Goal: Task Accomplishment & Management: Manage account settings

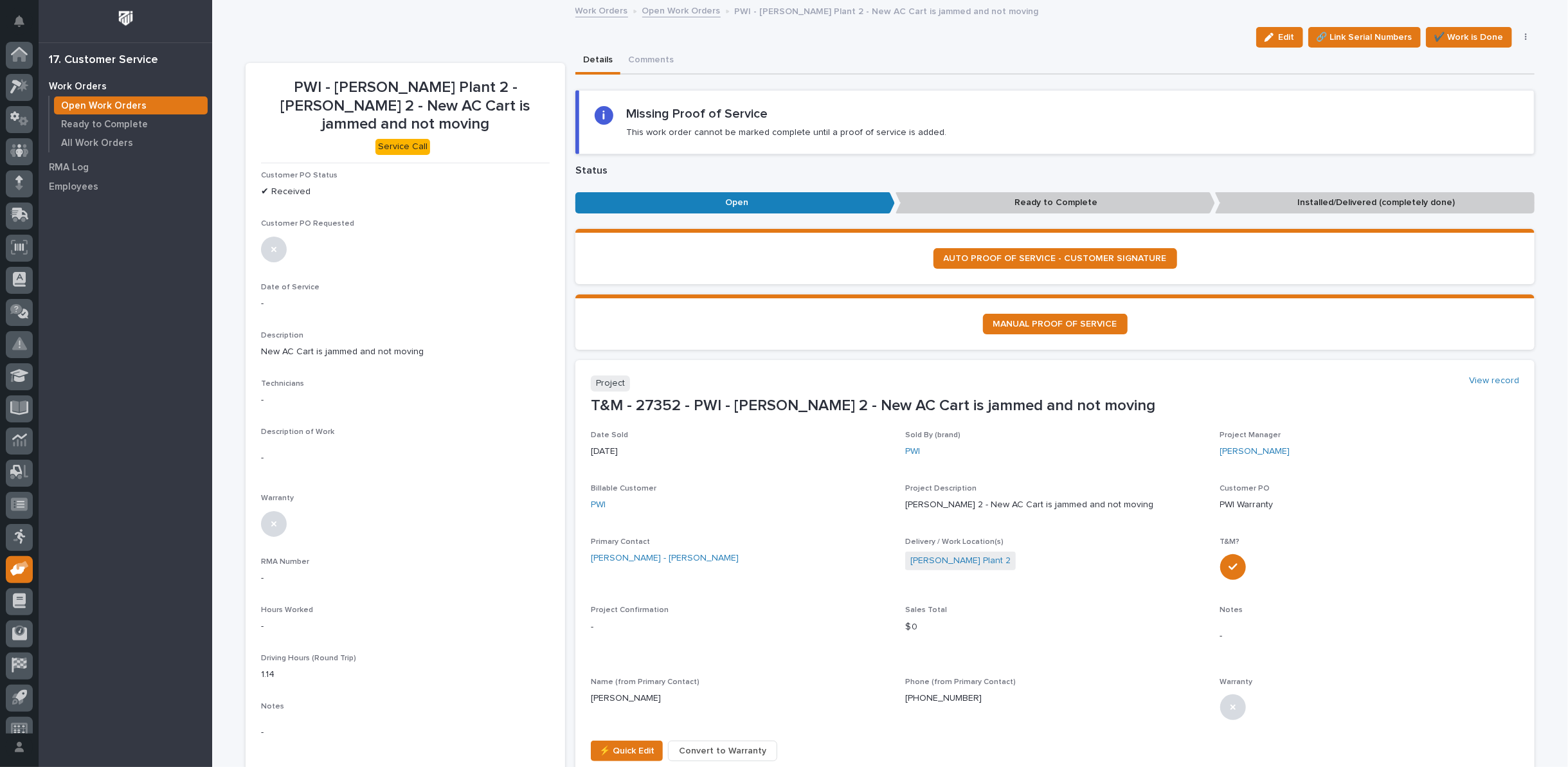
scroll to position [14, 0]
click at [671, 8] on link "Open Work Orders" at bounding box center [681, 10] width 79 height 15
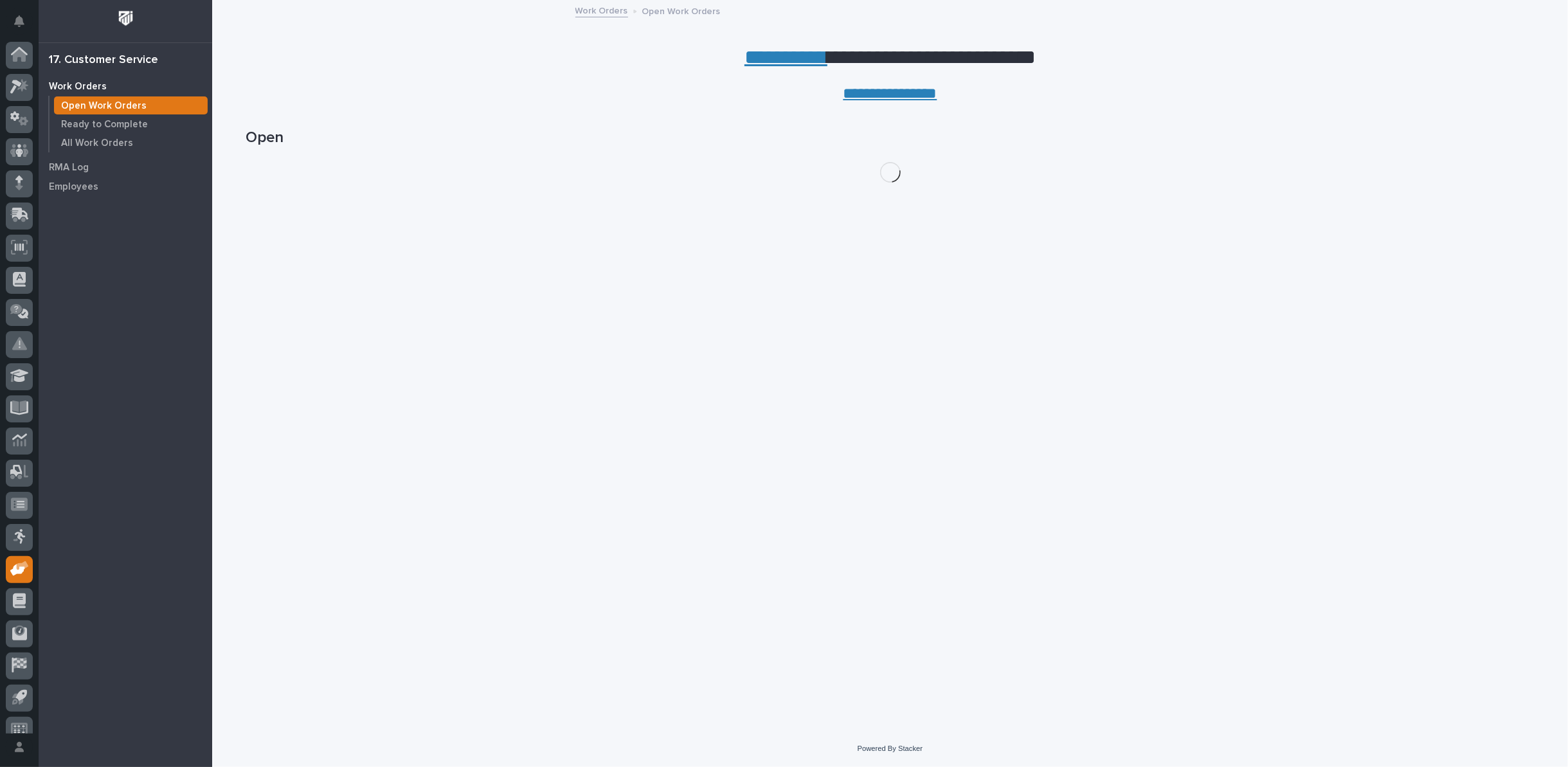
scroll to position [14, 0]
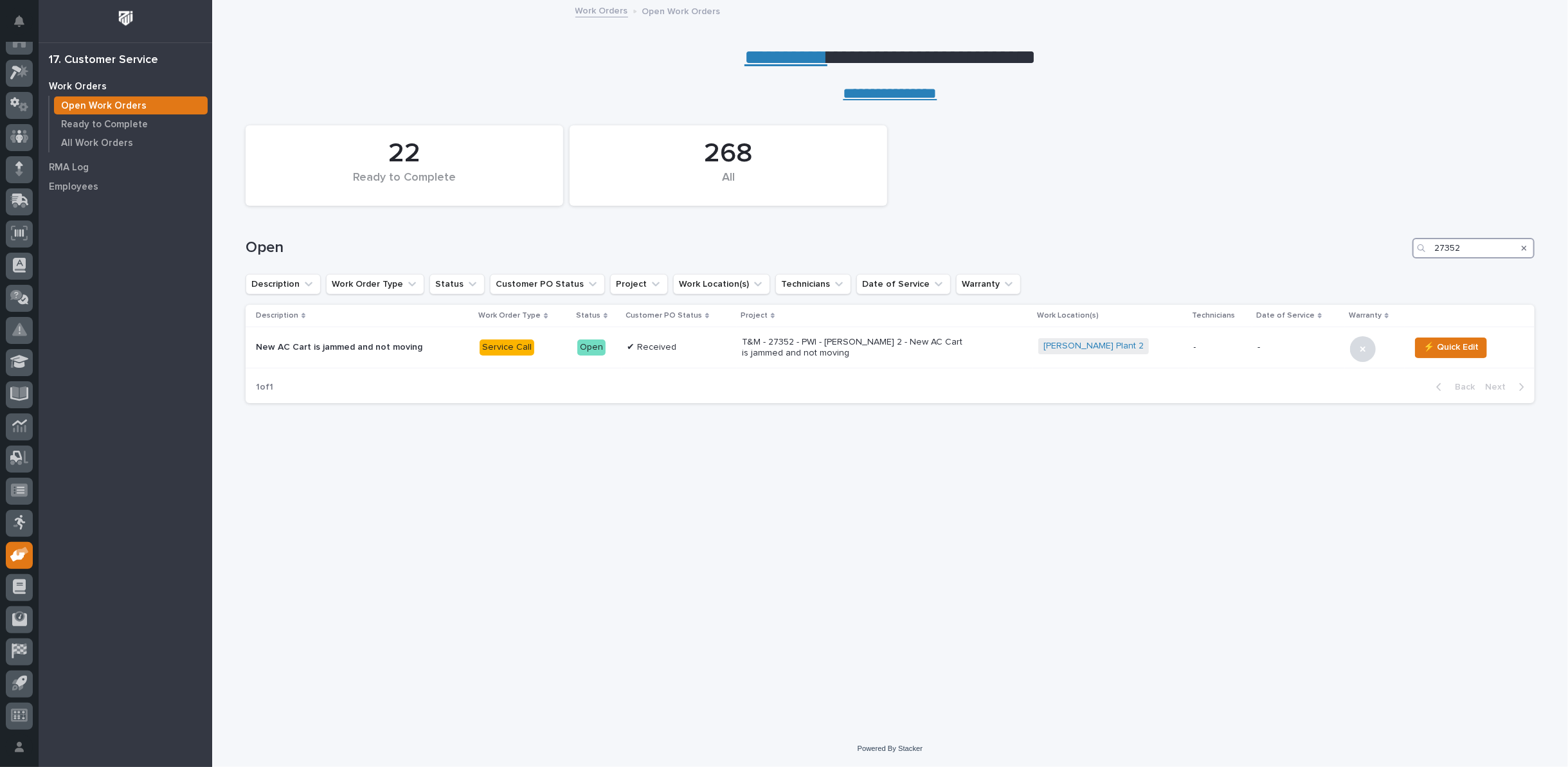
drag, startPoint x: 1475, startPoint y: 246, endPoint x: 1343, endPoint y: 244, distance: 132.0
click at [1343, 244] on div "Open 27352" at bounding box center [890, 248] width 1289 height 21
type input "25558"
click at [687, 352] on p "❗ Not Requested" at bounding box center [680, 347] width 98 height 11
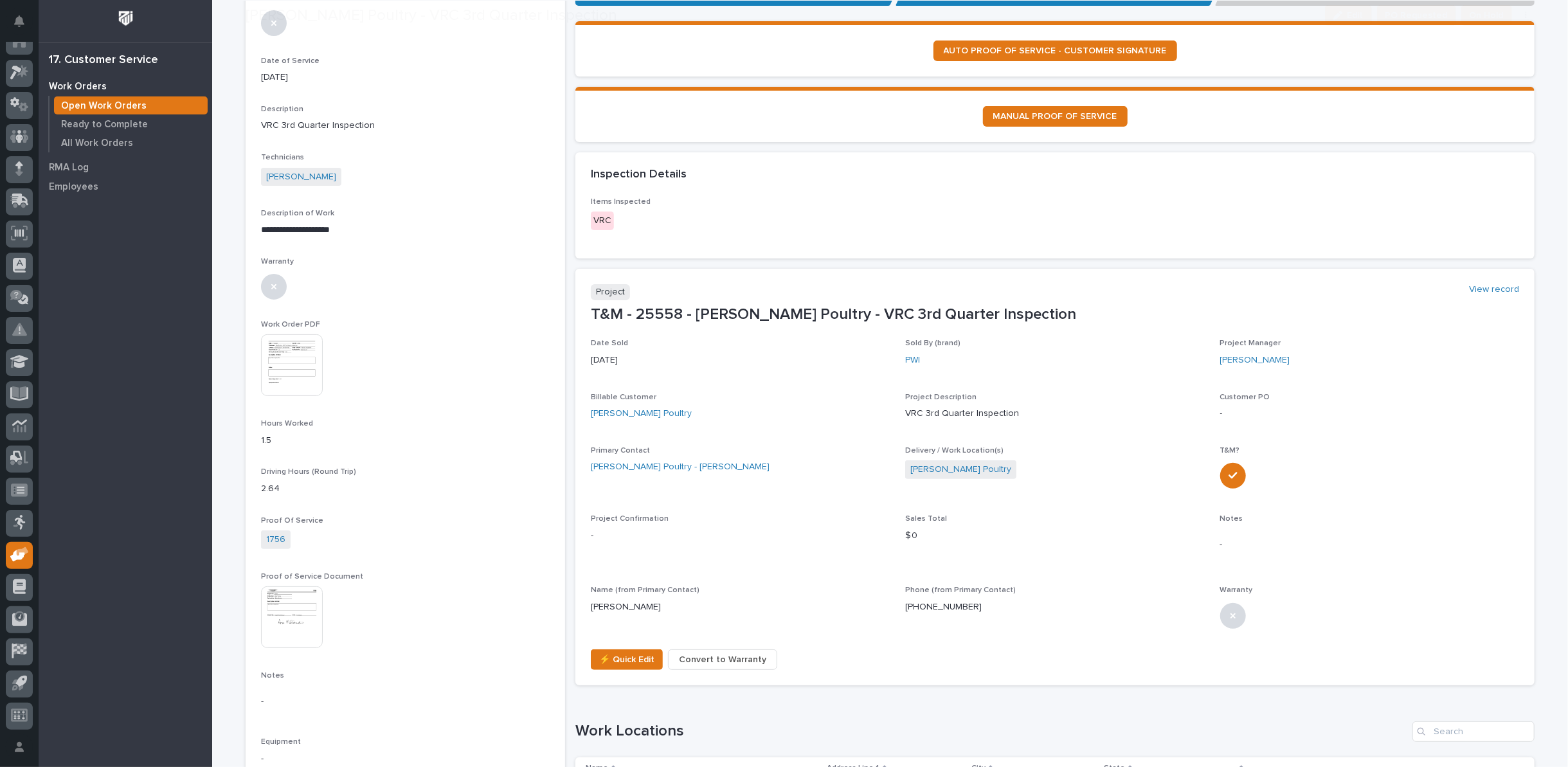
scroll to position [286, 0]
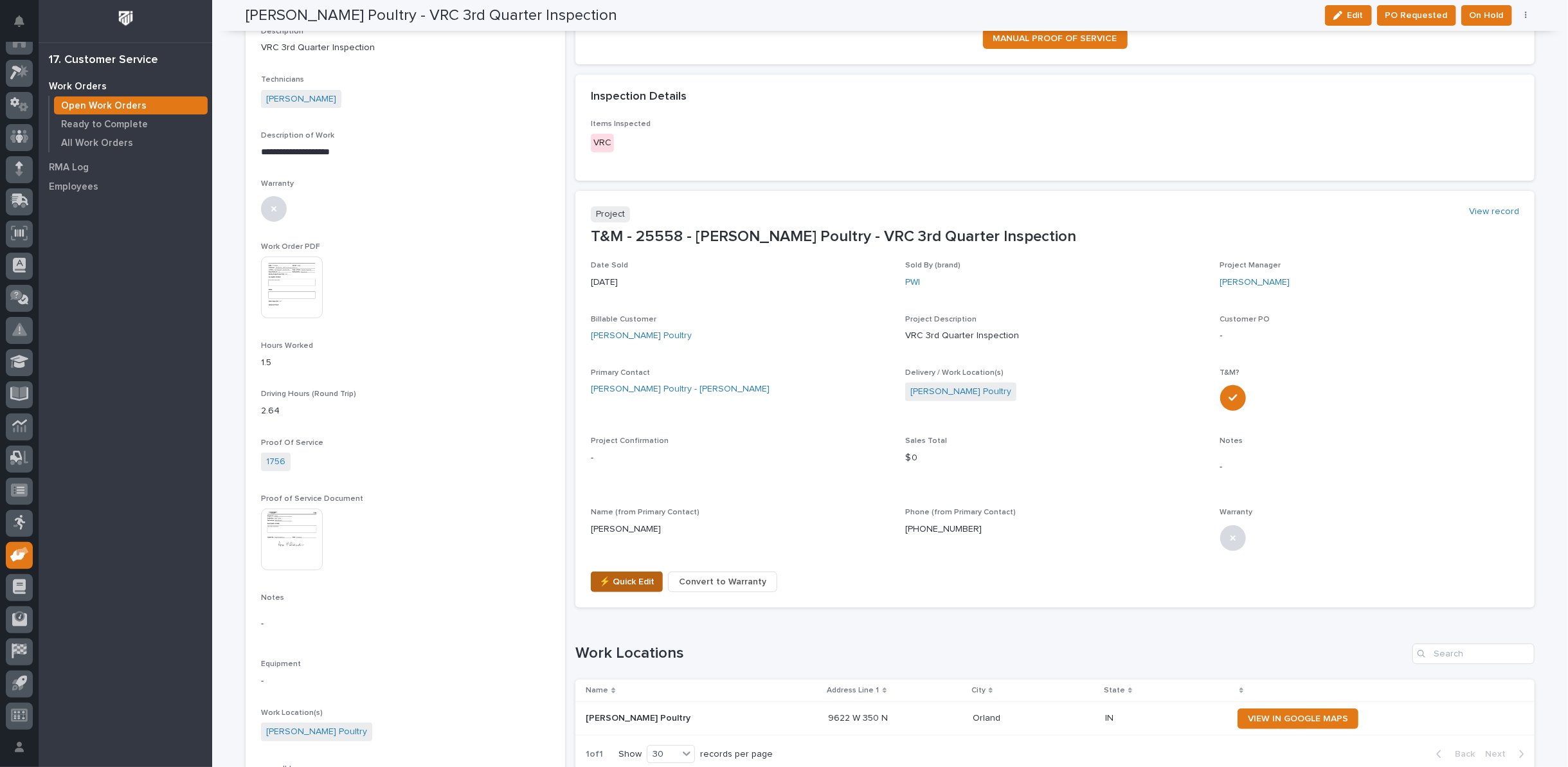
click at [601, 581] on span "⚡ Quick Edit" at bounding box center [627, 582] width 55 height 15
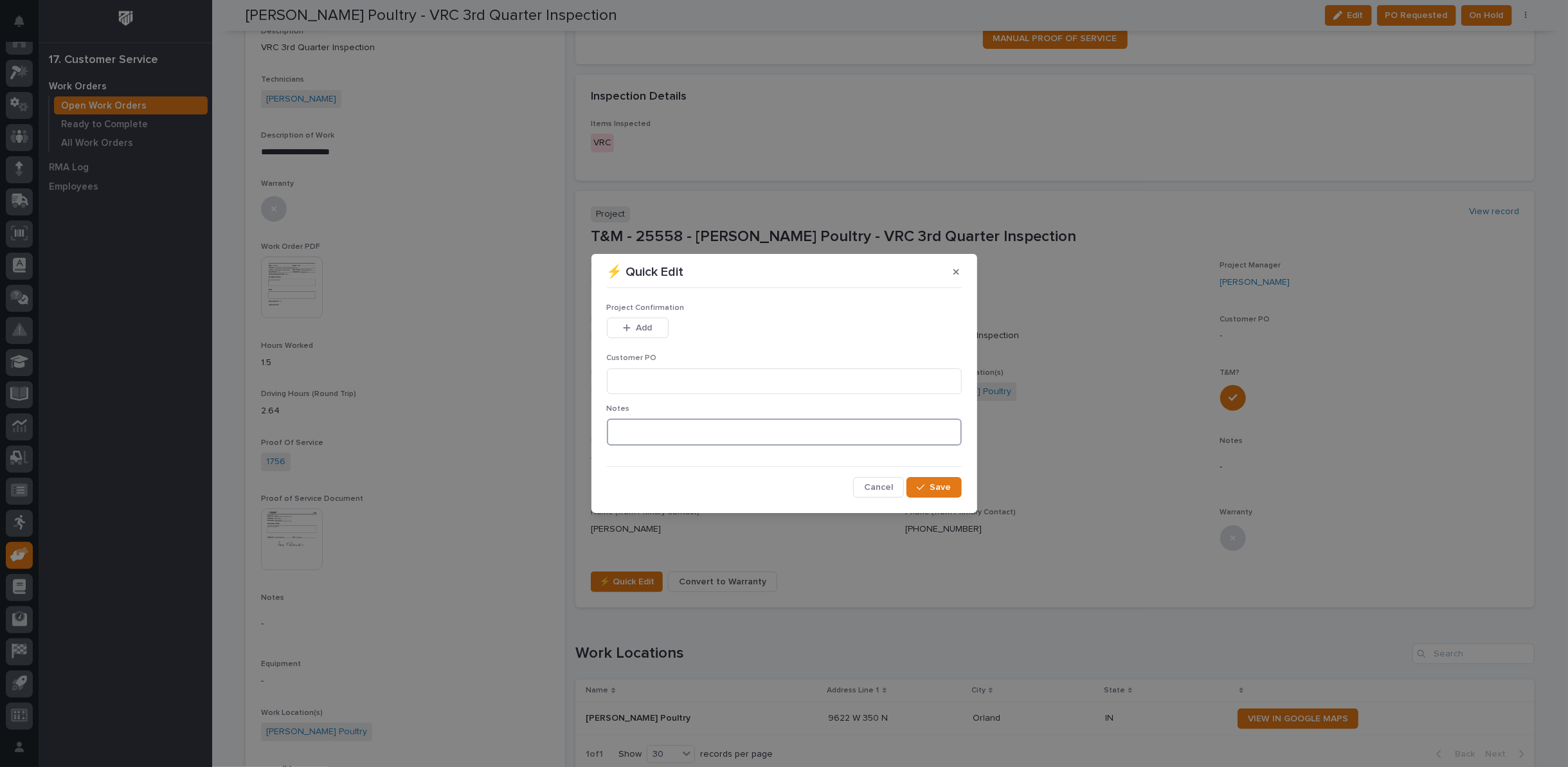
click at [625, 432] on textarea at bounding box center [784, 432] width 355 height 27
type textarea "*********"
click at [933, 490] on span "Save" at bounding box center [941, 487] width 21 height 12
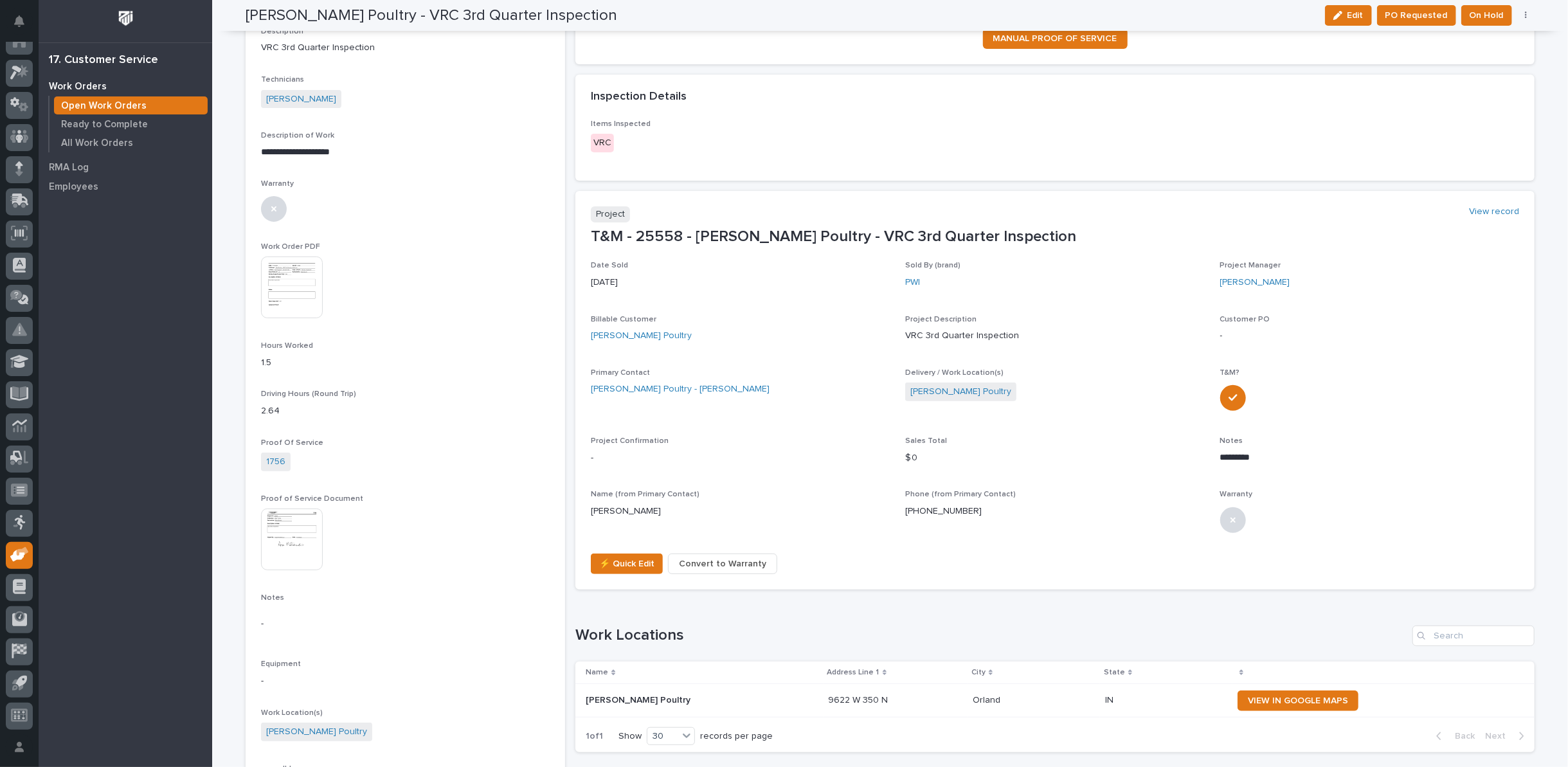
scroll to position [277, 0]
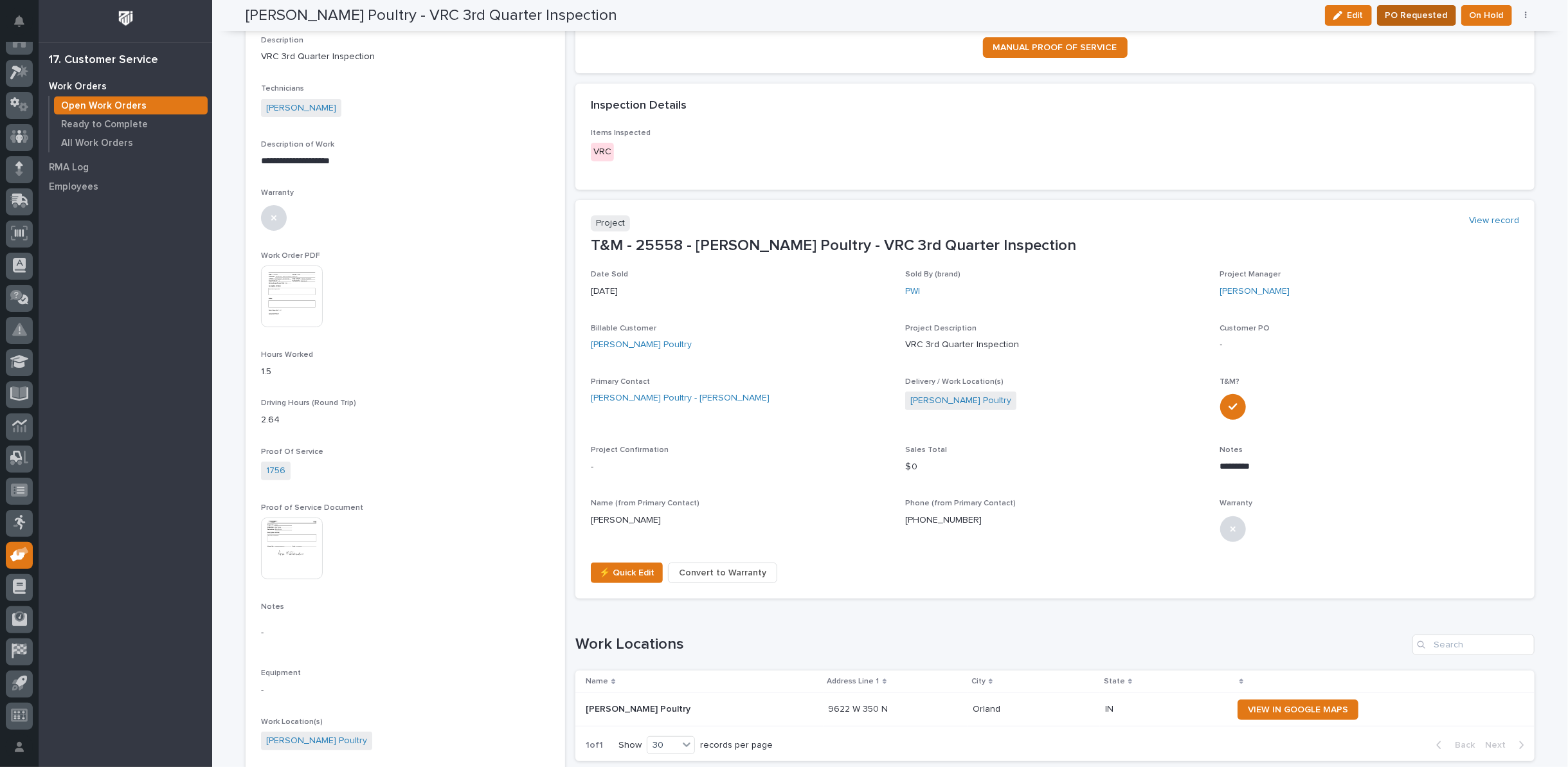
click at [1410, 13] on span "PO Requested" at bounding box center [1417, 15] width 62 height 15
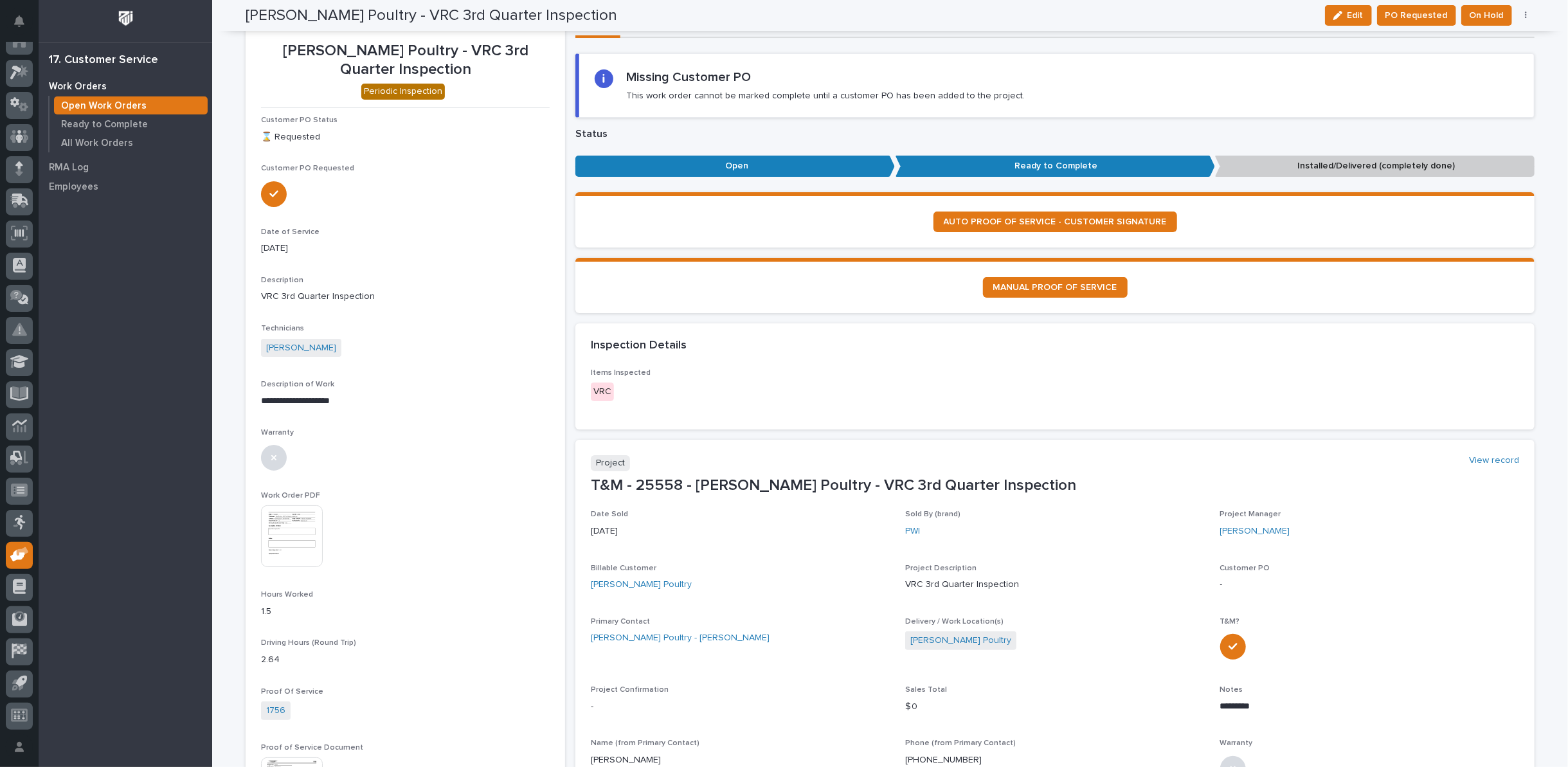
scroll to position [0, 0]
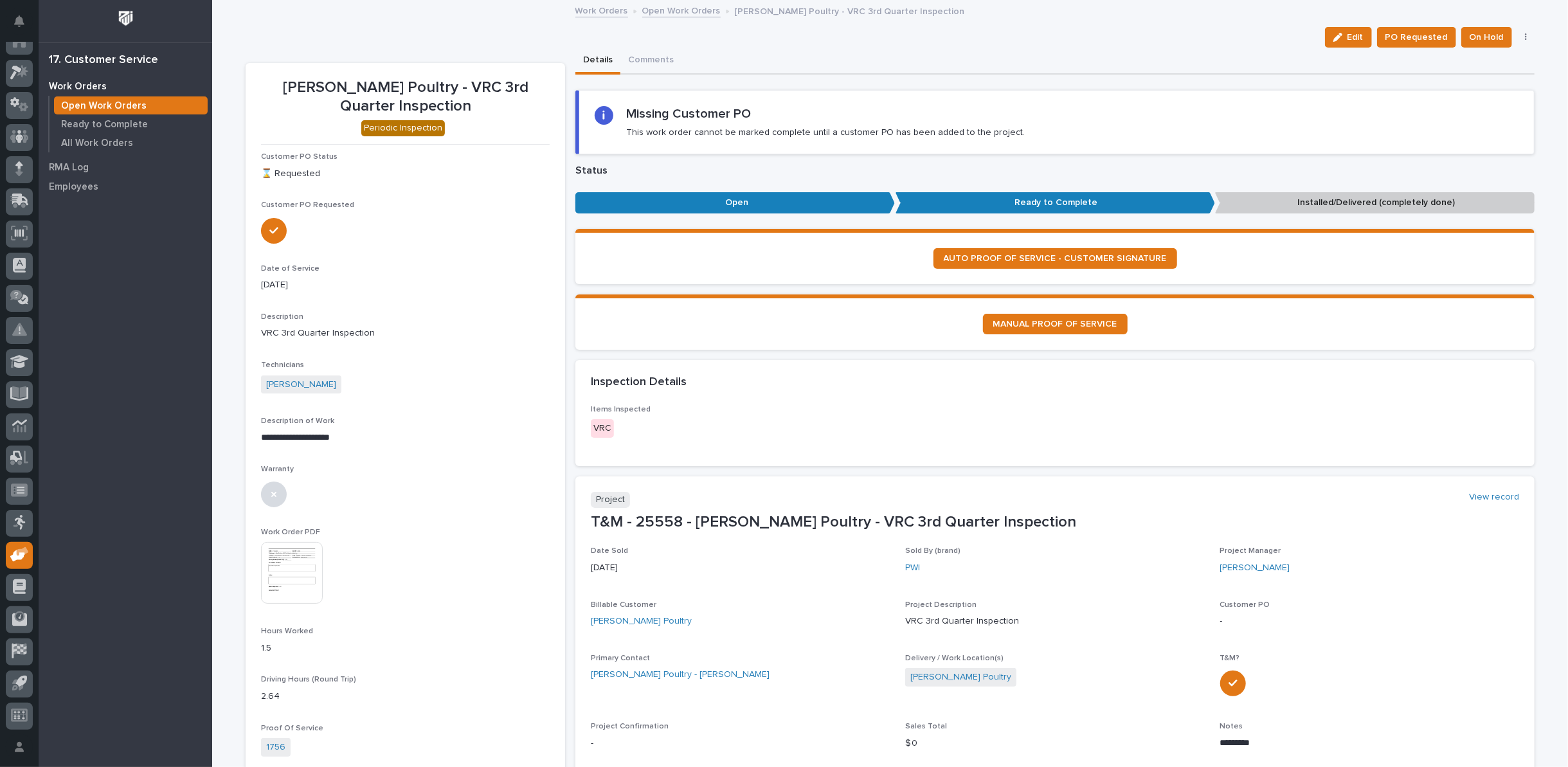
click at [645, 15] on link "Open Work Orders" at bounding box center [681, 10] width 79 height 15
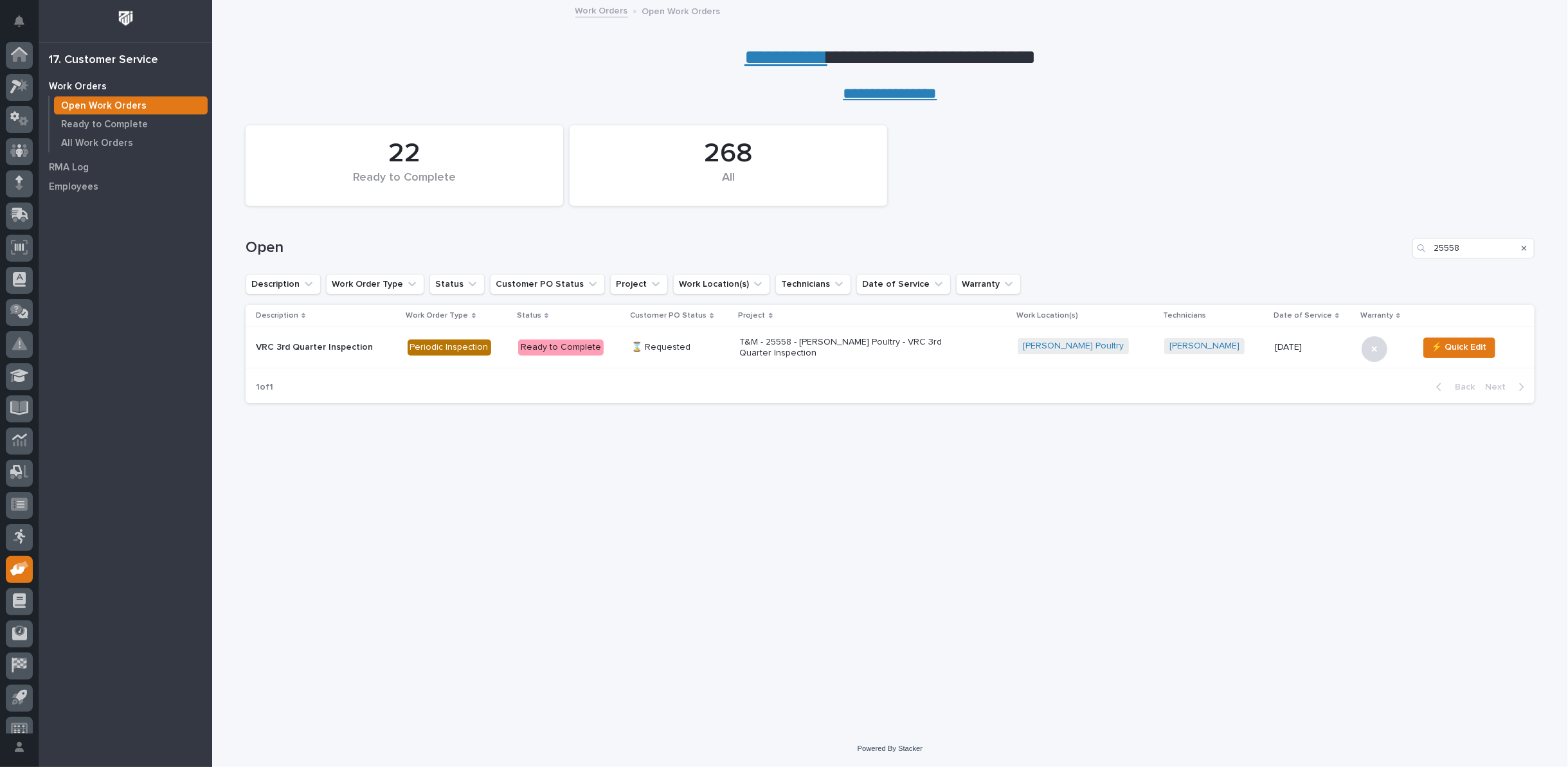
scroll to position [14, 0]
drag, startPoint x: 1471, startPoint y: 247, endPoint x: 1277, endPoint y: 246, distance: 194.0
click at [1277, 246] on div "Open 25558" at bounding box center [890, 248] width 1289 height 21
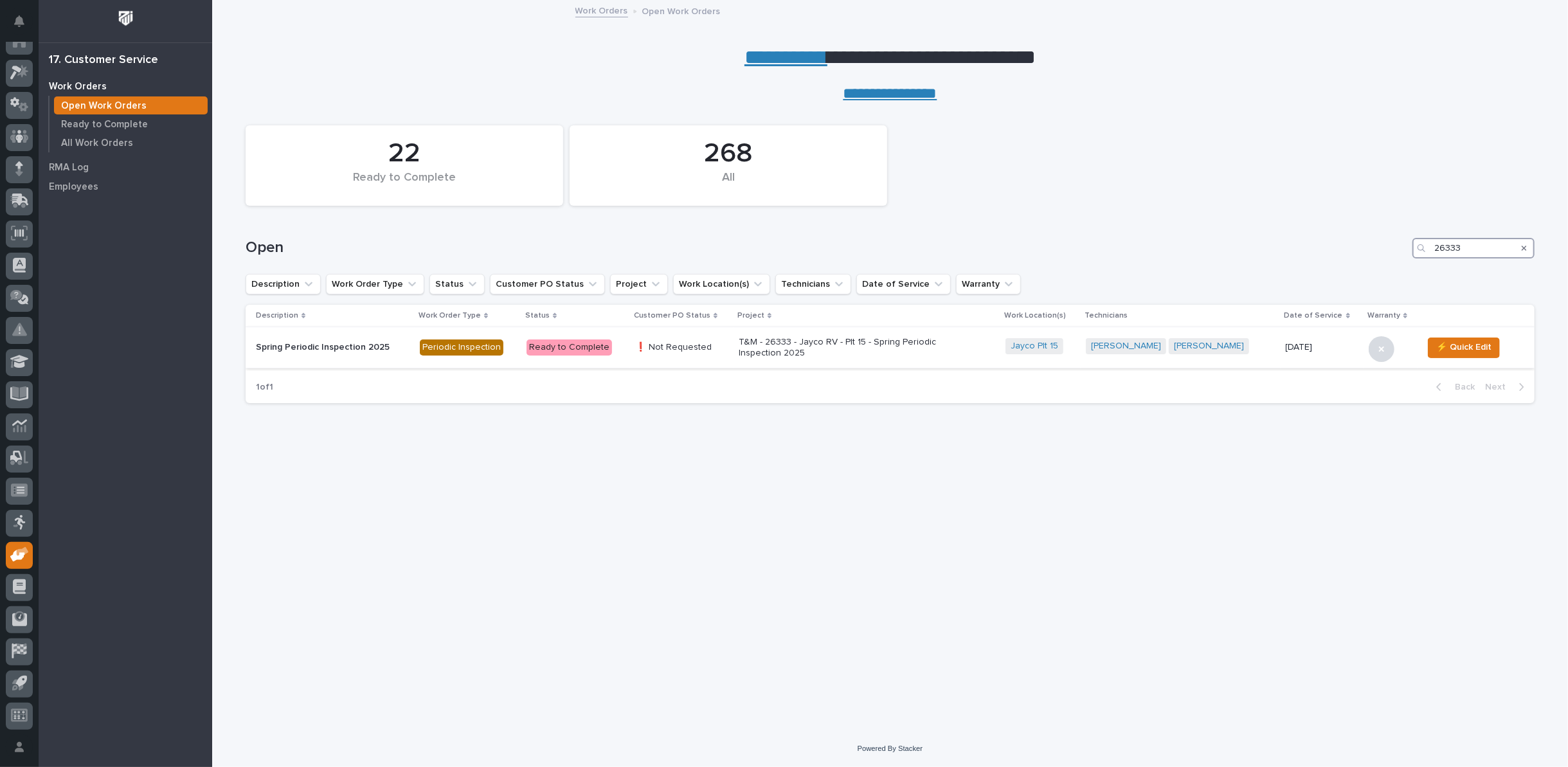
type input "26333"
click at [856, 341] on p "T&M - 26333 - Jayco RV - Plt 15 - Spring Periodic Inspection 2025" at bounding box center [851, 348] width 225 height 22
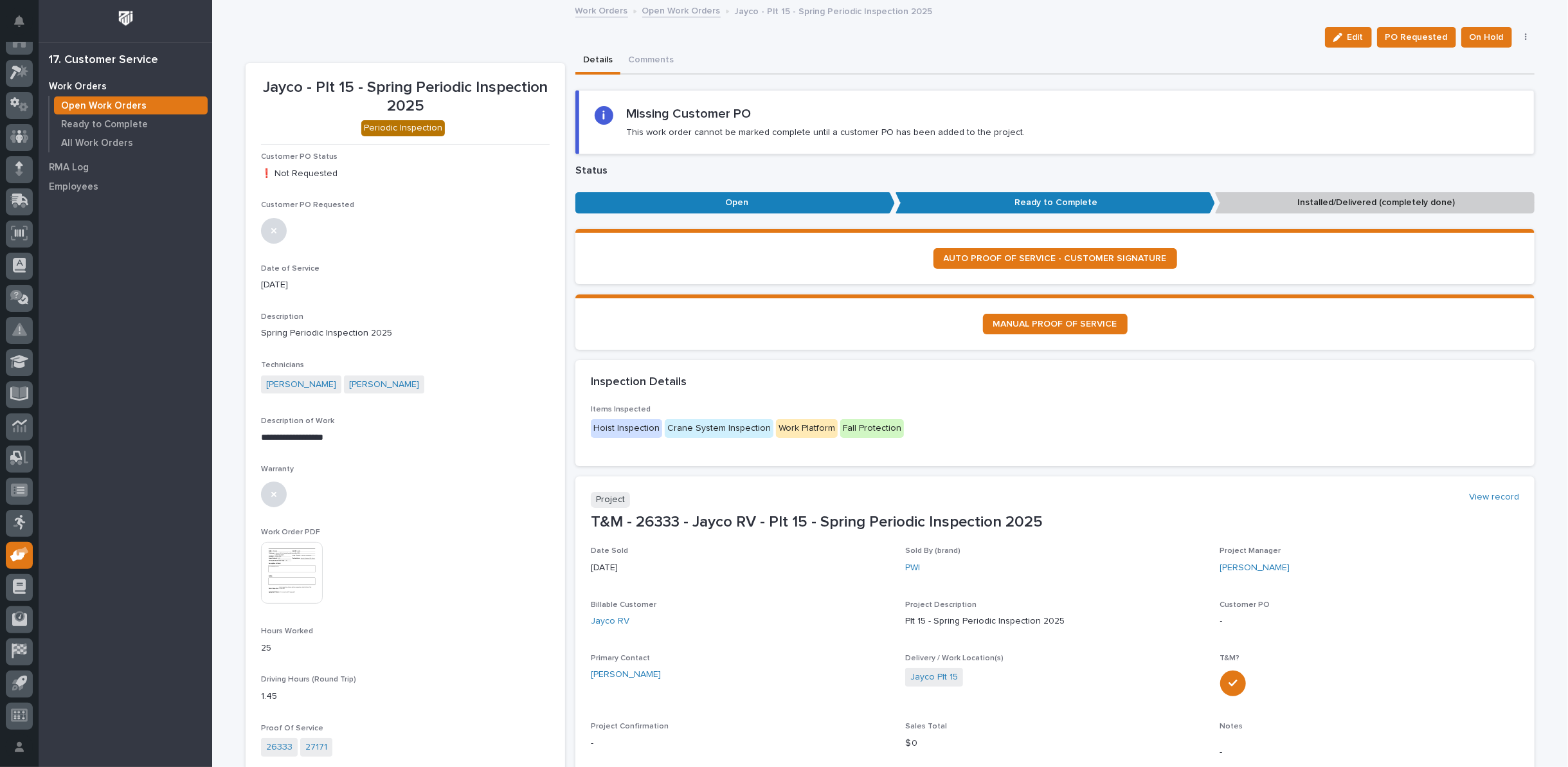
scroll to position [143, 0]
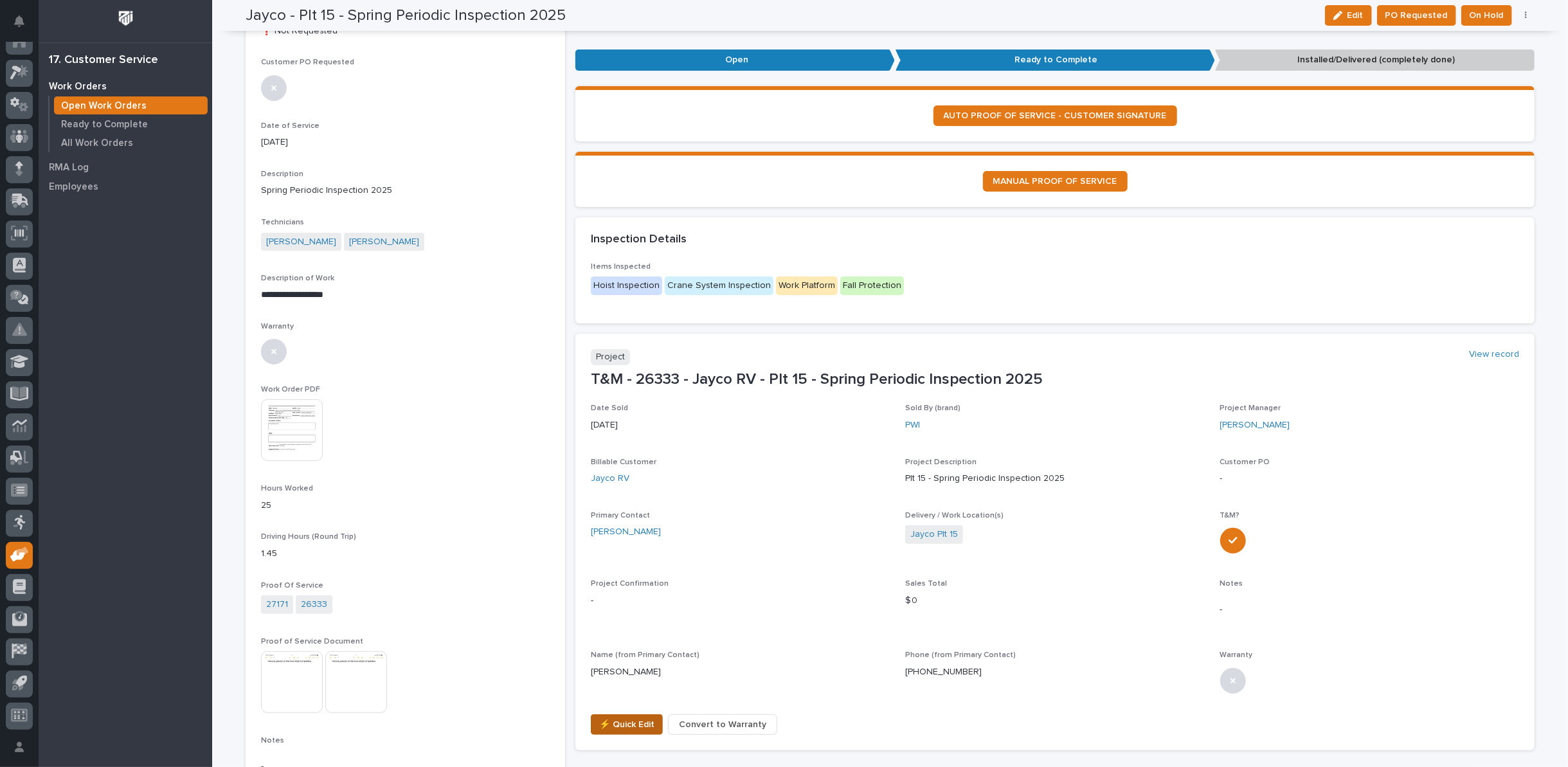
click at [621, 724] on span "⚡ Quick Edit" at bounding box center [627, 724] width 55 height 15
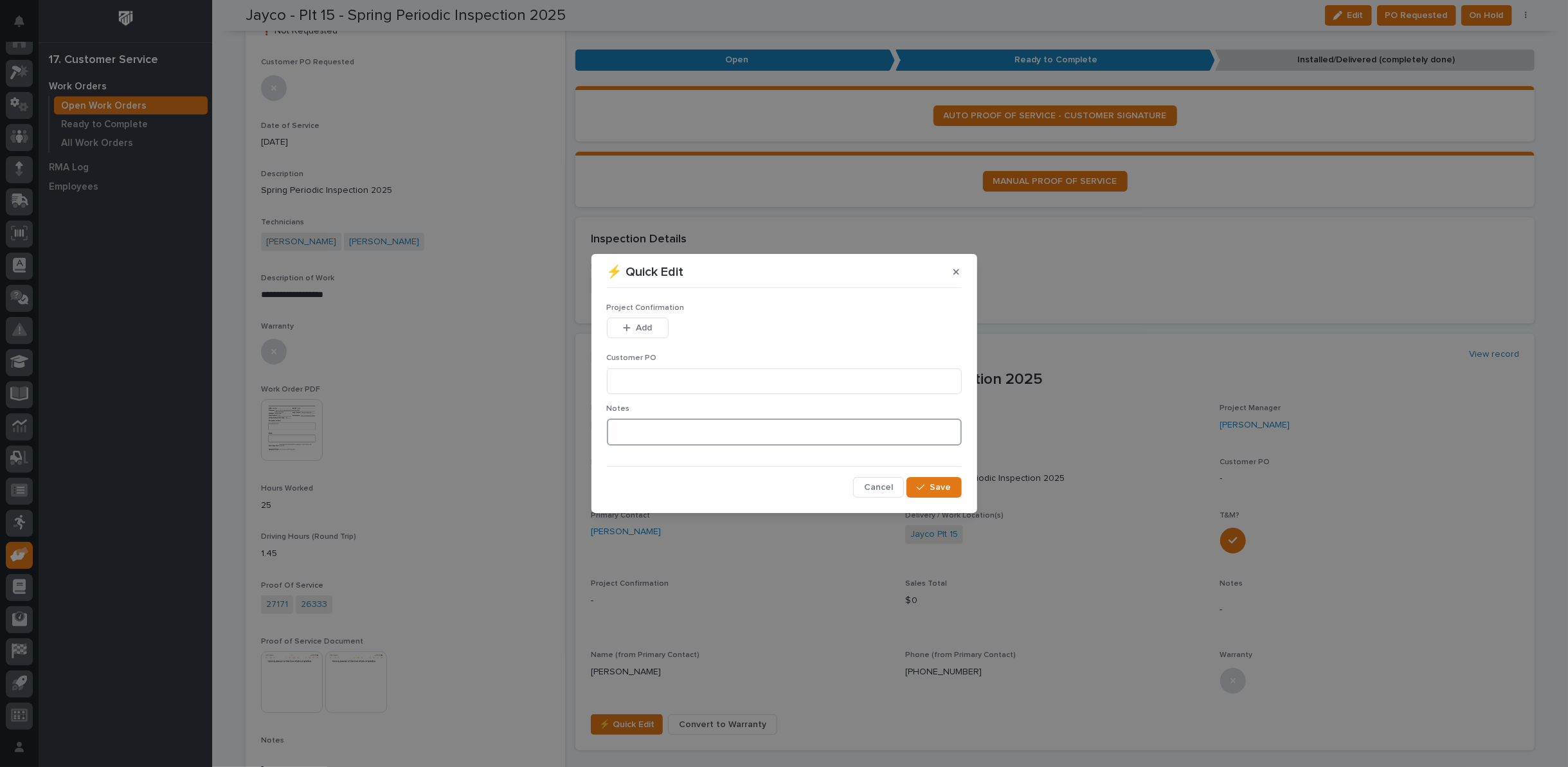
click at [647, 432] on textarea at bounding box center [784, 432] width 355 height 27
type textarea "*********"
click at [652, 382] on input at bounding box center [784, 381] width 355 height 26
type input "No PO Required"
click at [638, 320] on button "Add" at bounding box center [638, 328] width 62 height 21
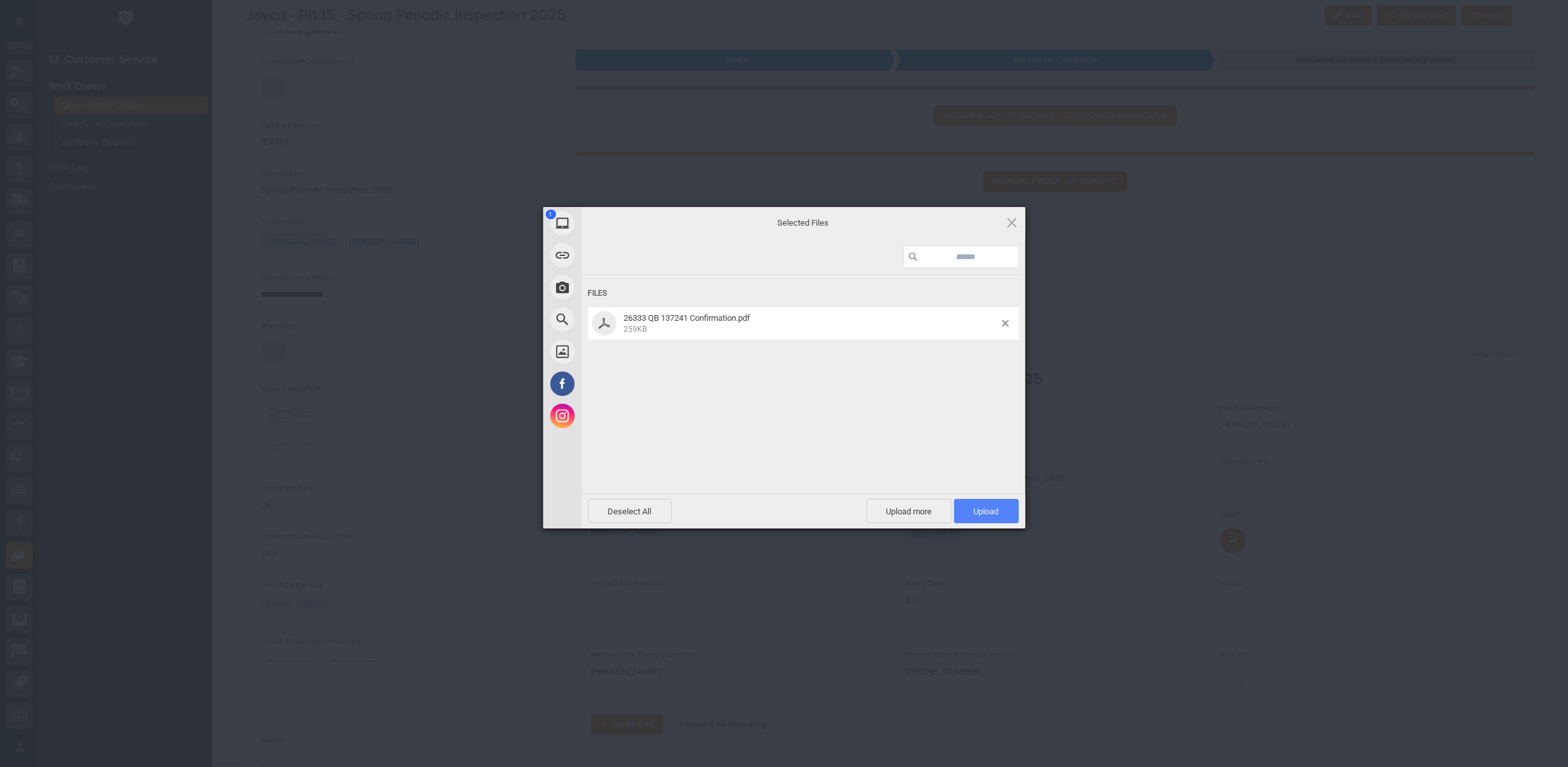
click at [974, 509] on span "Upload 1" at bounding box center [987, 512] width 25 height 10
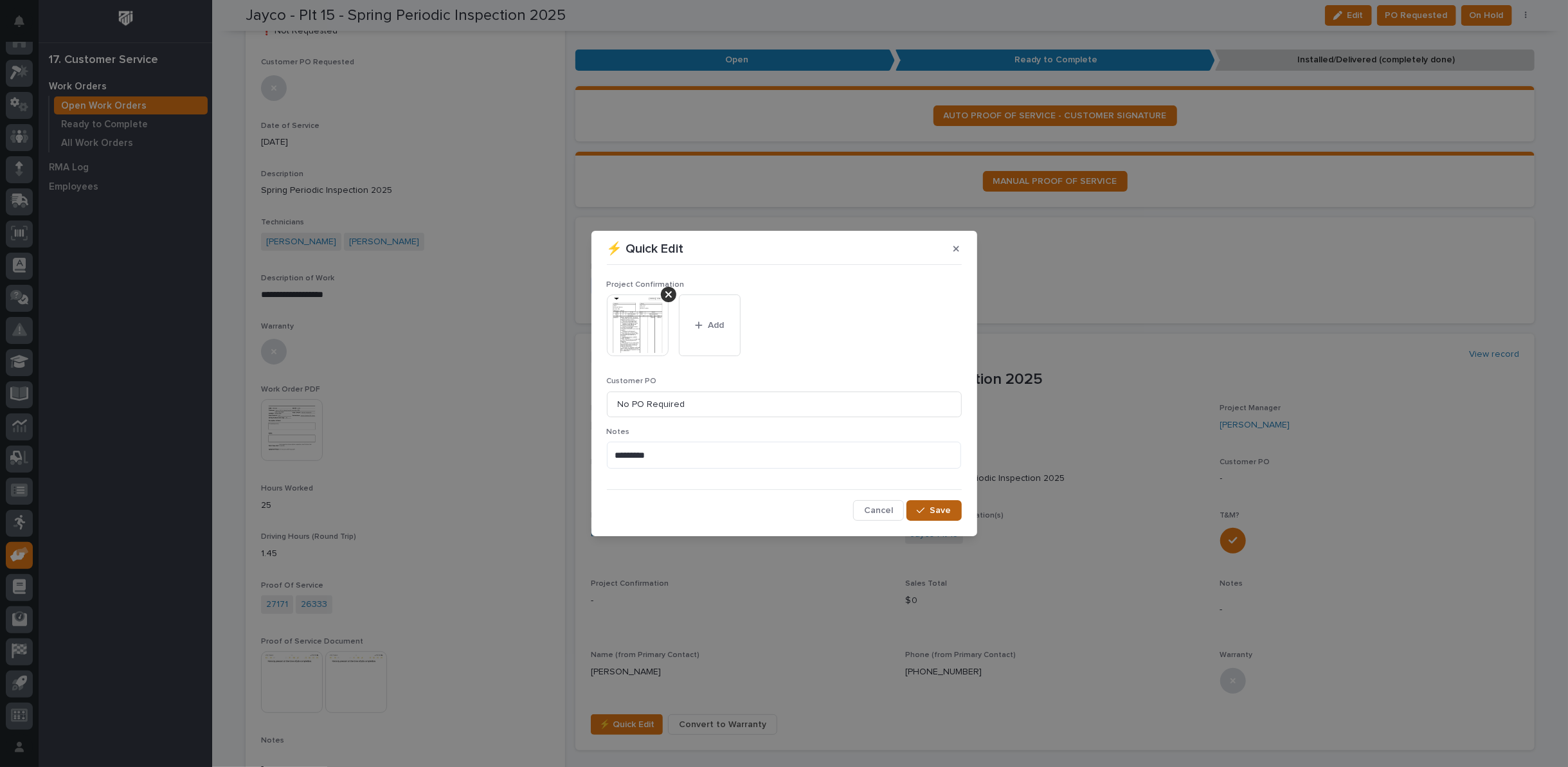
click at [936, 510] on span "Save" at bounding box center [941, 511] width 21 height 12
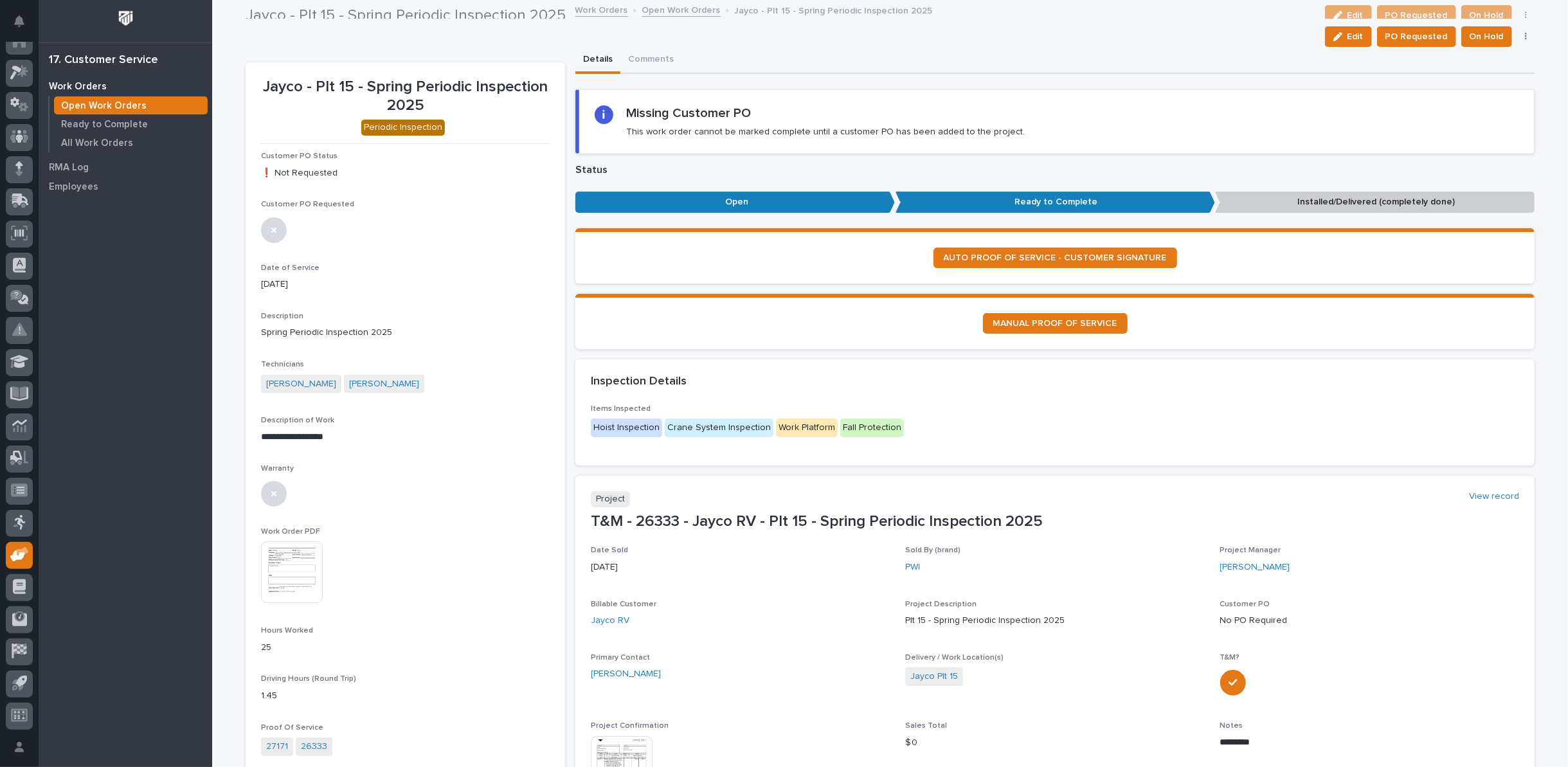
scroll to position [0, 0]
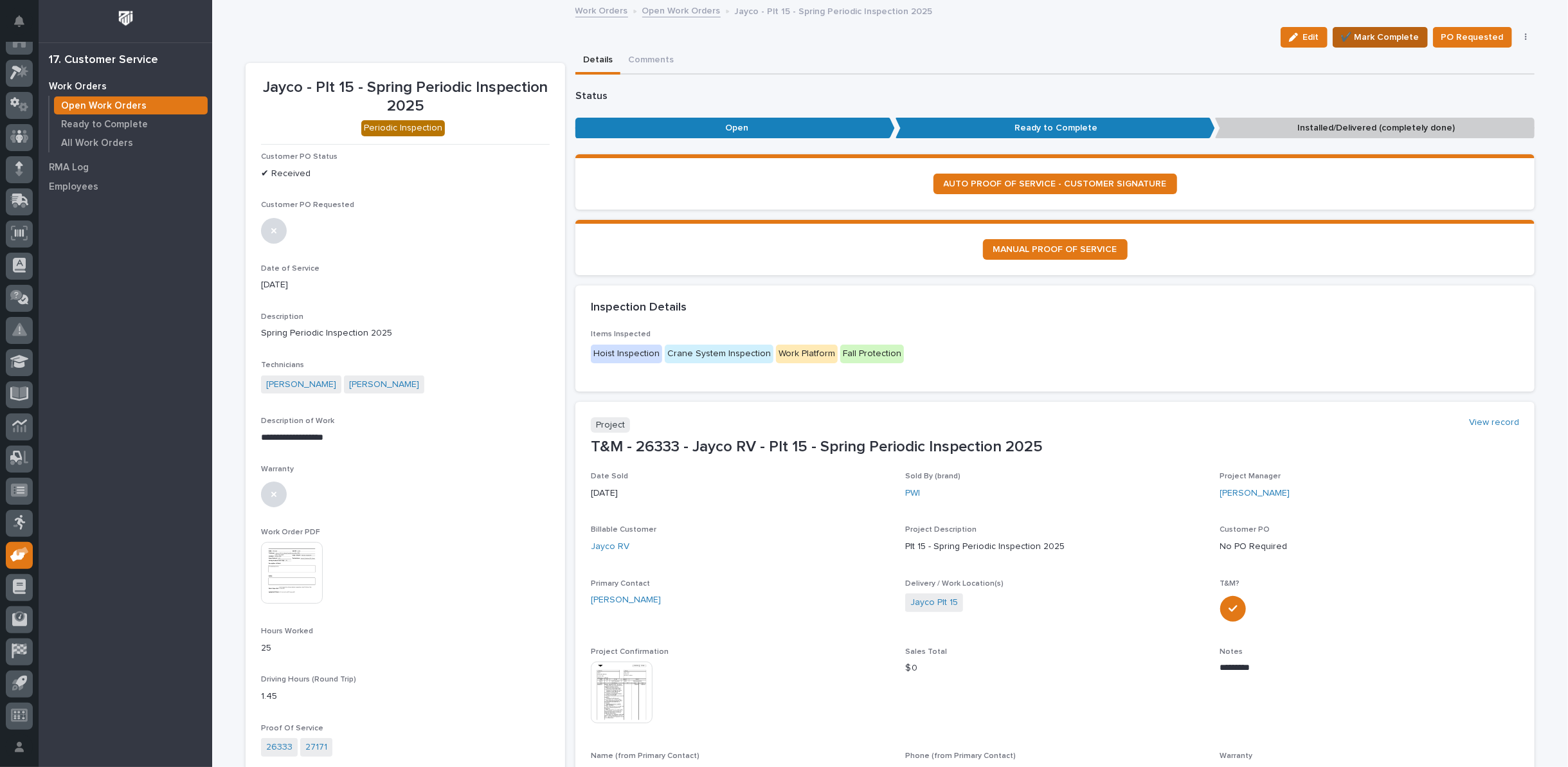
click at [1379, 34] on span "✔️ Mark Complete" at bounding box center [1380, 37] width 79 height 15
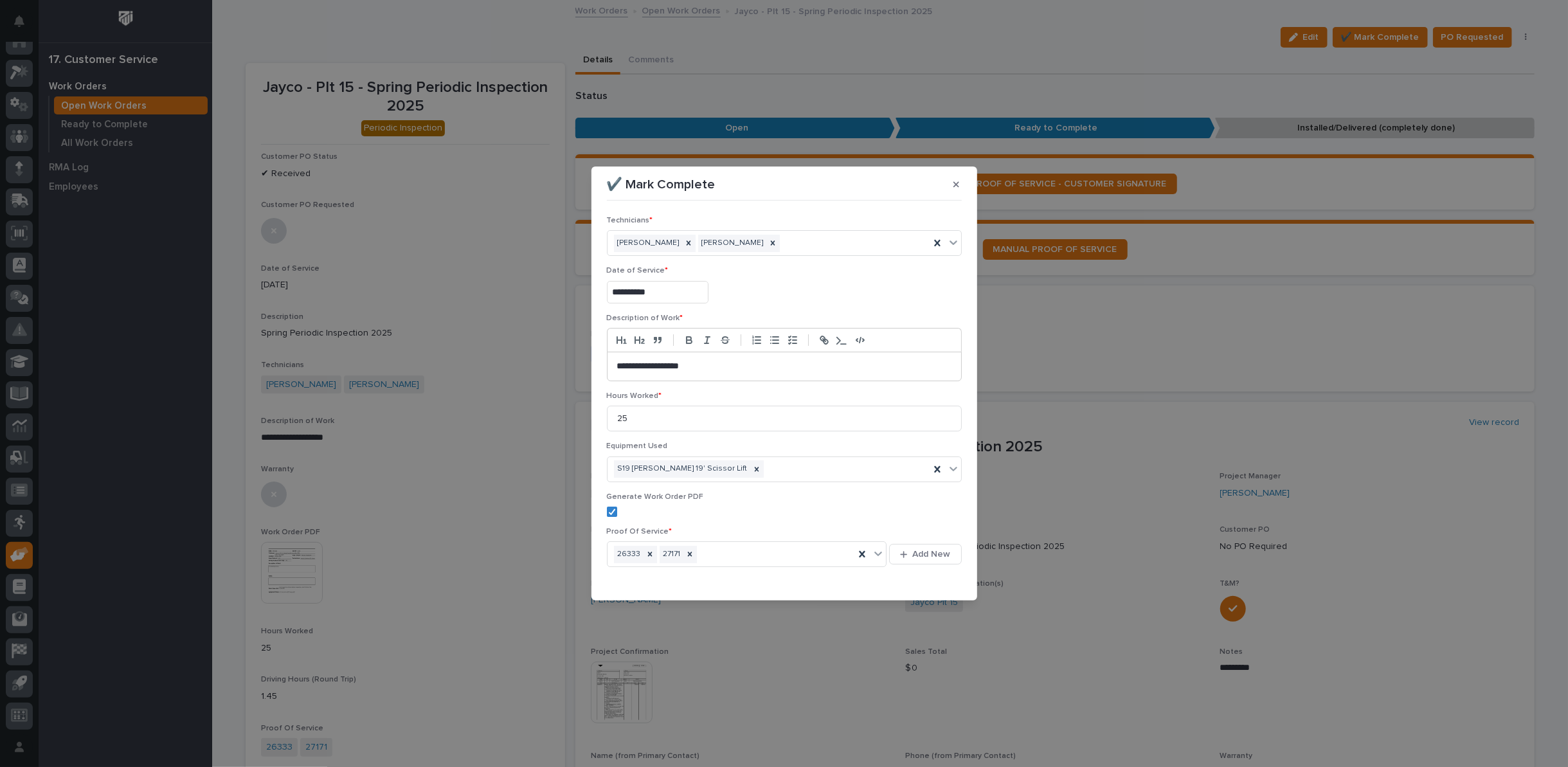
scroll to position [31, 0]
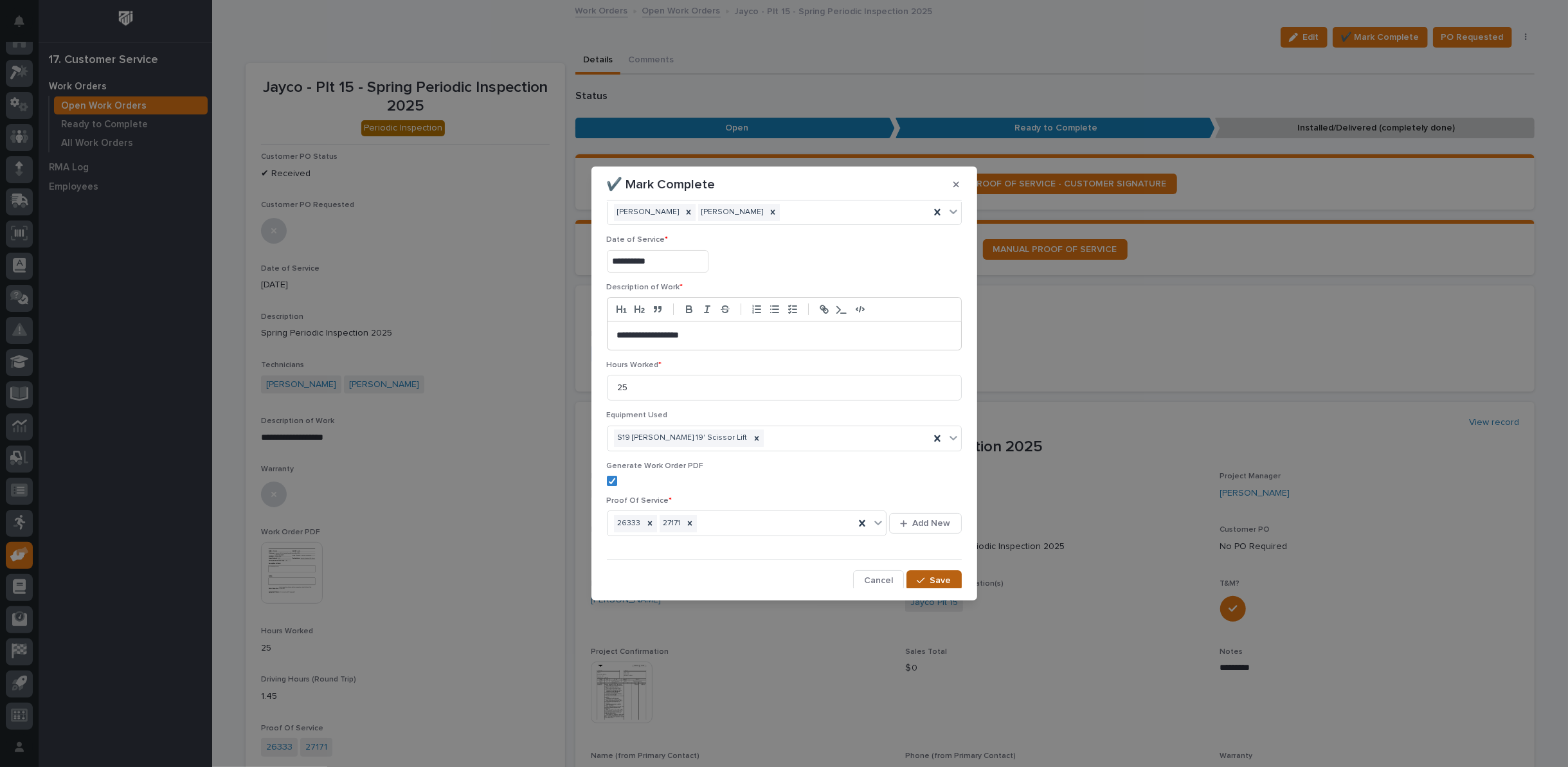
click at [930, 581] on span "Save" at bounding box center [941, 581] width 21 height 12
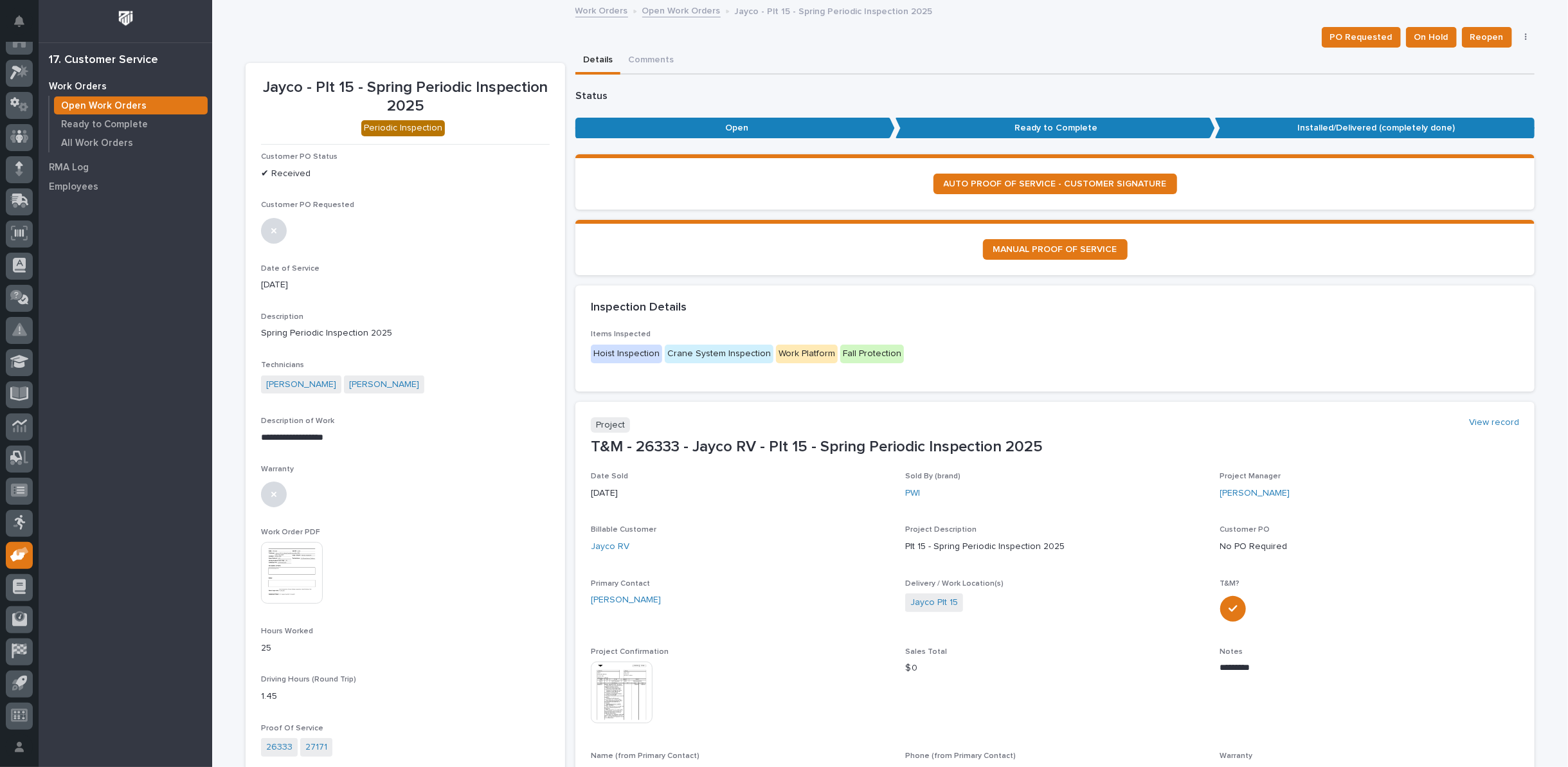
click at [679, 12] on link "Open Work Orders" at bounding box center [681, 10] width 79 height 15
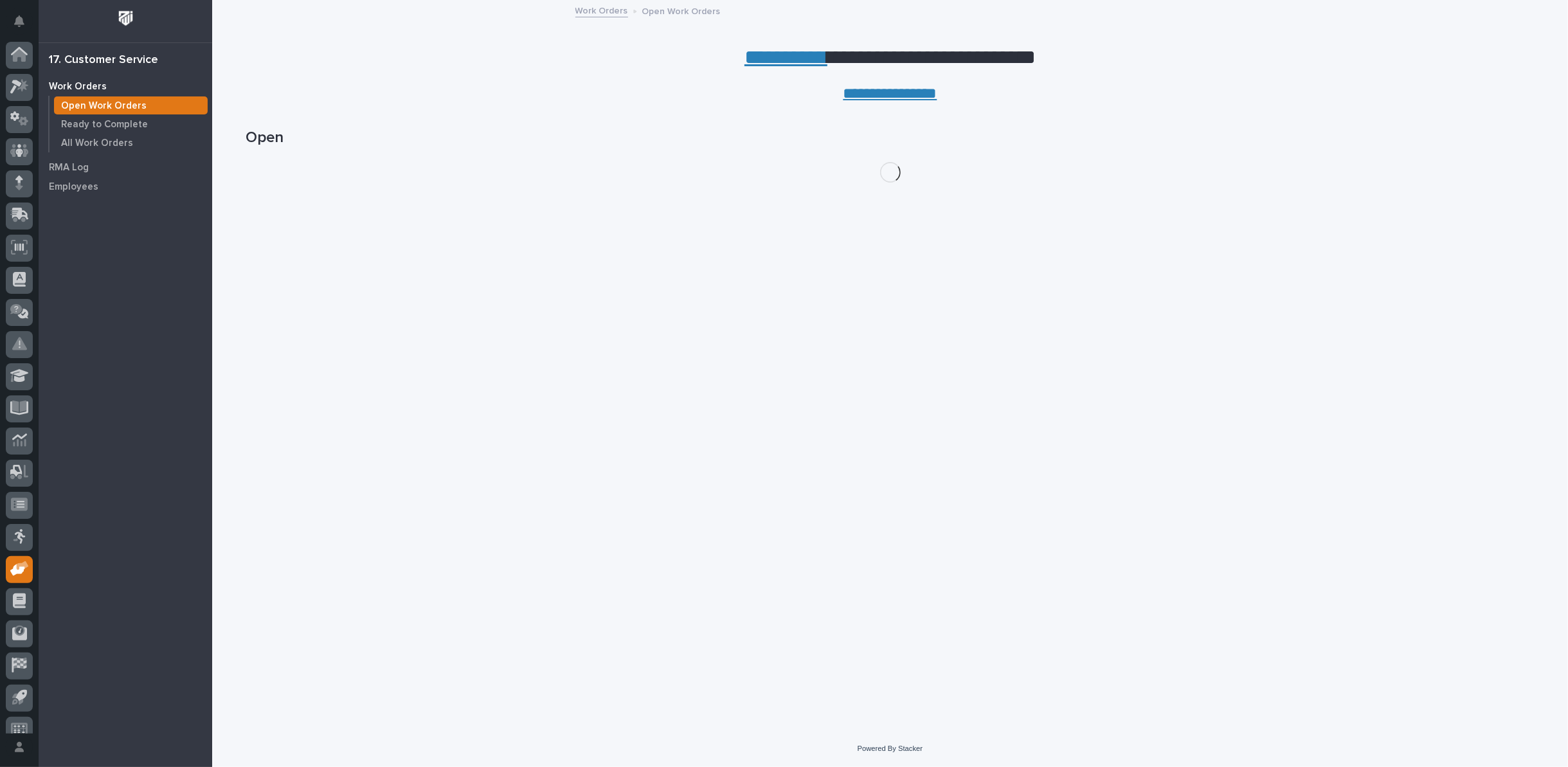
scroll to position [14, 0]
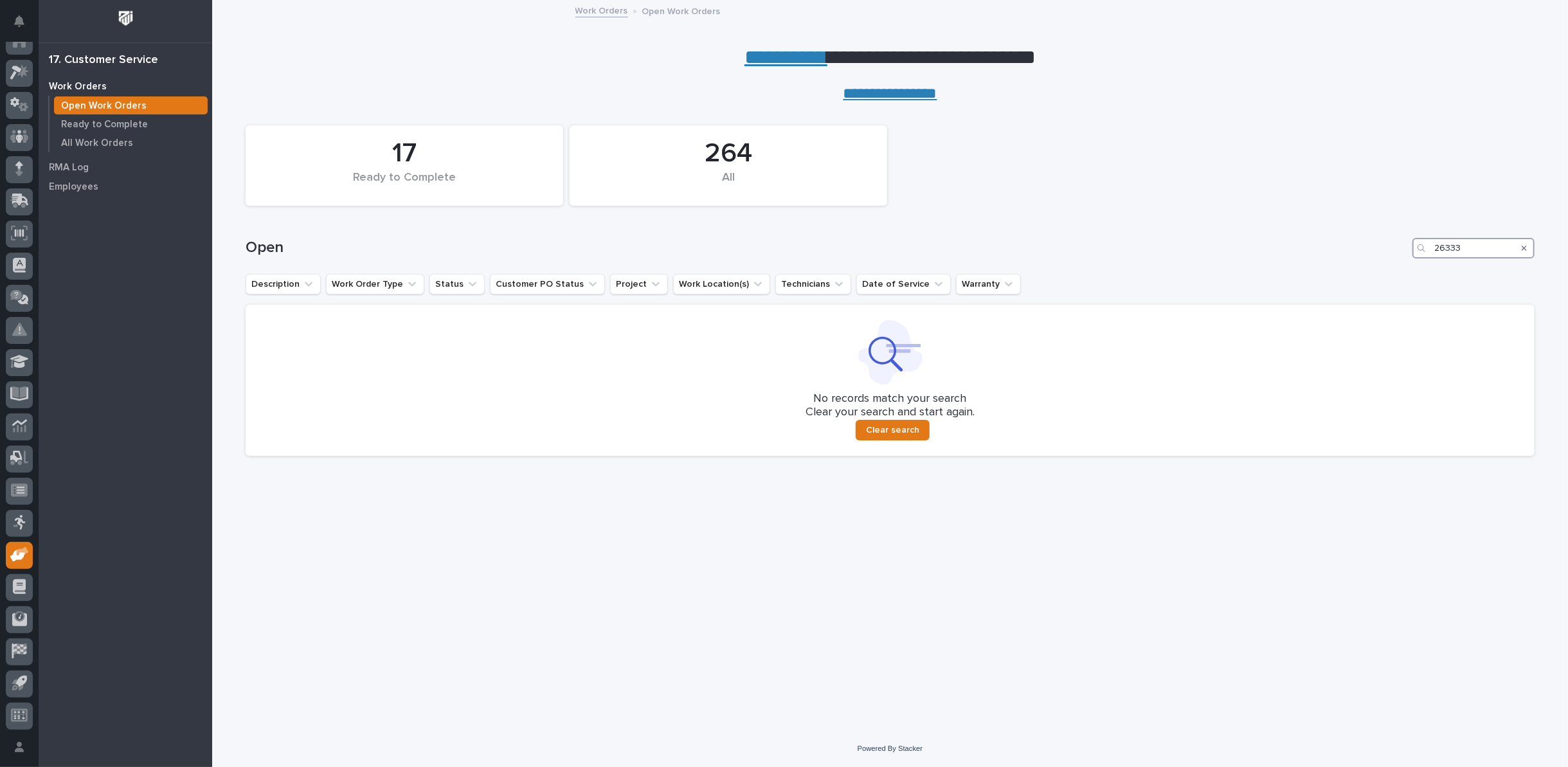
drag, startPoint x: 1471, startPoint y: 245, endPoint x: 1359, endPoint y: 246, distance: 112.0
click at [1380, 244] on div "Open 26333" at bounding box center [890, 248] width 1289 height 21
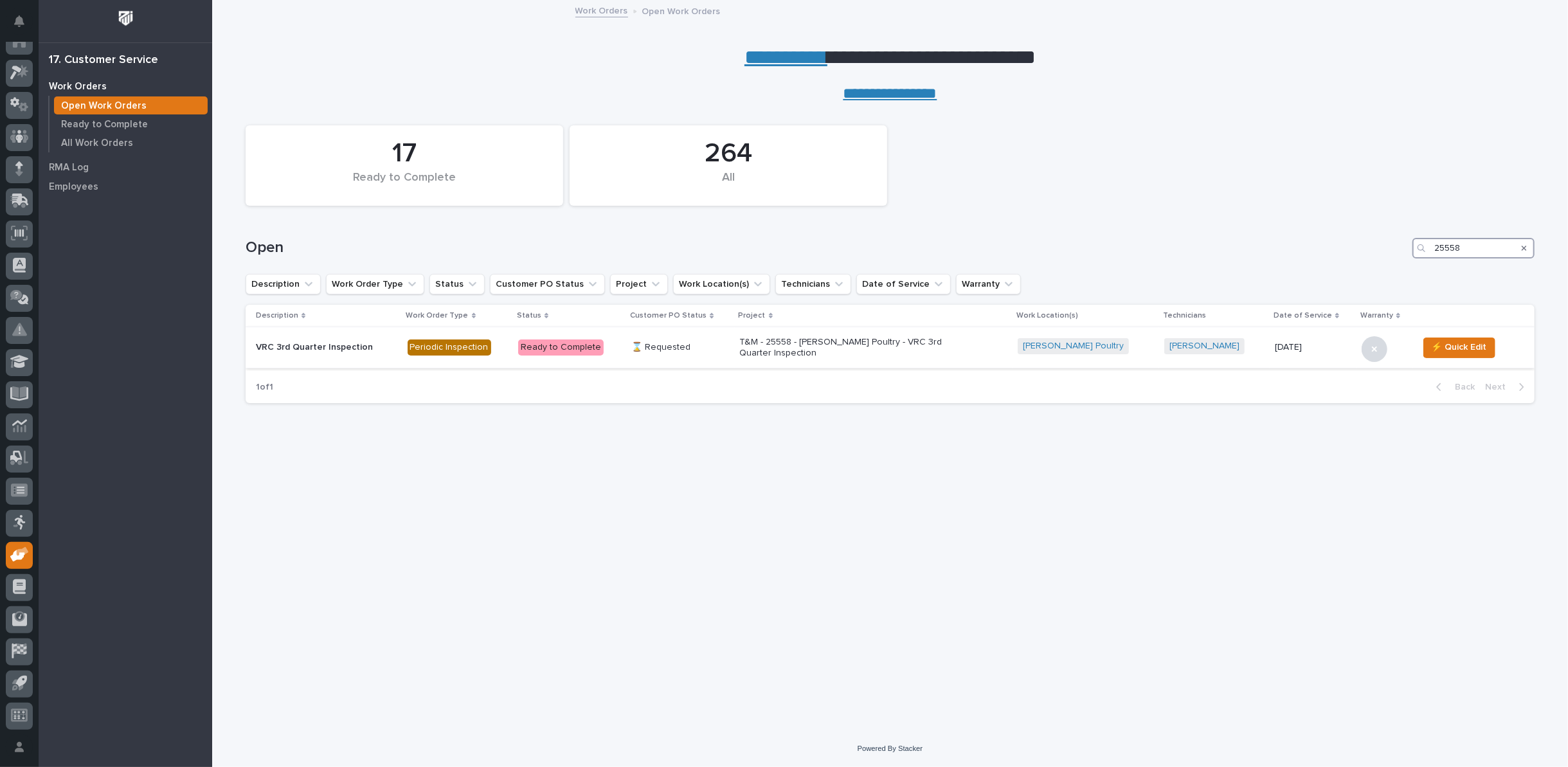
type input "25558"
click at [820, 349] on p "T&M - 25558 - [PERSON_NAME] Poultry - VRC 3rd Quarter Inspection" at bounding box center [853, 348] width 225 height 22
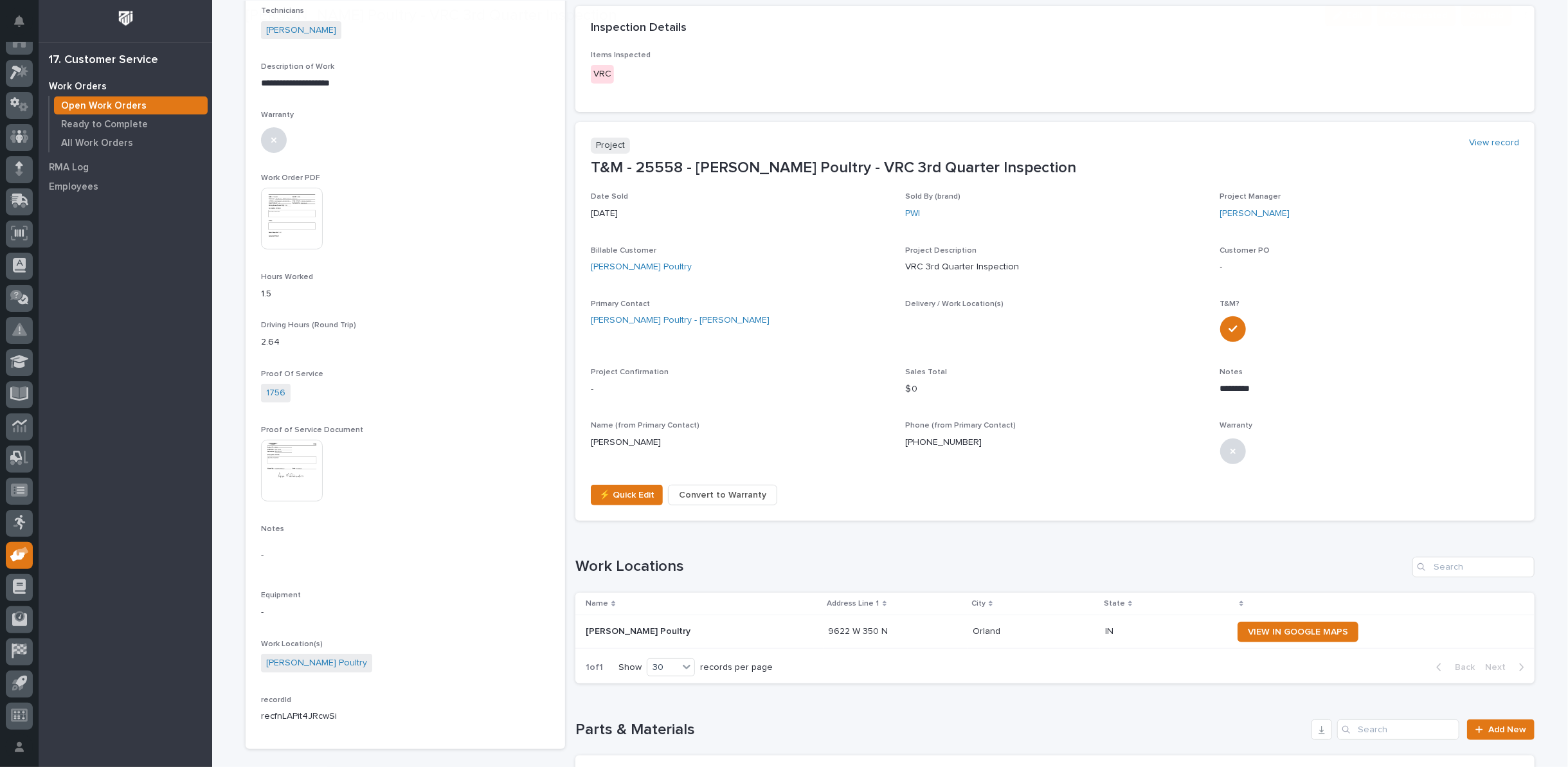
scroll to position [357, 0]
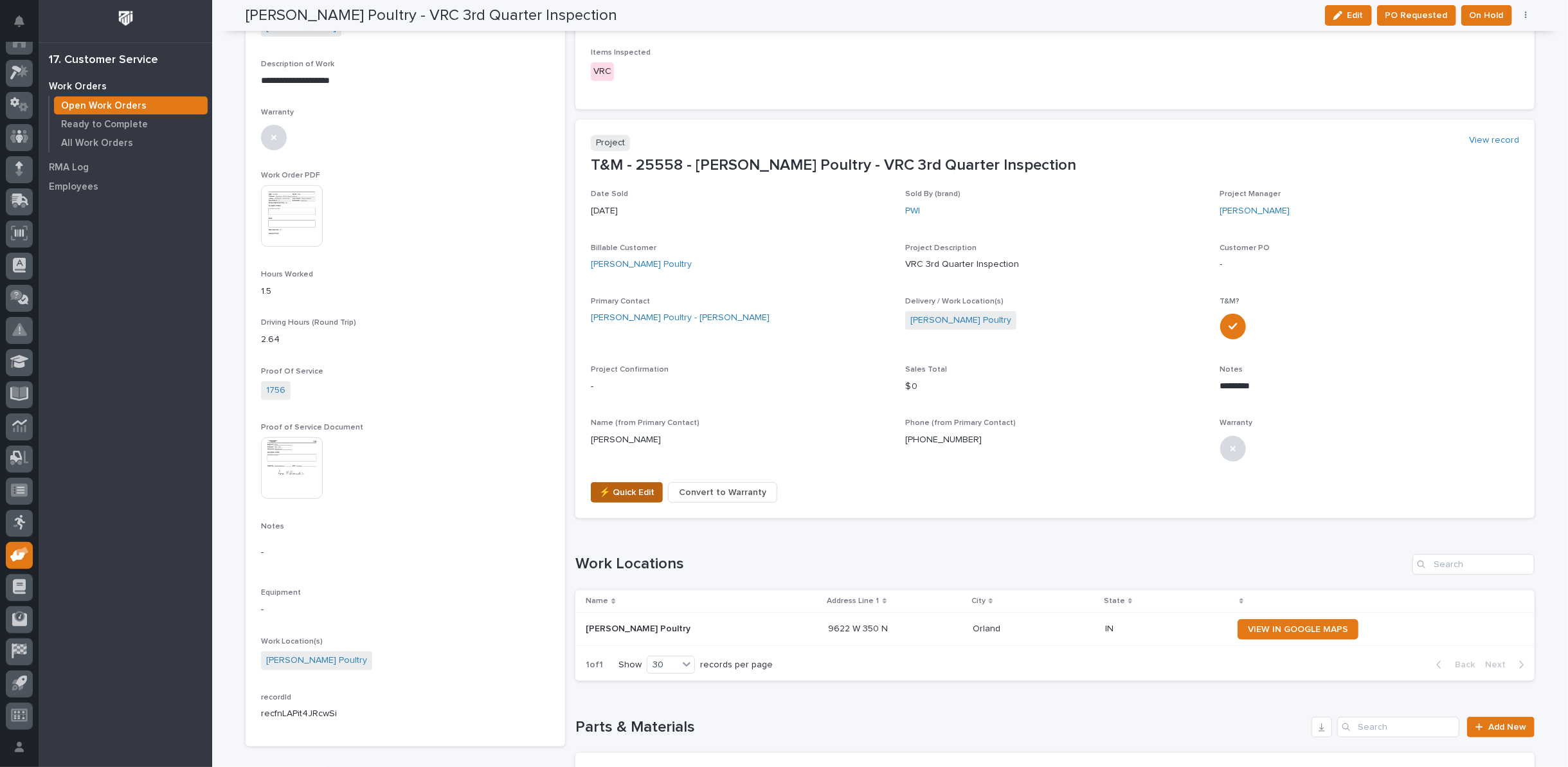
click at [621, 490] on span "⚡ Quick Edit" at bounding box center [627, 492] width 55 height 15
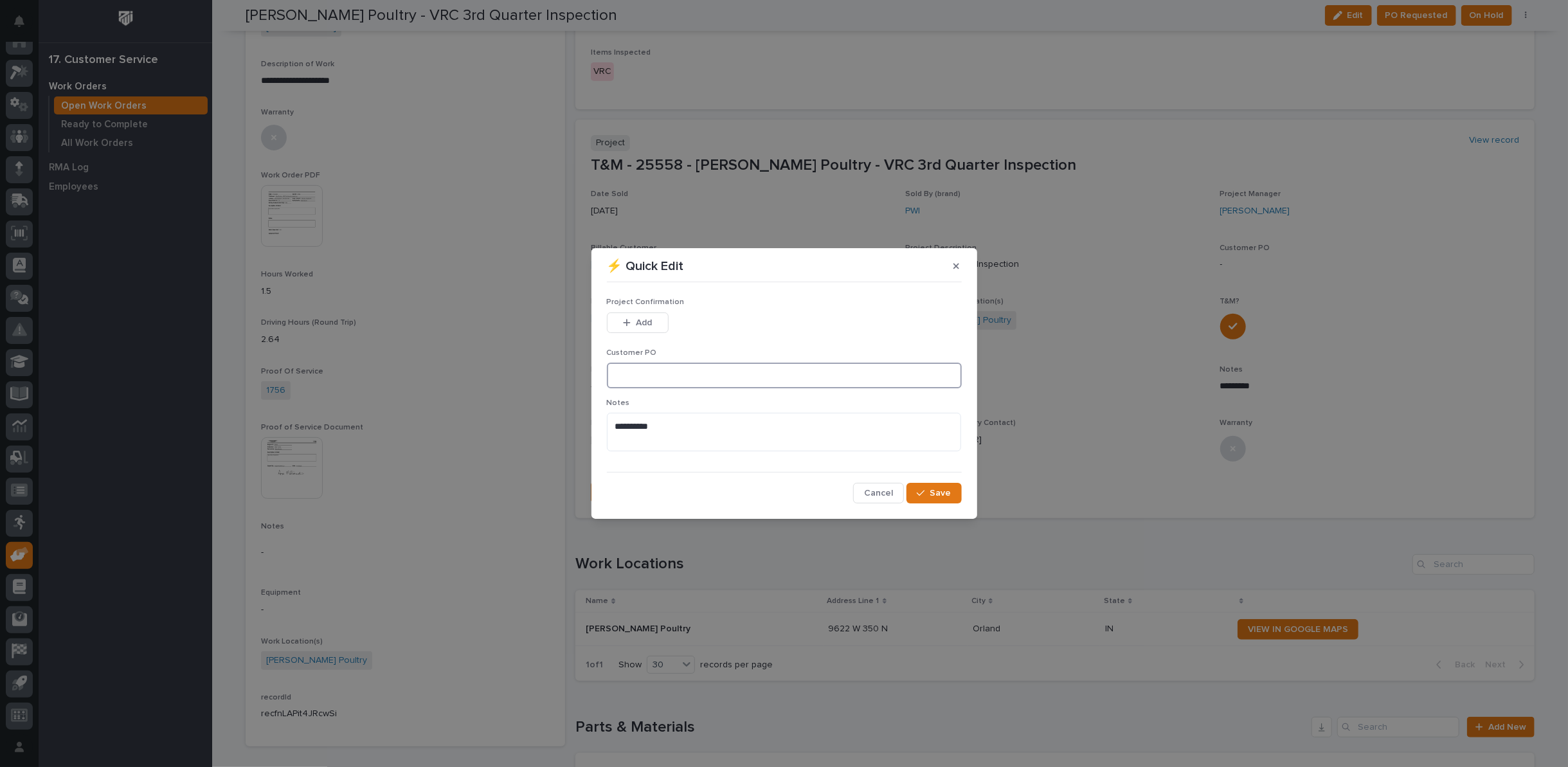
click at [651, 373] on input at bounding box center [784, 375] width 355 height 26
type input "9112"
click at [643, 321] on span "Add" at bounding box center [644, 323] width 16 height 12
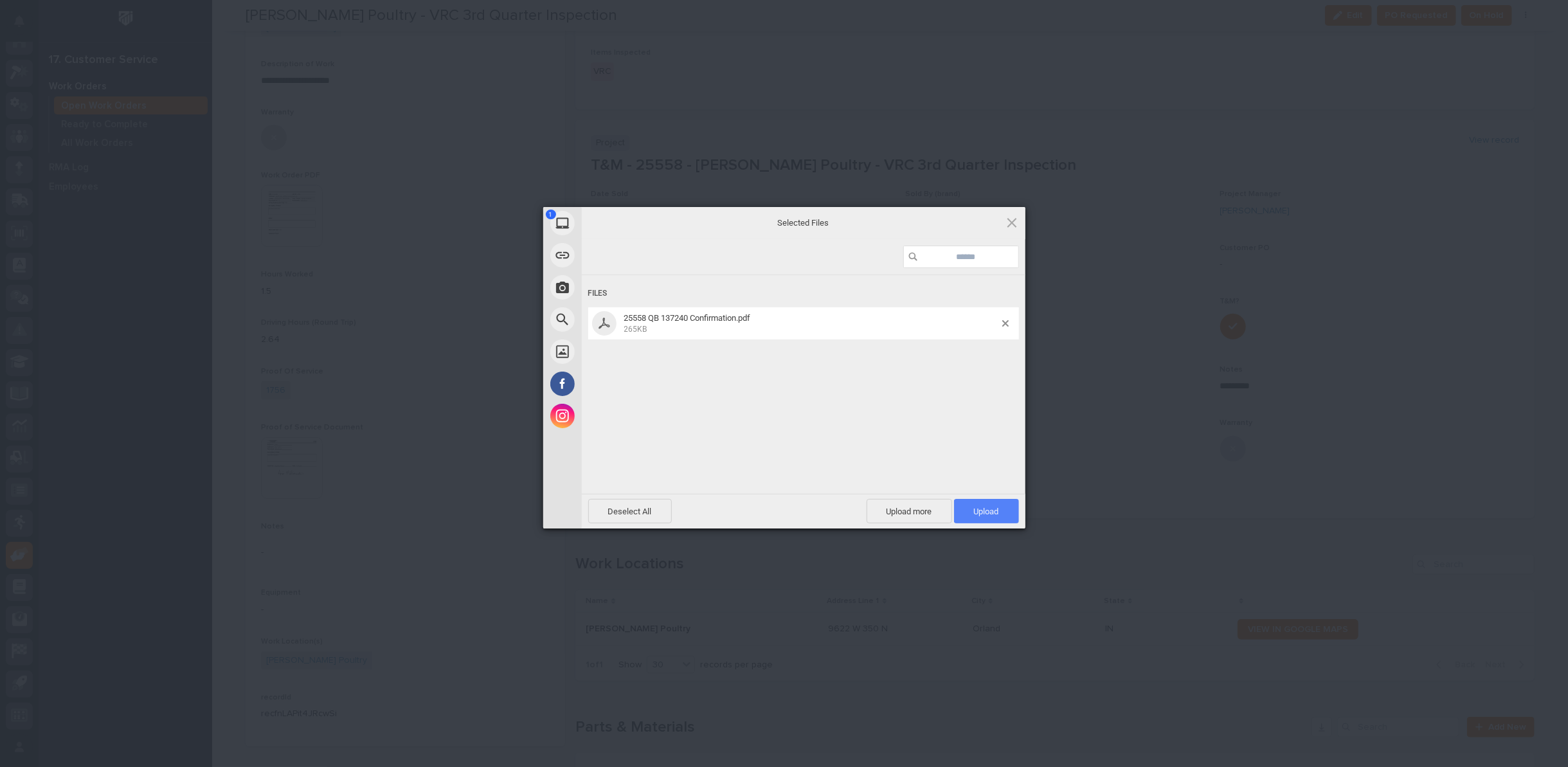
click at [982, 512] on span "Upload 1" at bounding box center [987, 512] width 25 height 10
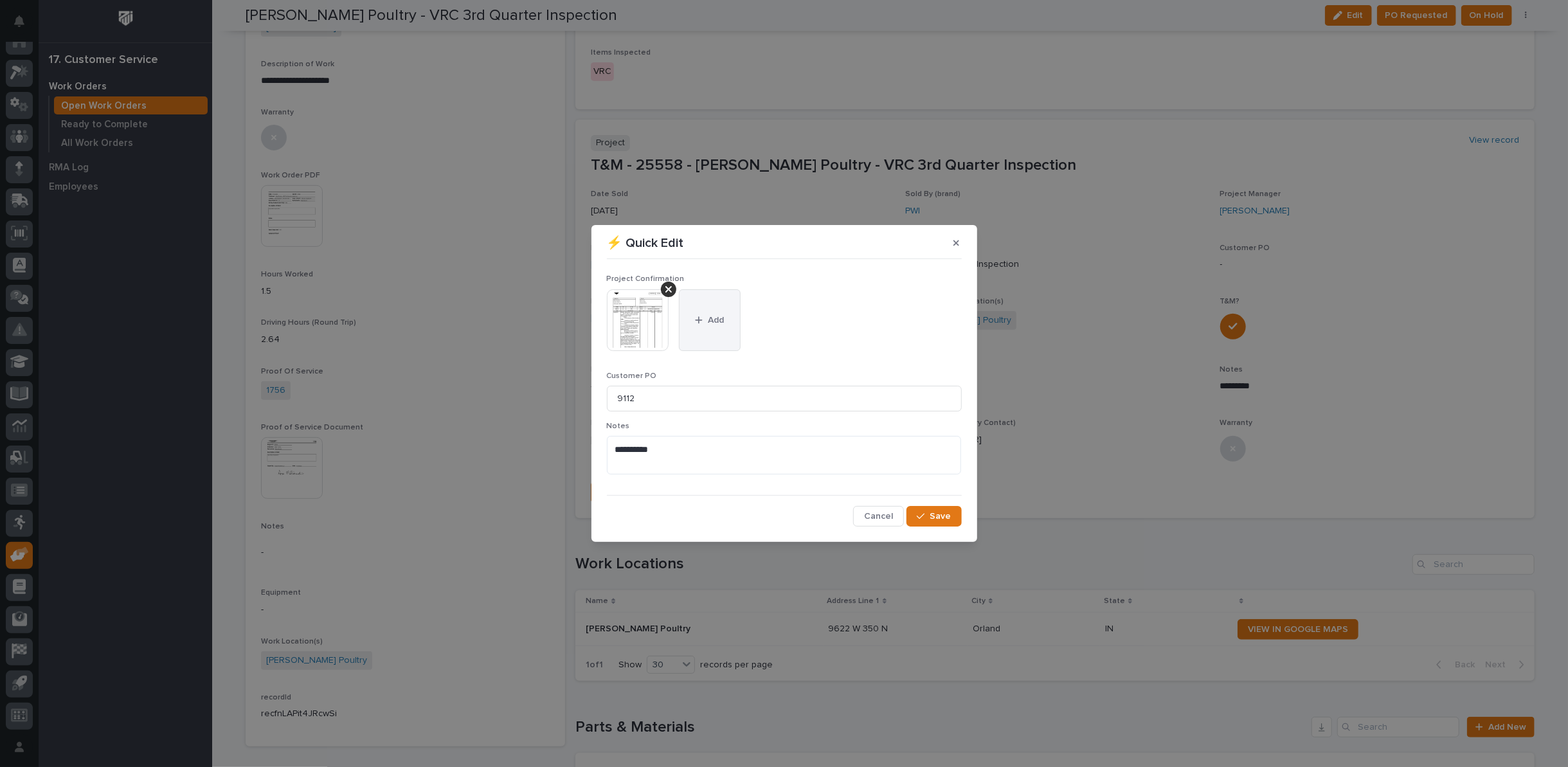
click at [713, 321] on span "Add" at bounding box center [716, 321] width 16 height 12
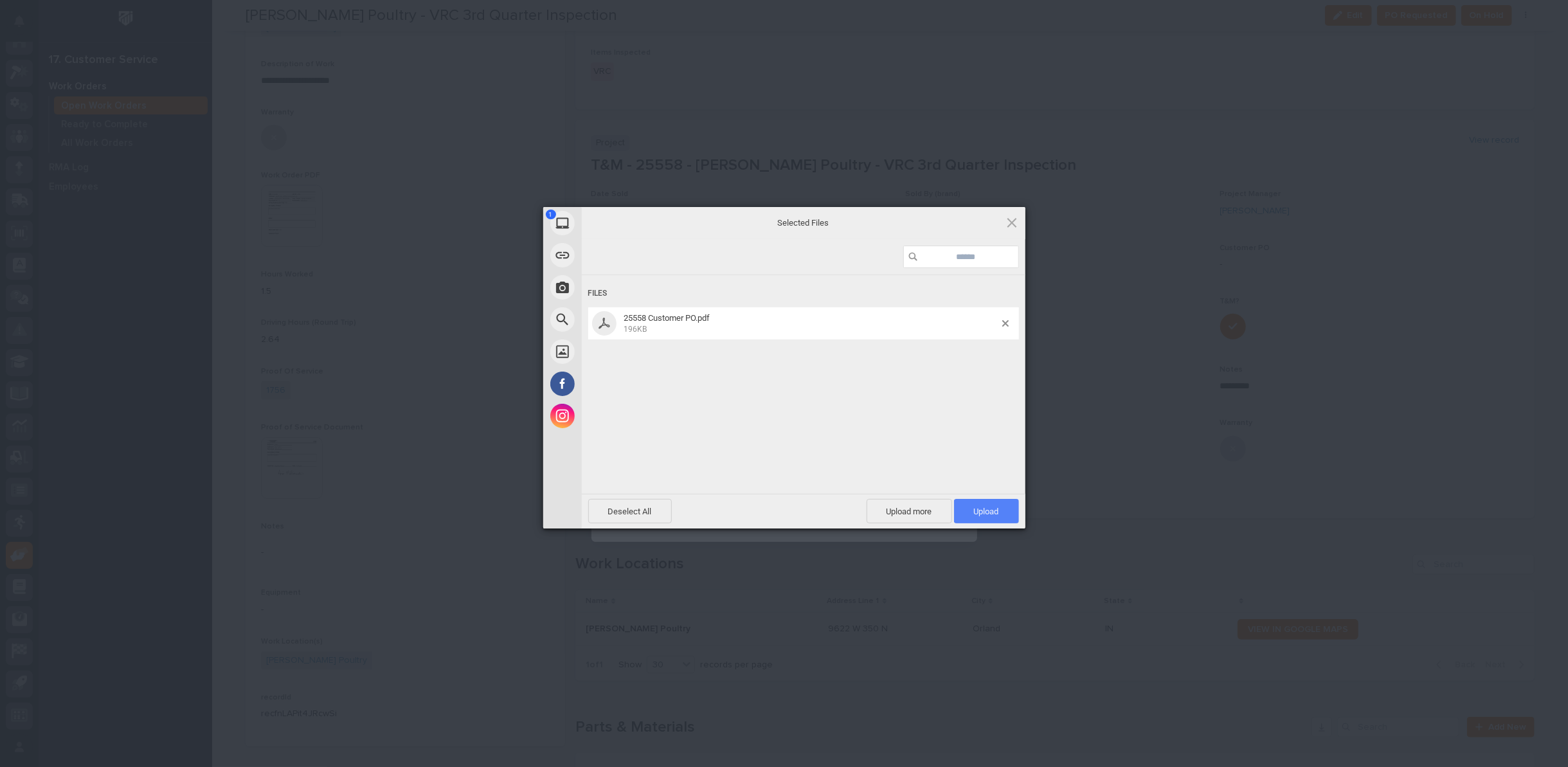
click at [973, 513] on span "Upload 1" at bounding box center [987, 511] width 65 height 24
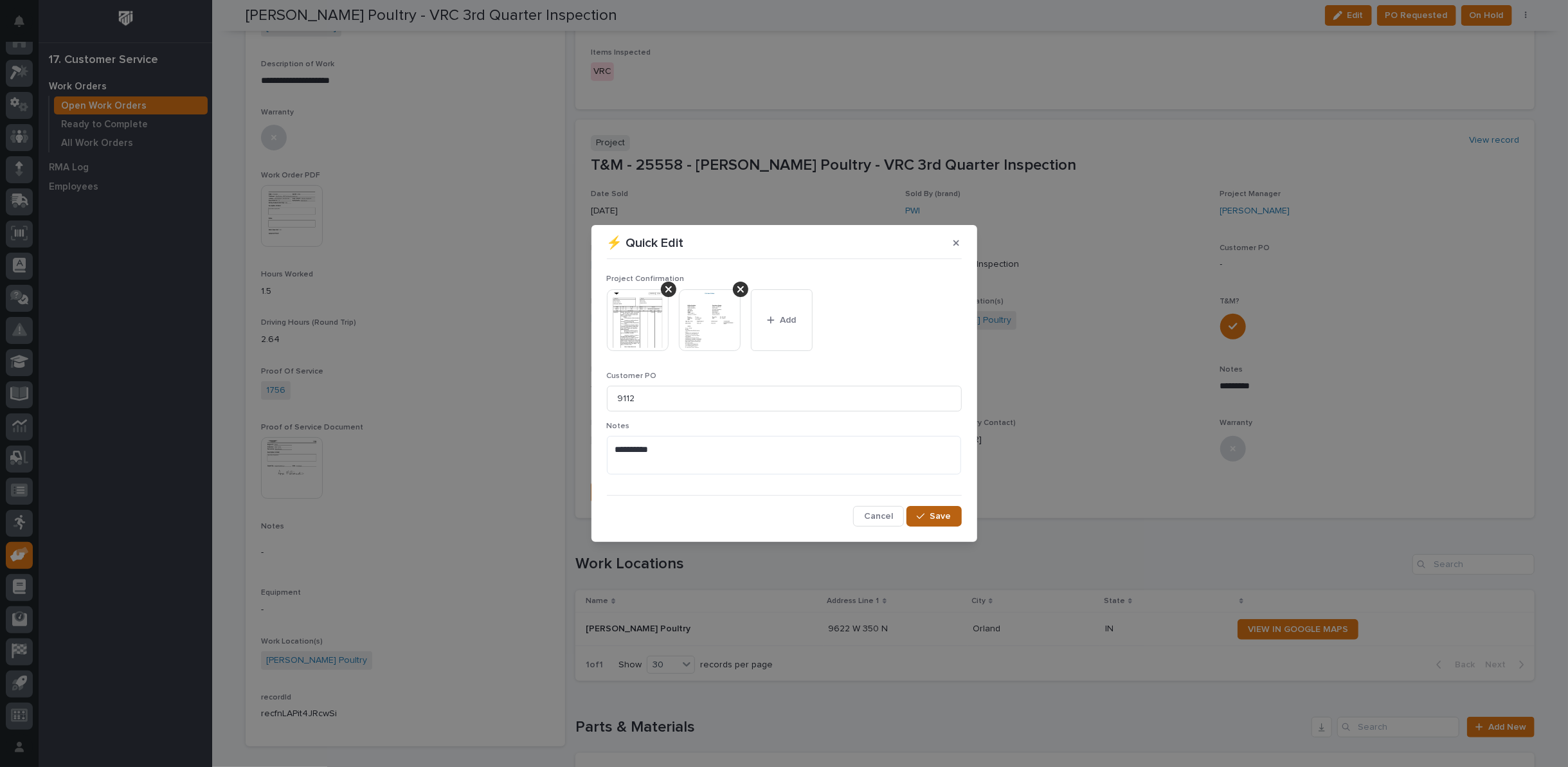
click at [933, 517] on span "Save" at bounding box center [941, 517] width 21 height 12
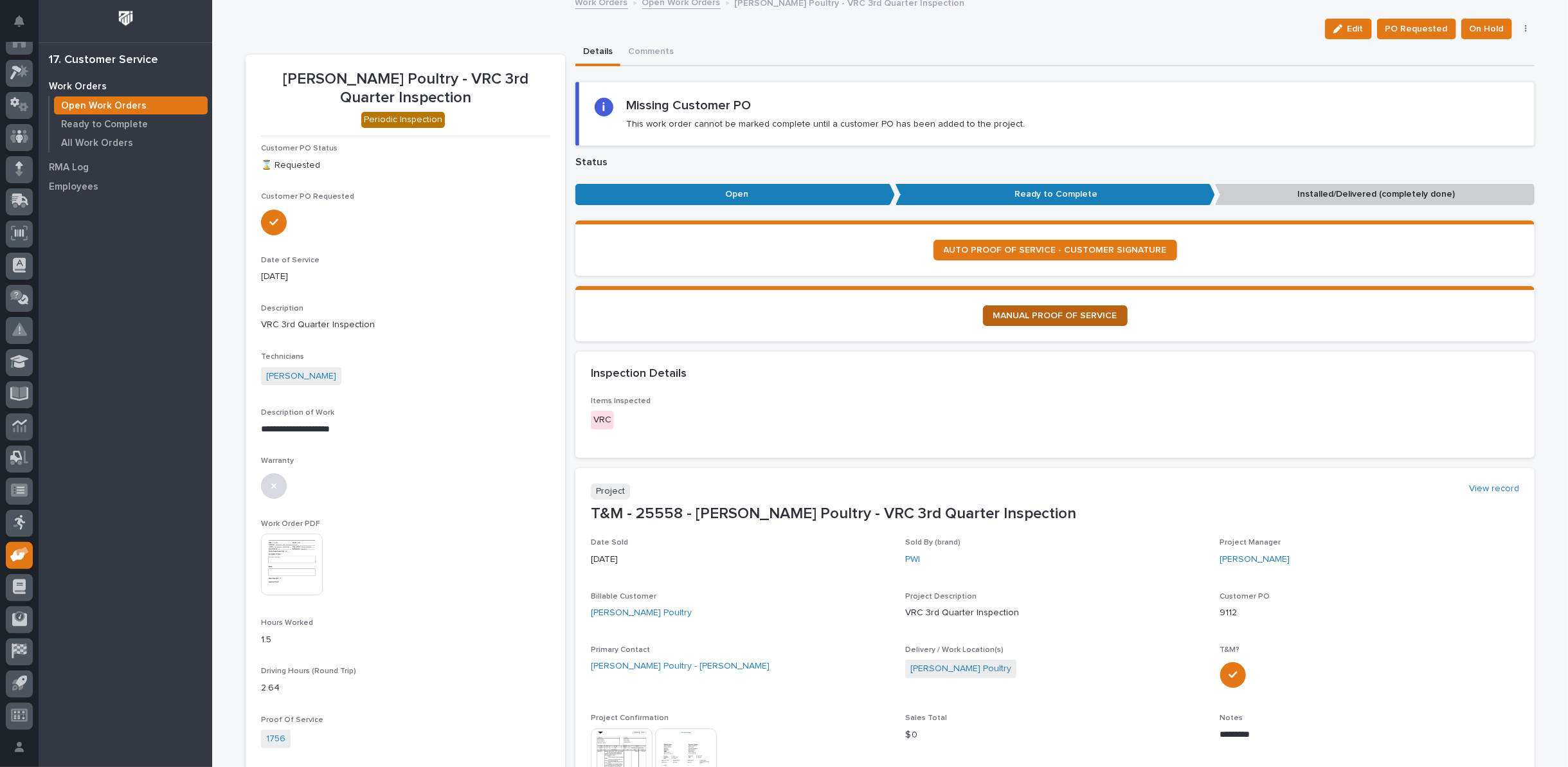
scroll to position [0, 0]
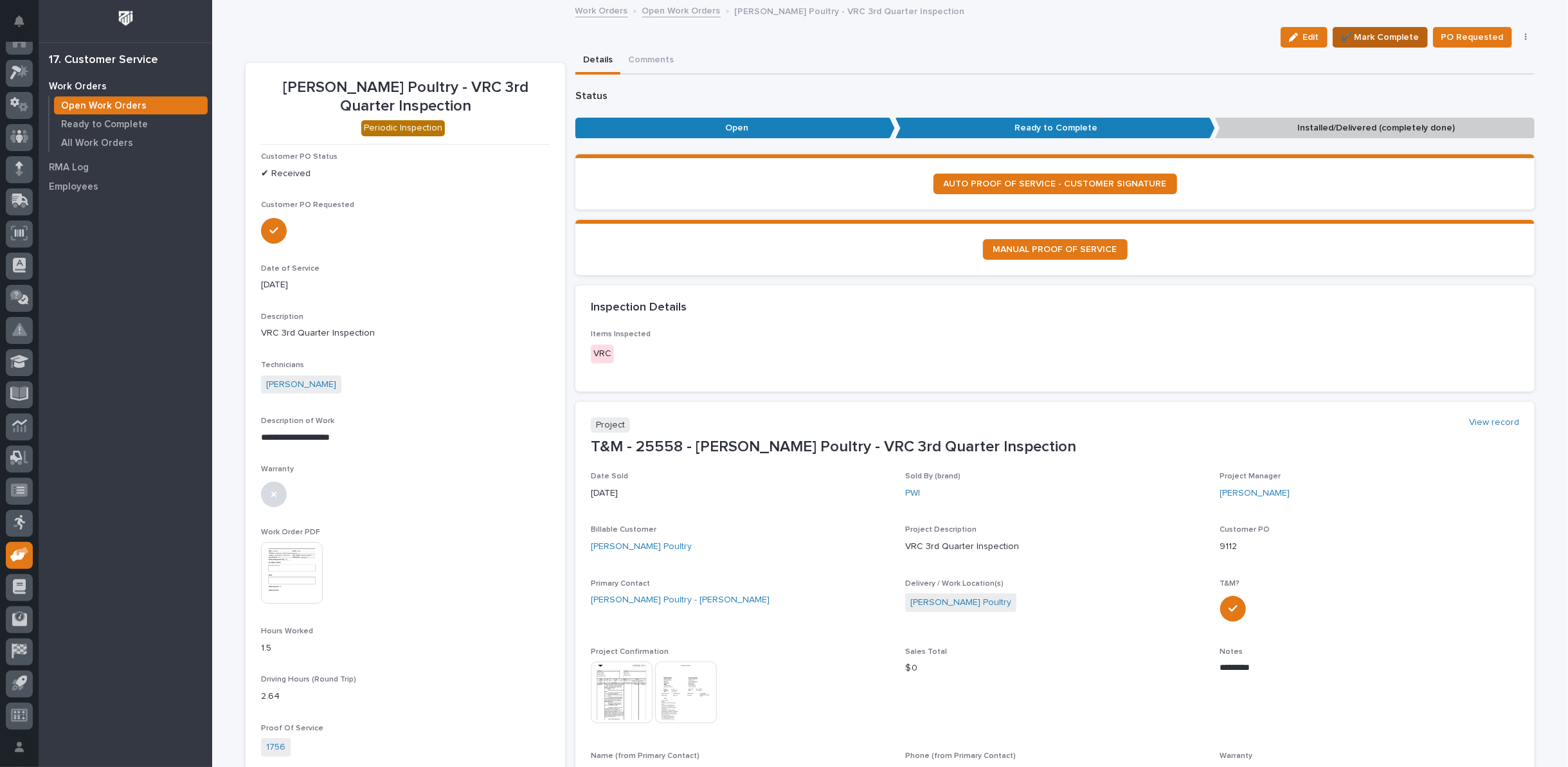
click at [1360, 38] on span "✔️ Mark Complete" at bounding box center [1380, 37] width 79 height 15
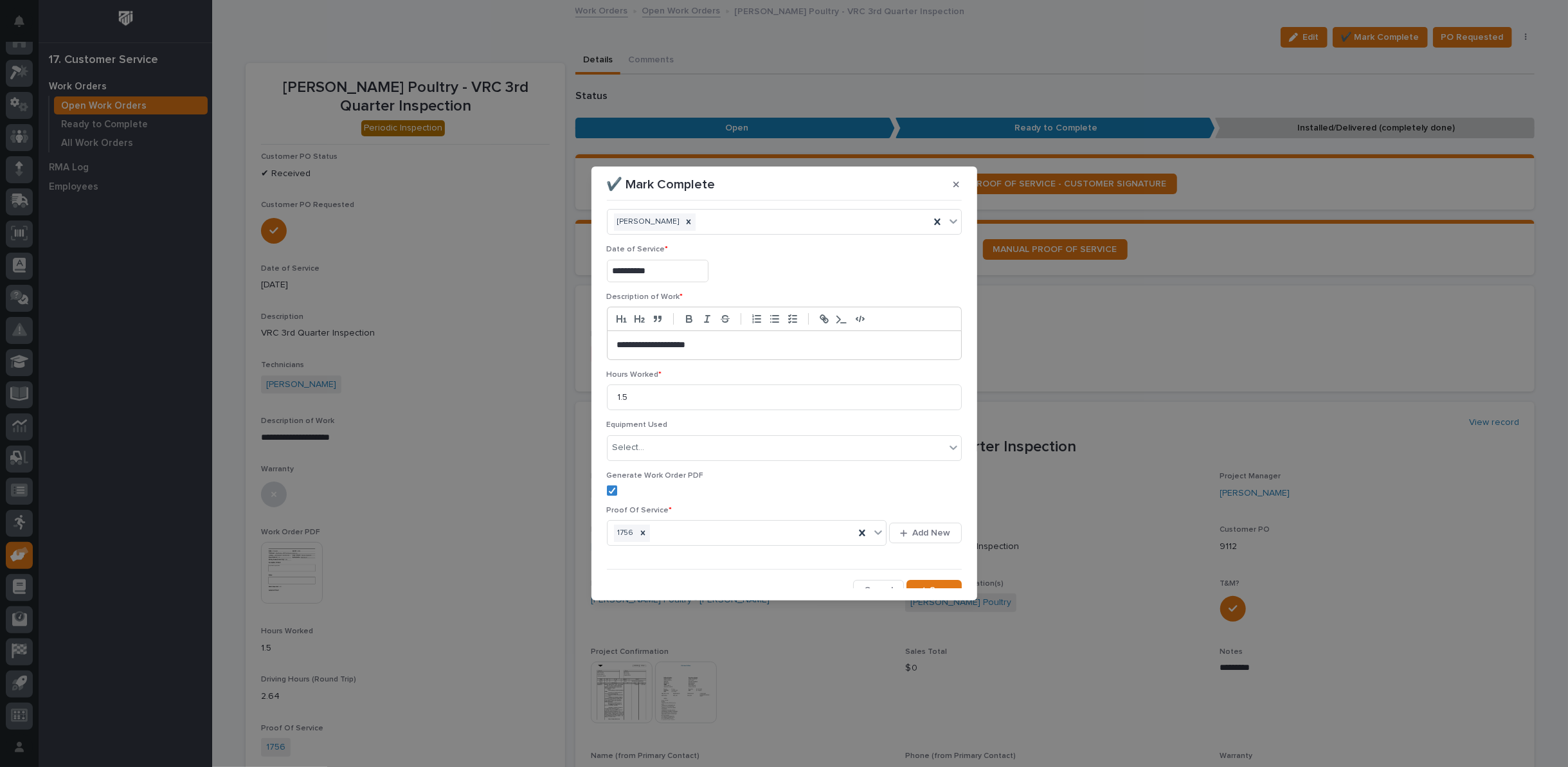
scroll to position [31, 0]
click at [930, 575] on span "Save" at bounding box center [941, 581] width 21 height 12
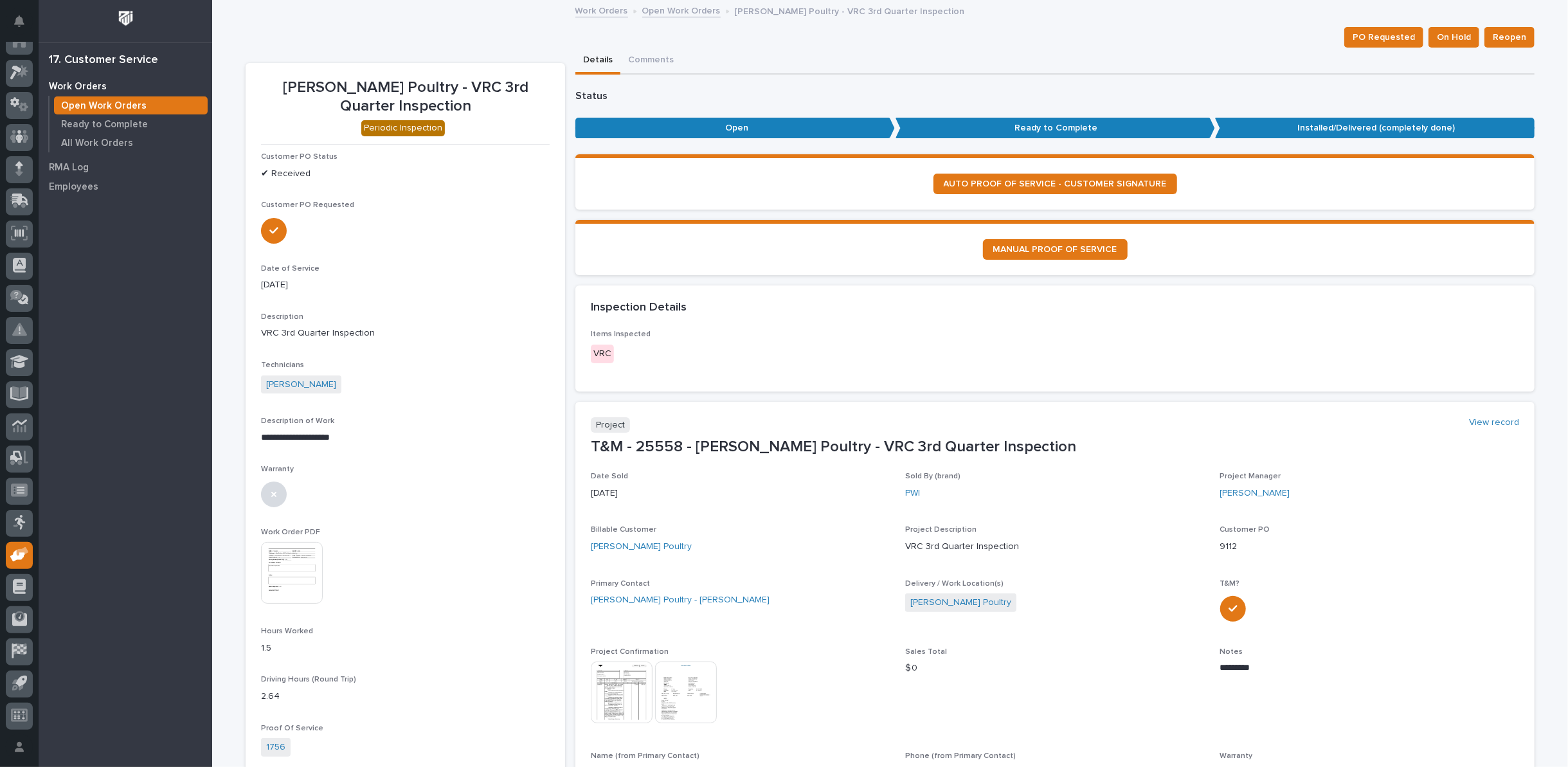
click at [667, 7] on link "Open Work Orders" at bounding box center [681, 10] width 79 height 15
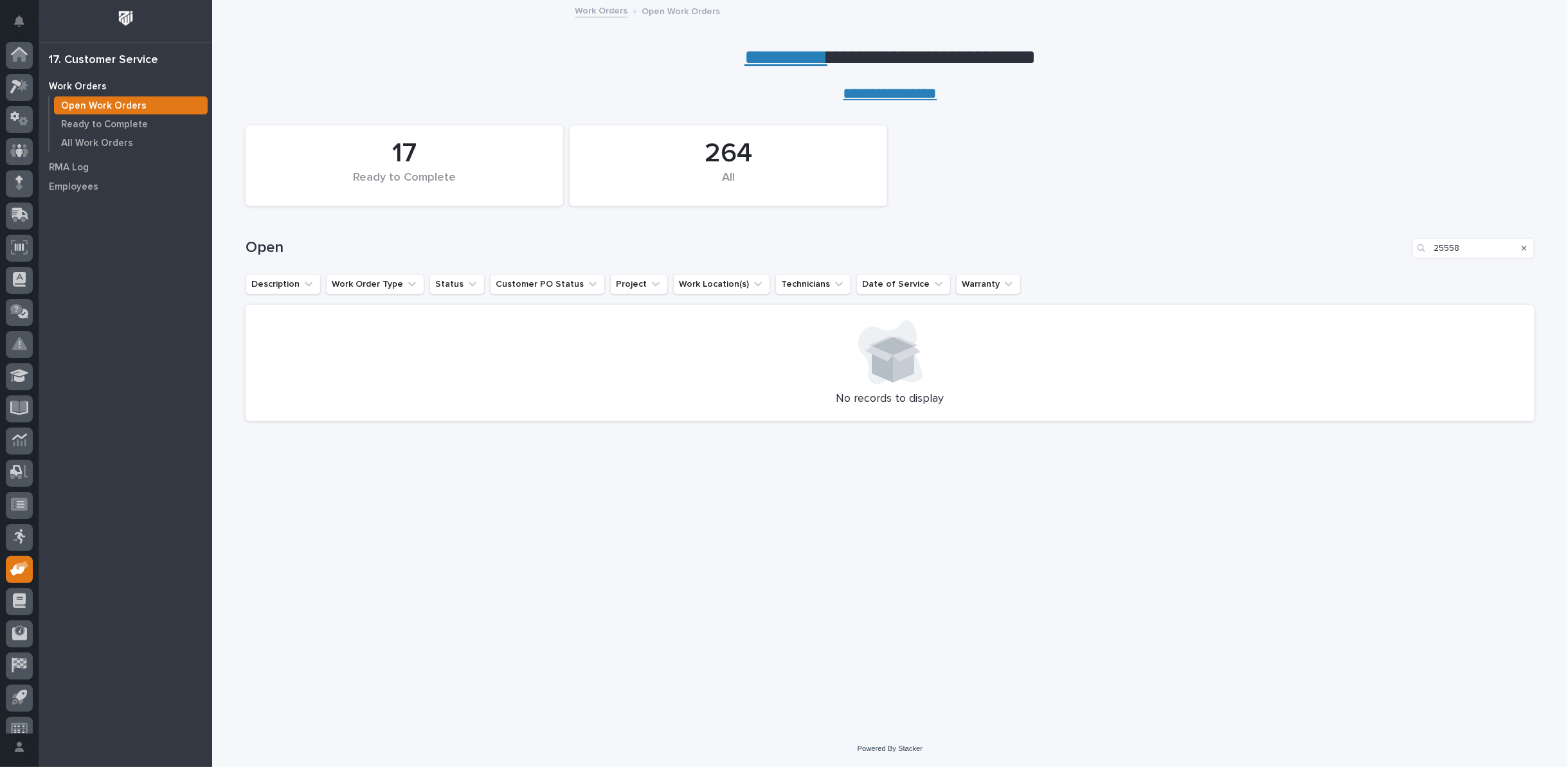
scroll to position [14, 0]
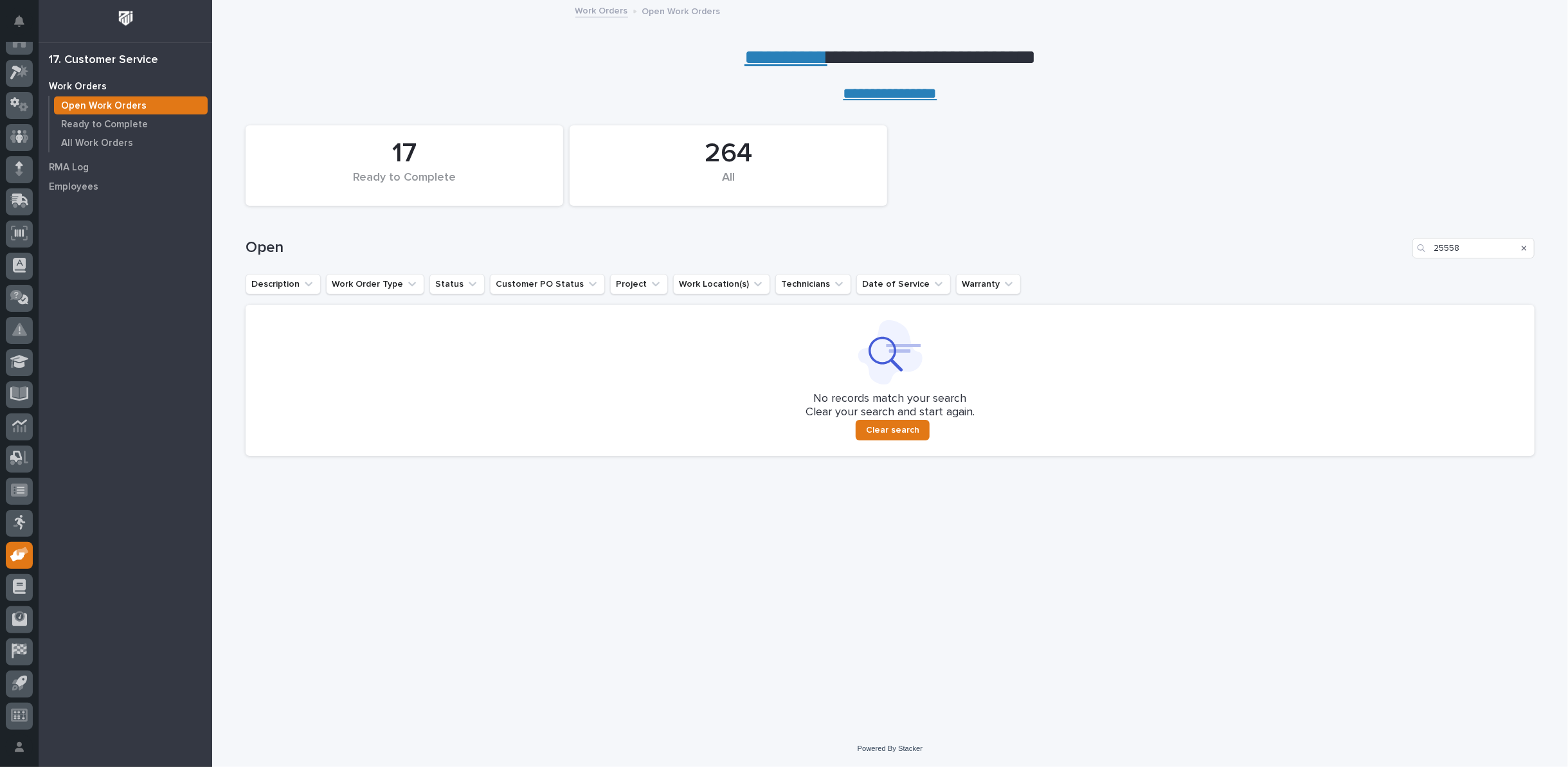
click at [1526, 244] on icon "Search" at bounding box center [1524, 248] width 5 height 8
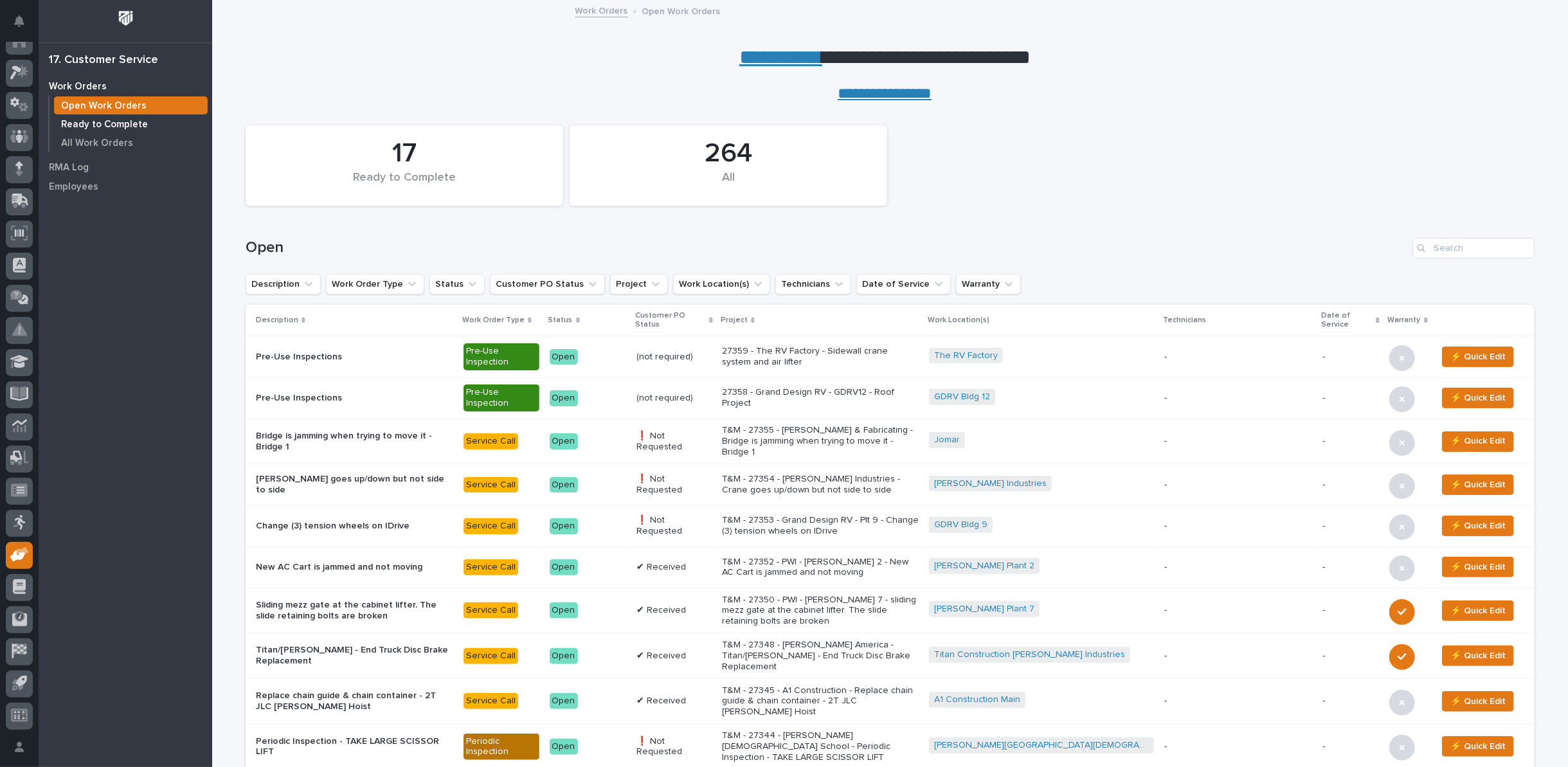
click at [137, 124] on p "Ready to Complete" at bounding box center [104, 125] width 87 height 12
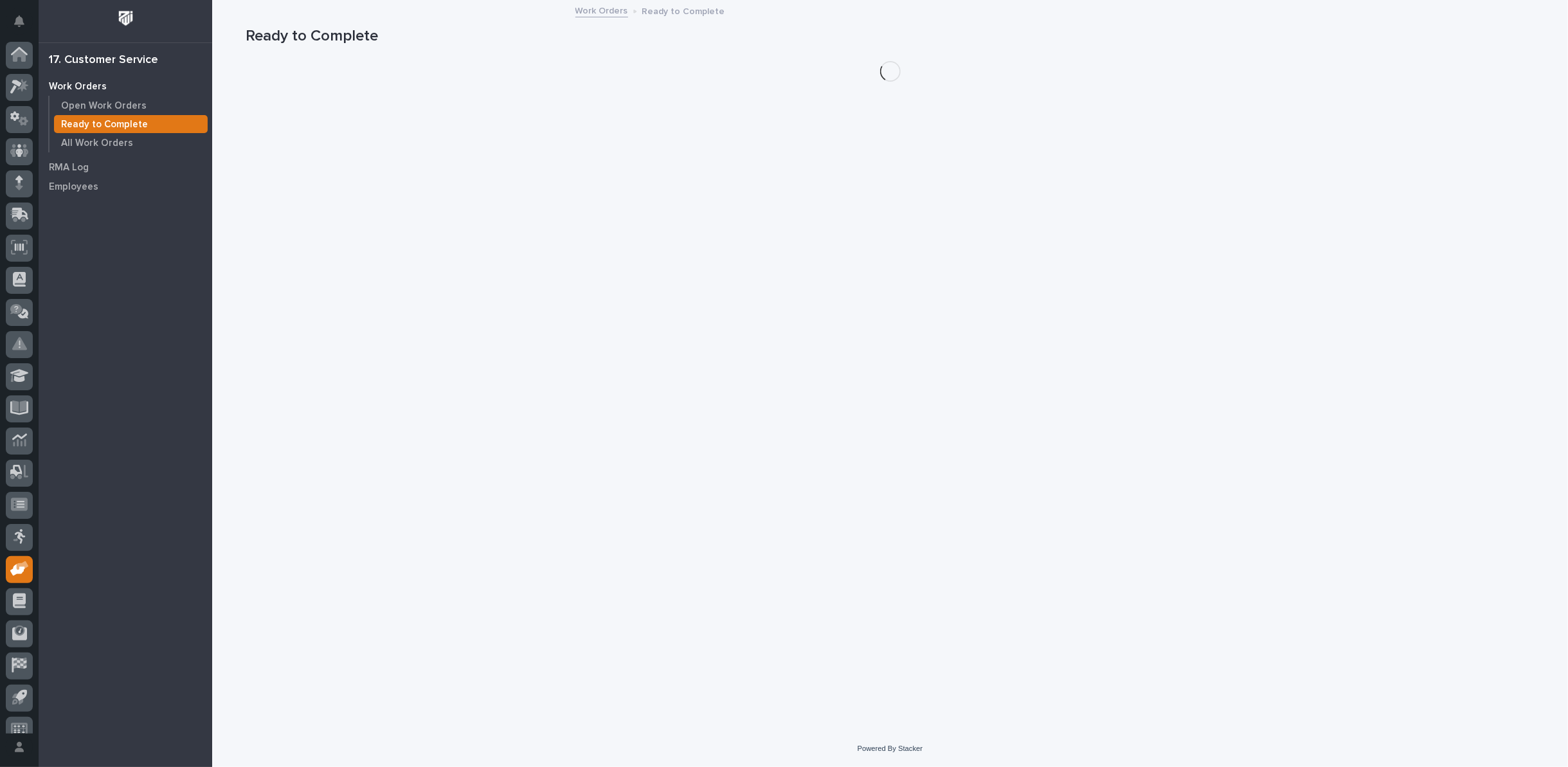
scroll to position [14, 0]
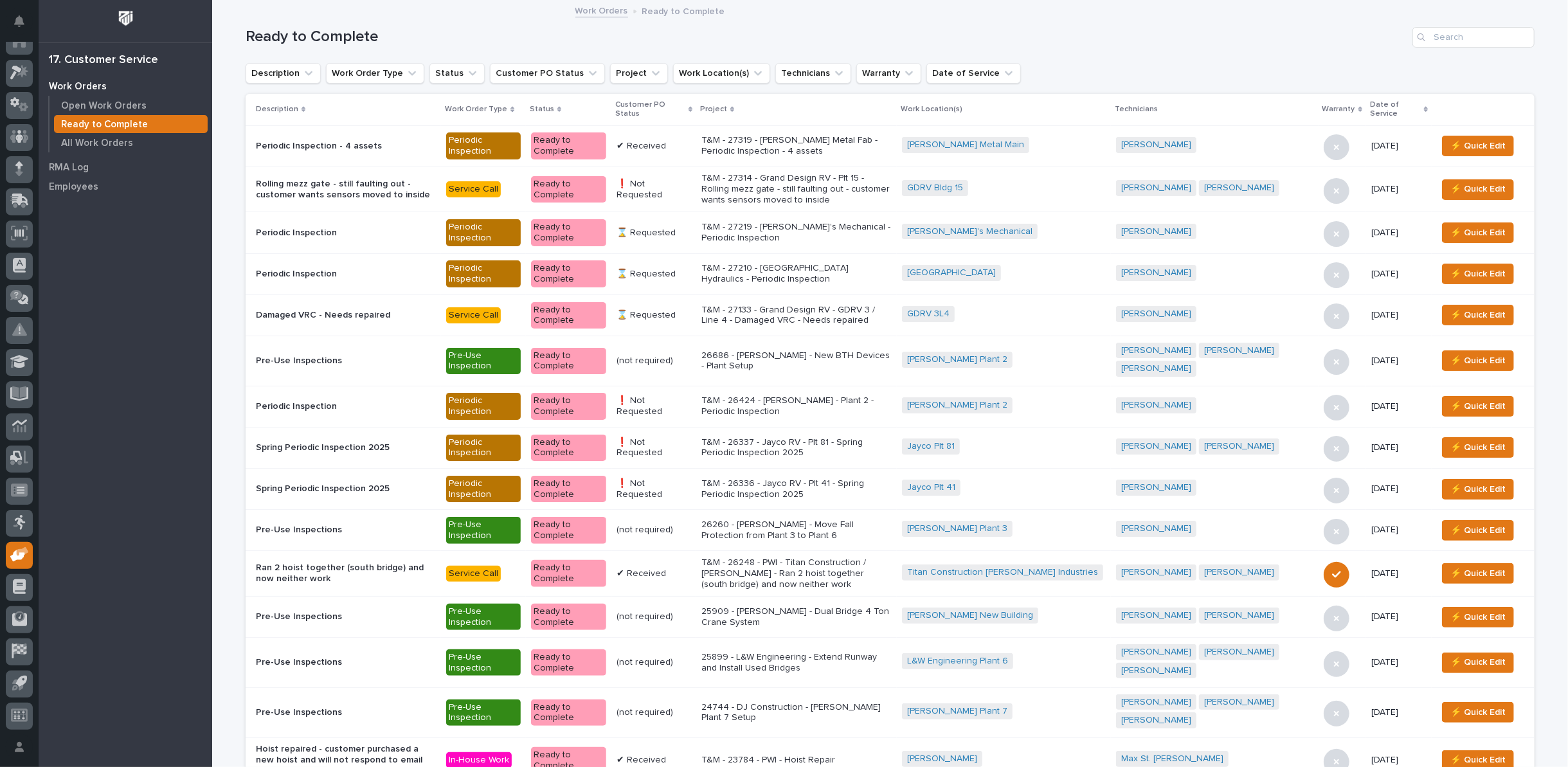
click at [693, 108] on icon at bounding box center [690, 109] width 4 height 6
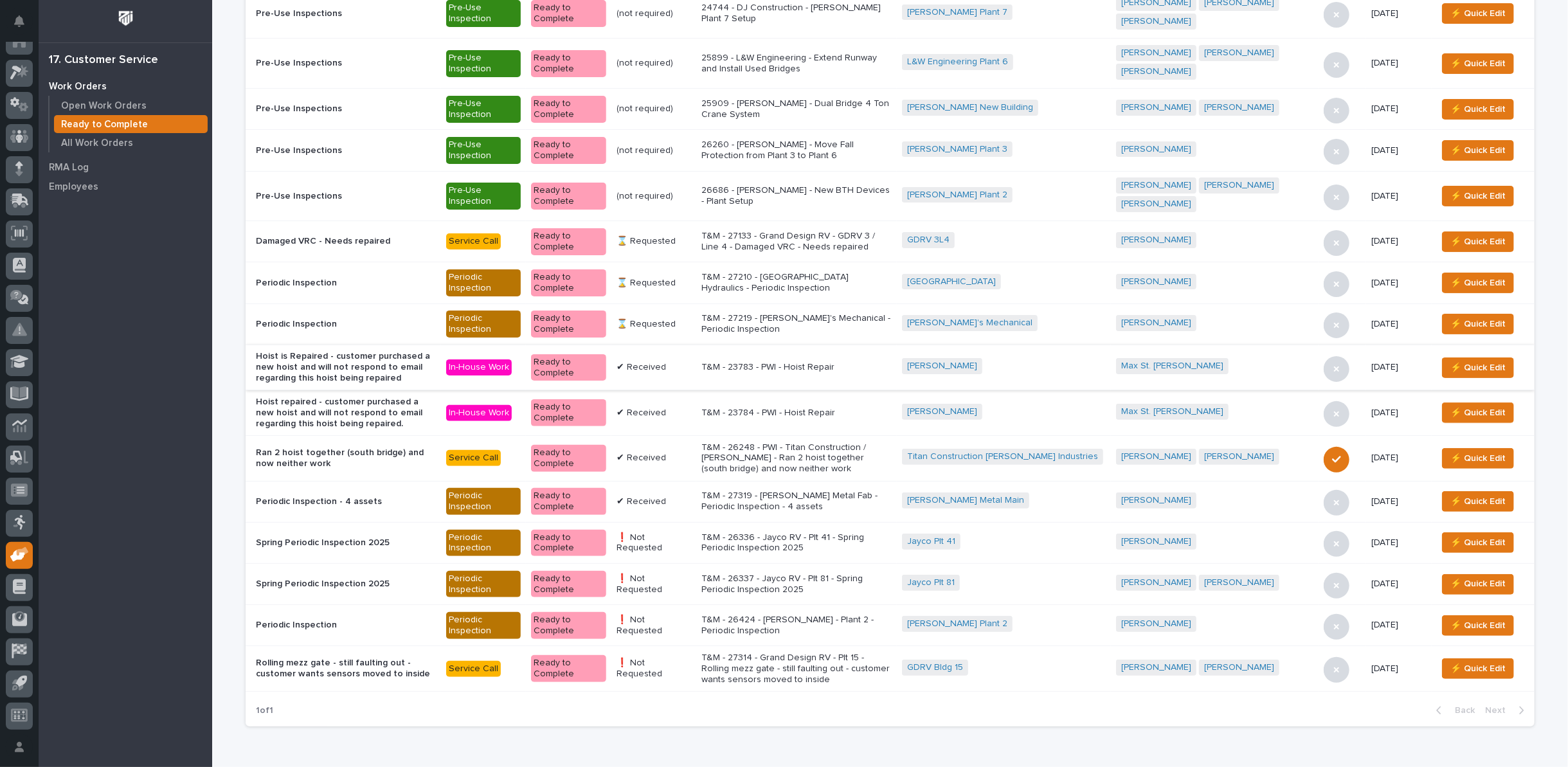
scroll to position [143, 0]
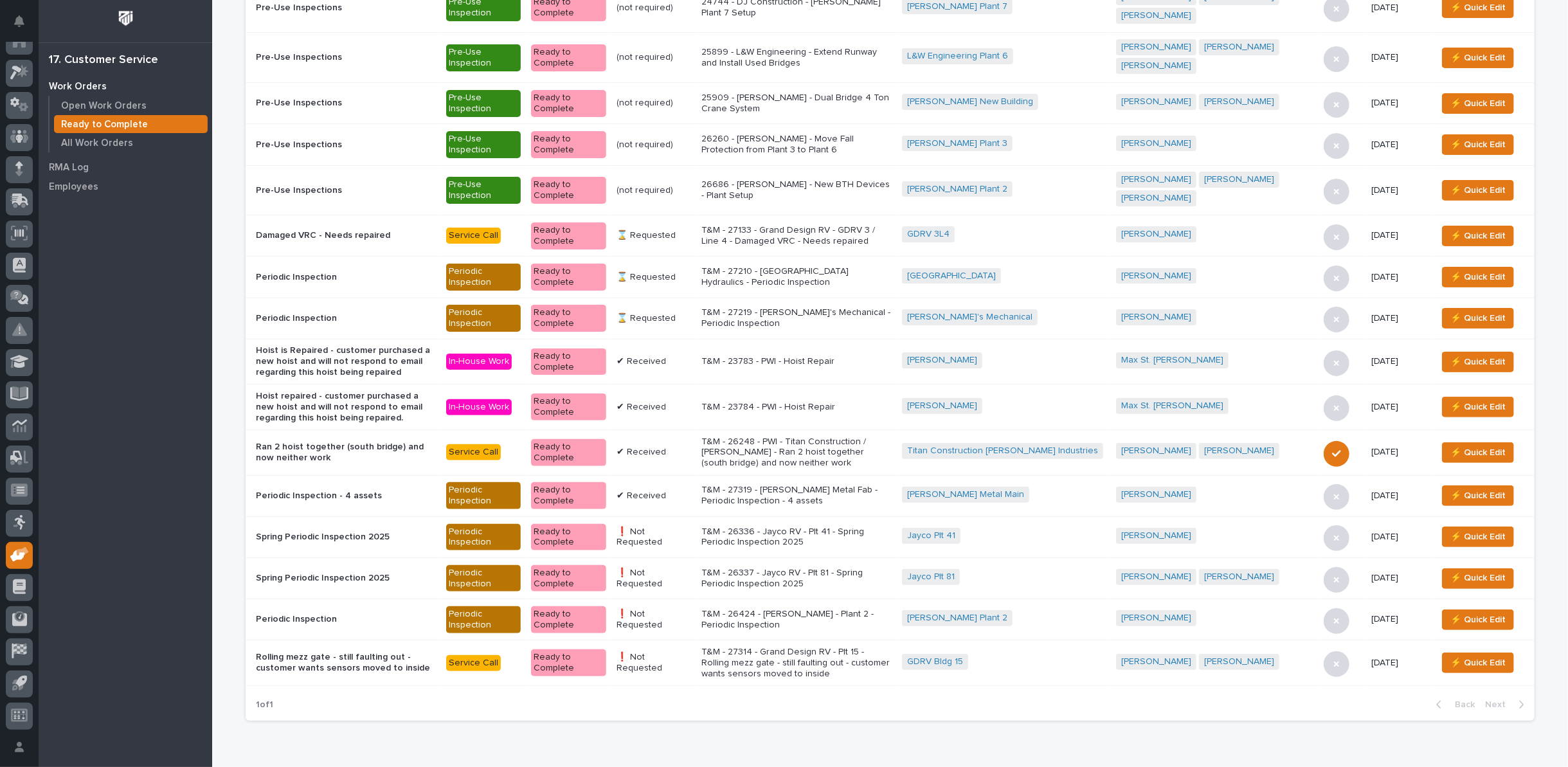
click at [860, 647] on p "T&M - 27314 - Grand Design RV - Plt 15 - Rolling mezz gate - still faulting out…" at bounding box center [796, 664] width 190 height 32
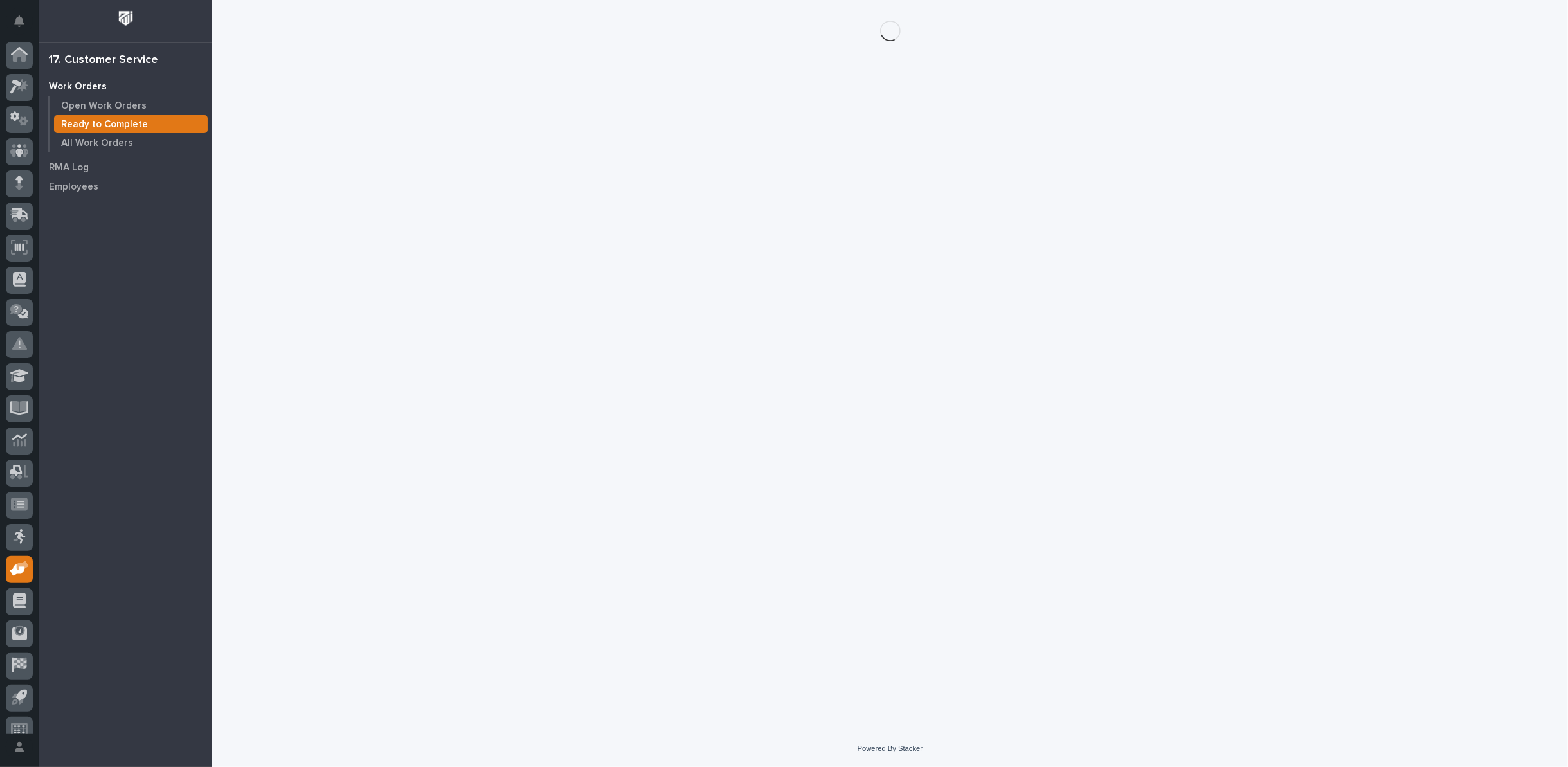
scroll to position [14, 0]
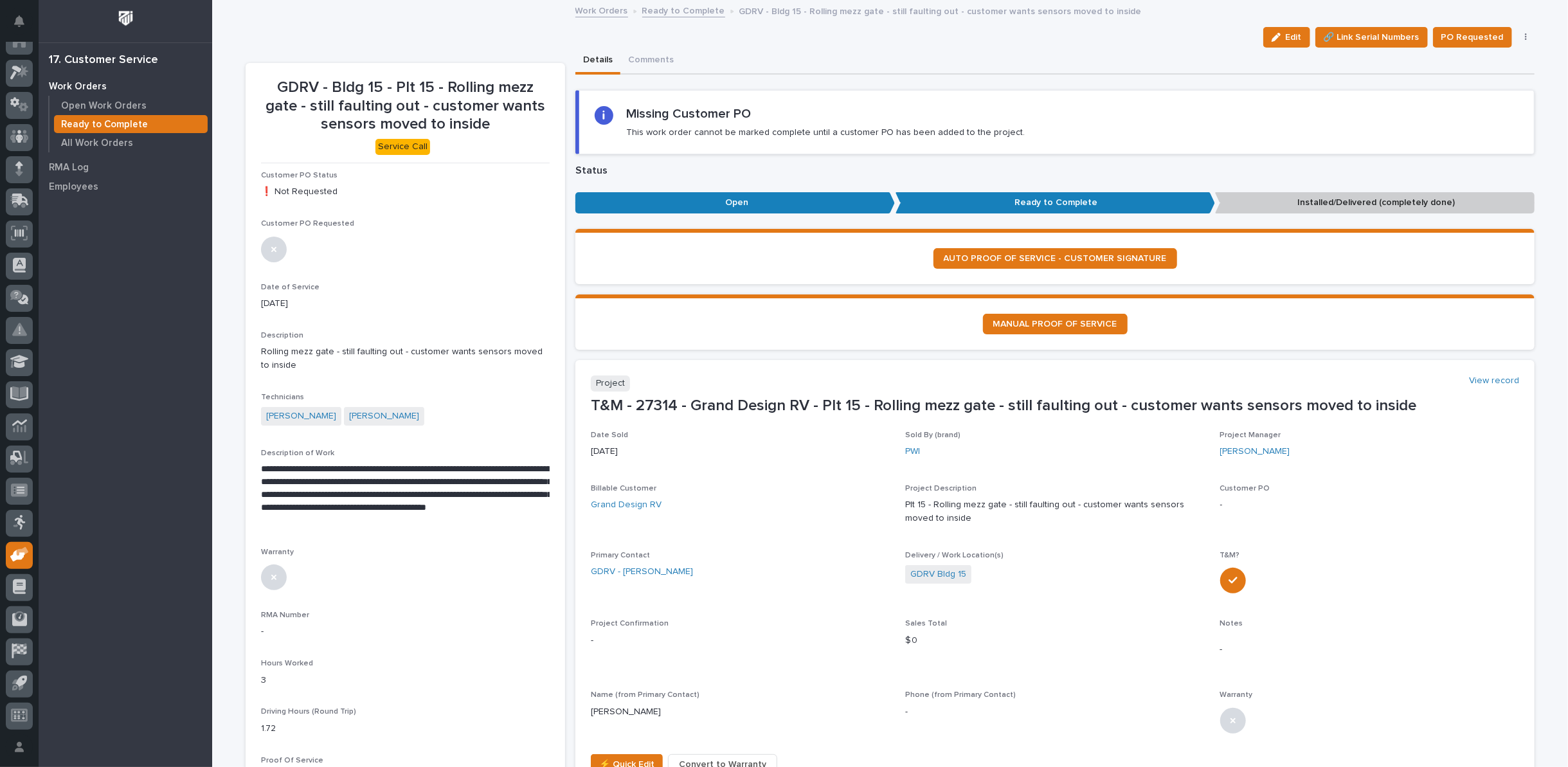
click at [1525, 35] on icon "button" at bounding box center [1527, 37] width 3 height 9
click at [1459, 102] on span "Regenerate PDF" at bounding box center [1487, 103] width 69 height 15
click at [273, 711] on img at bounding box center [292, 705] width 62 height 62
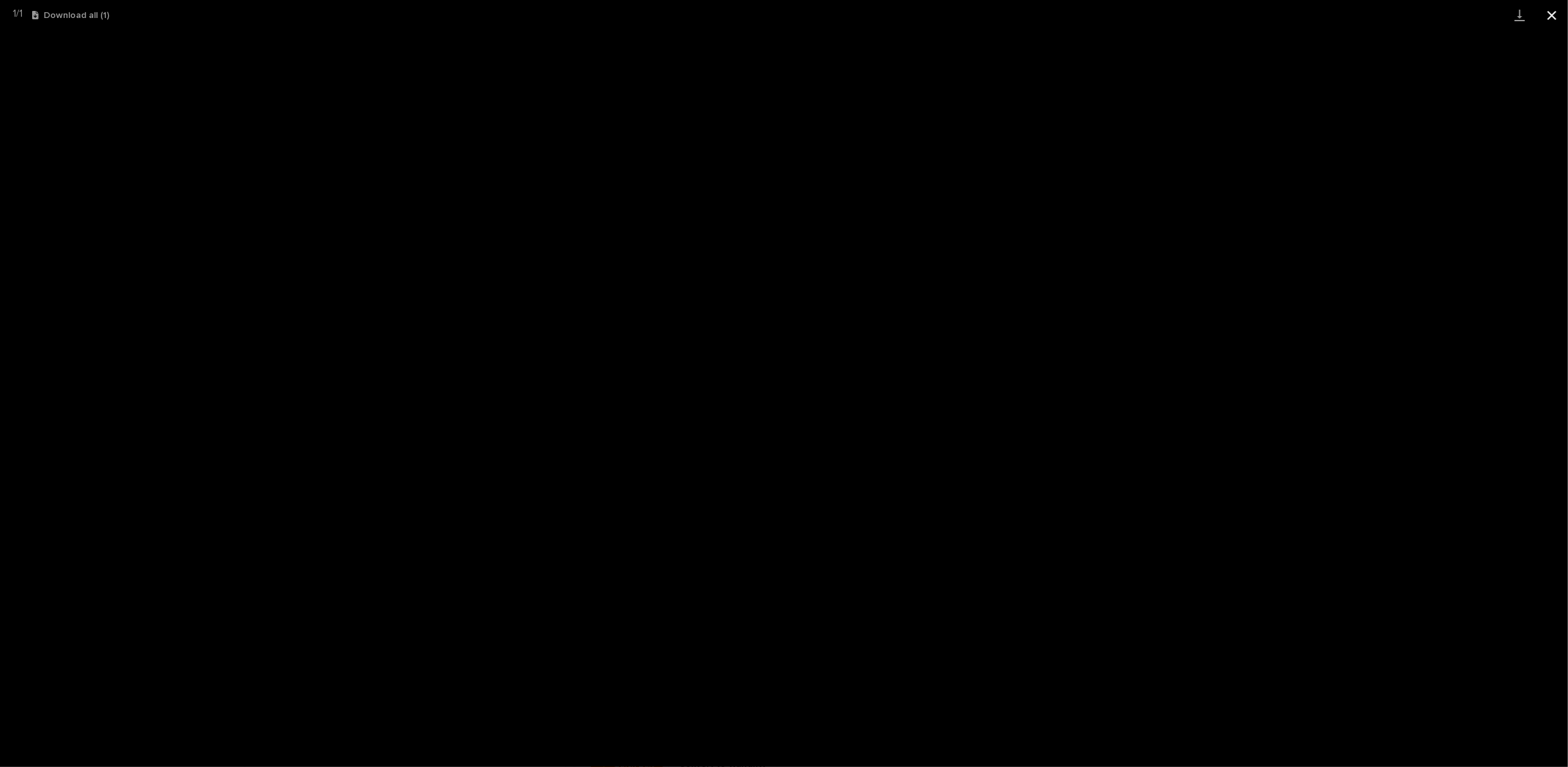
click at [1556, 15] on button "Close gallery" at bounding box center [1553, 15] width 32 height 30
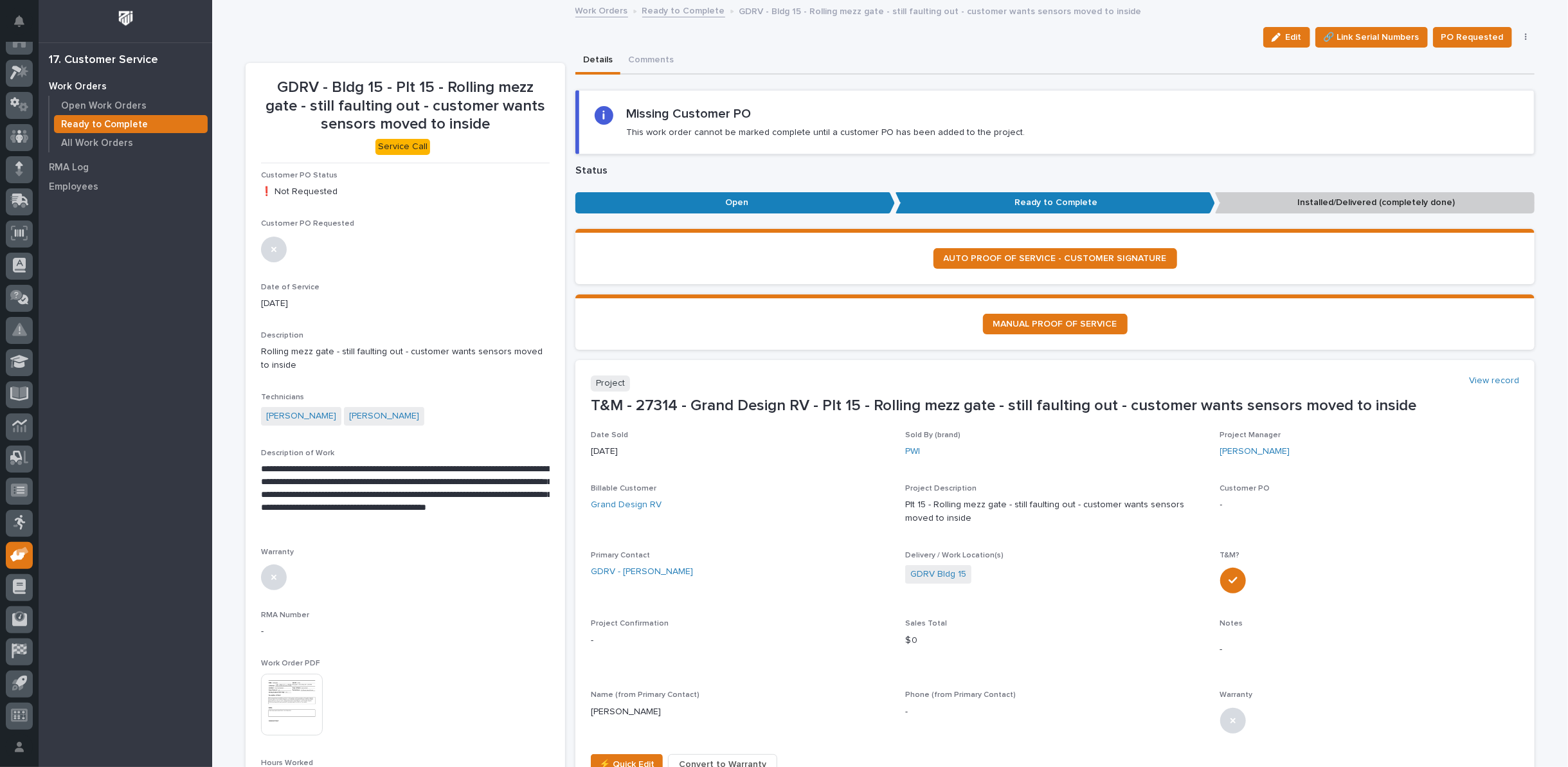
click at [642, 11] on link "Ready to Complete" at bounding box center [683, 10] width 83 height 15
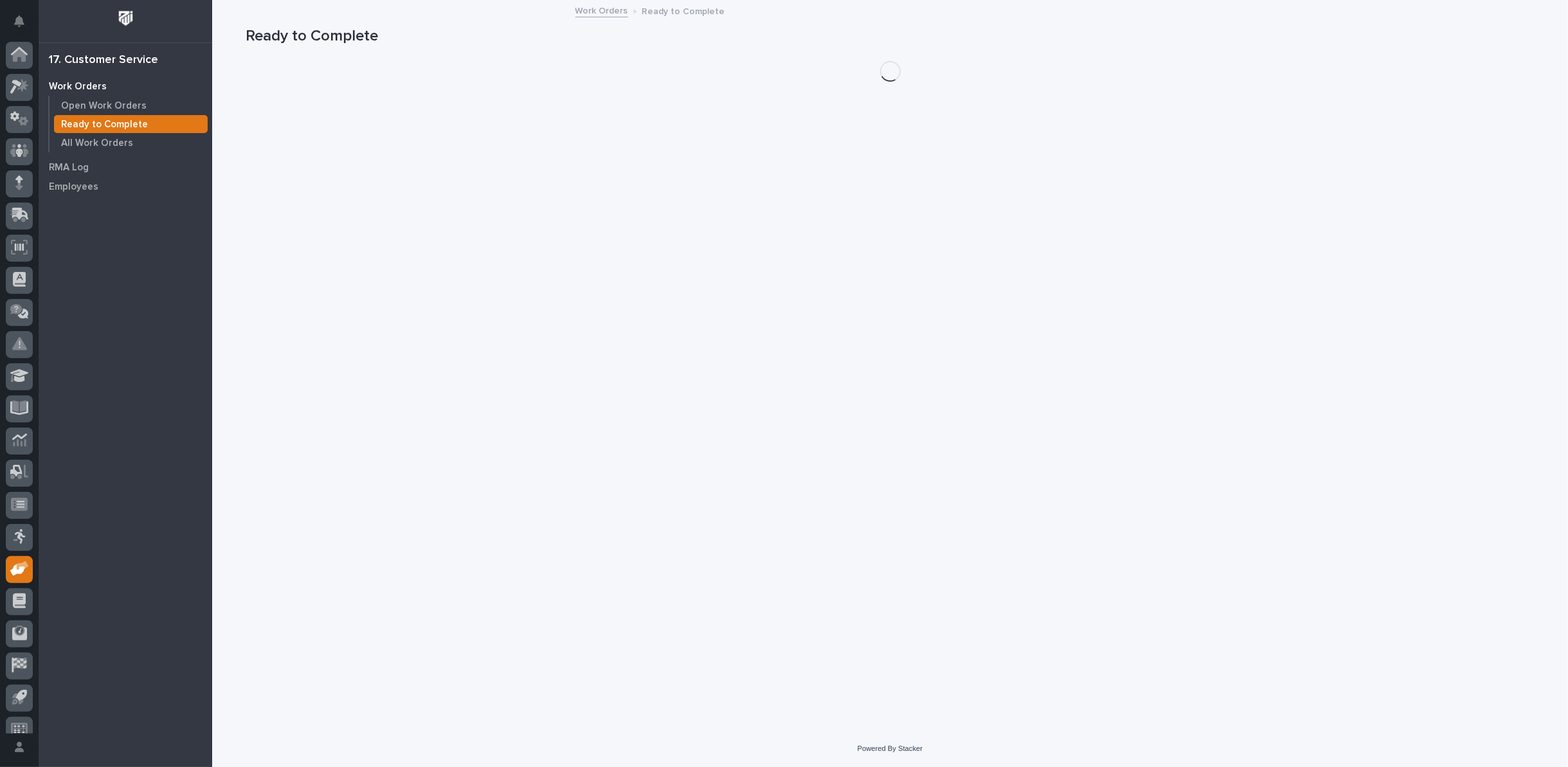
scroll to position [14, 0]
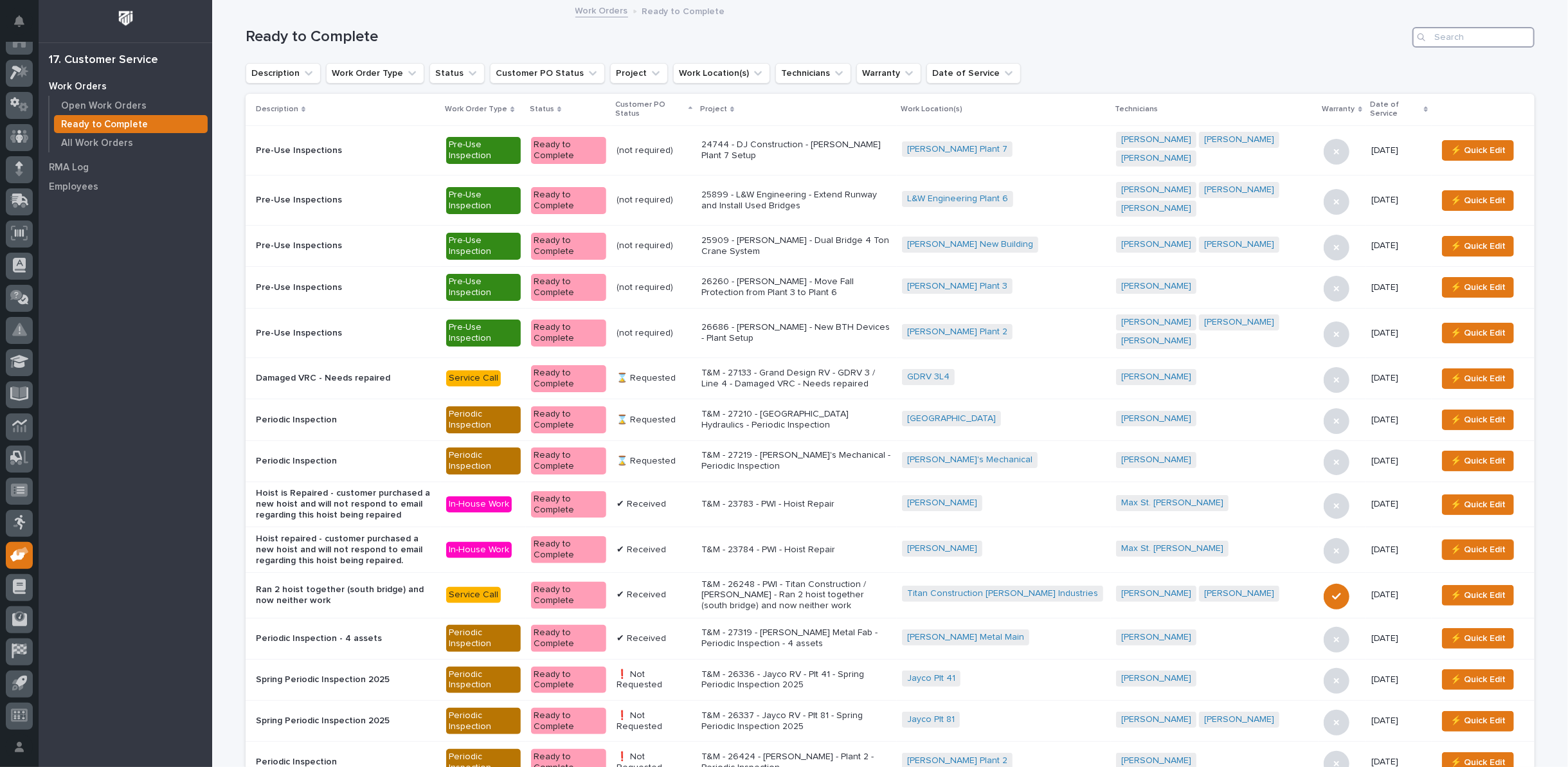
click at [1435, 37] on input "Search" at bounding box center [1473, 37] width 123 height 21
type input "27354"
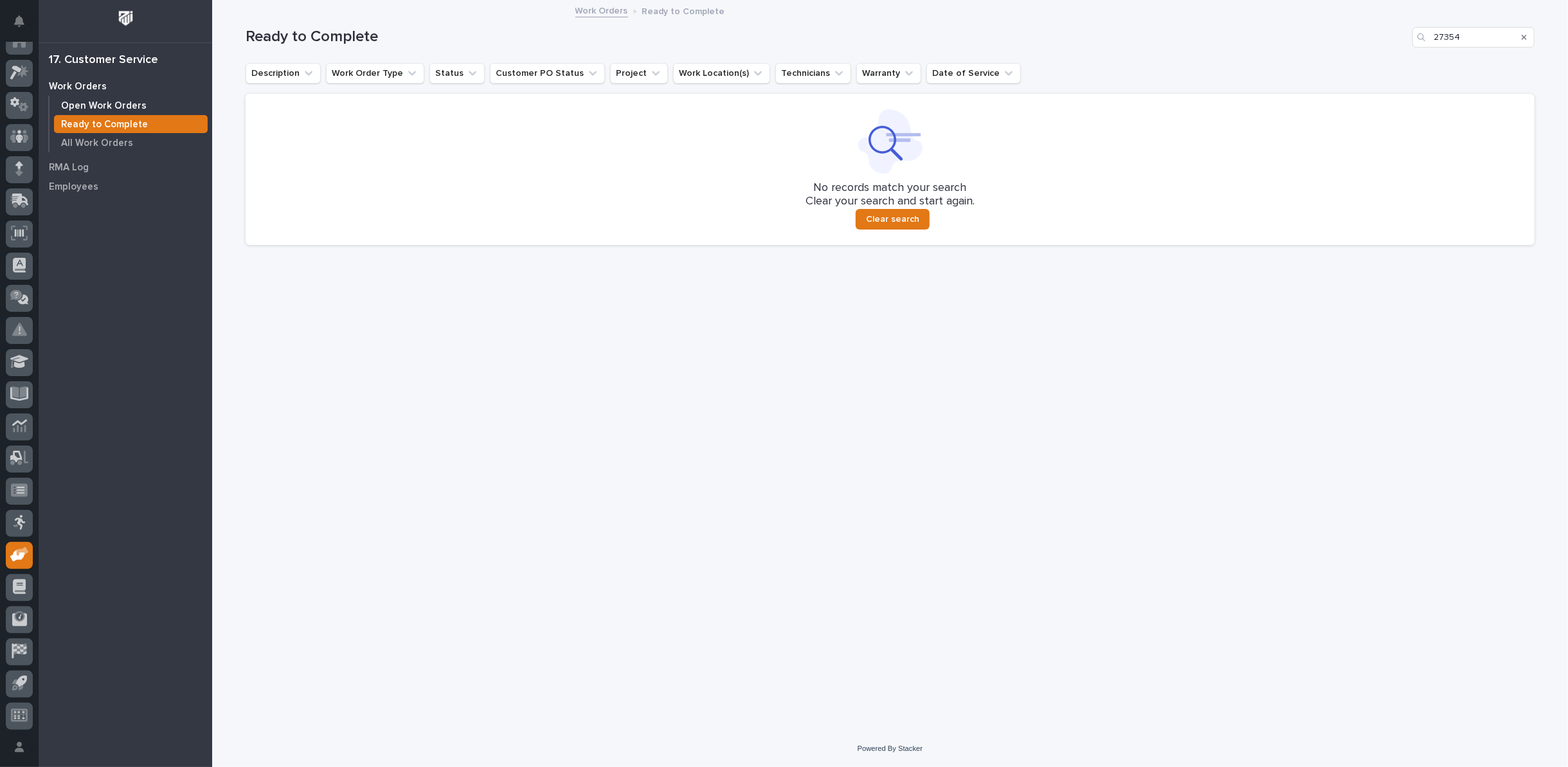
click at [126, 106] on p "Open Work Orders" at bounding box center [103, 106] width 86 height 12
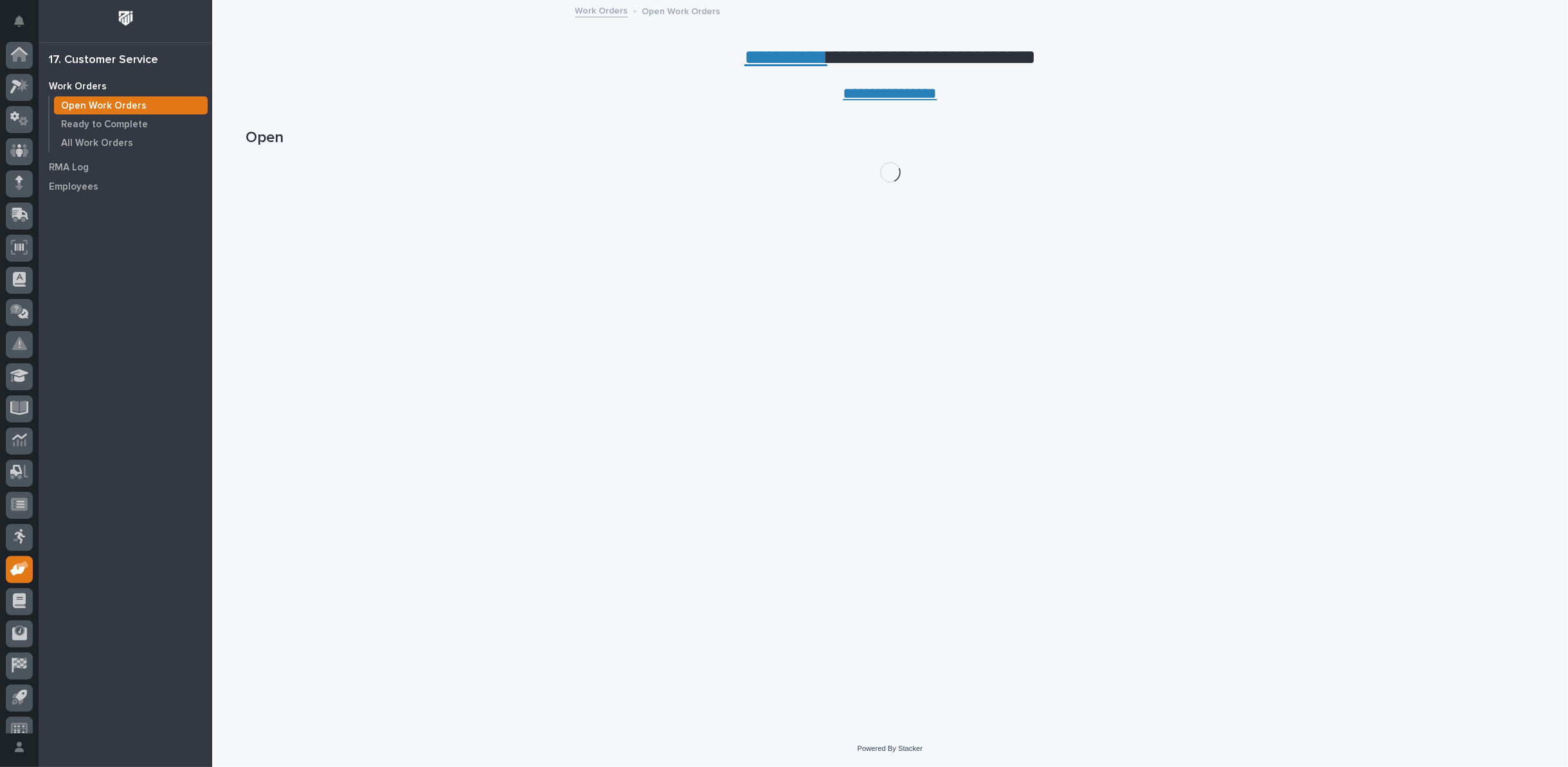
scroll to position [14, 0]
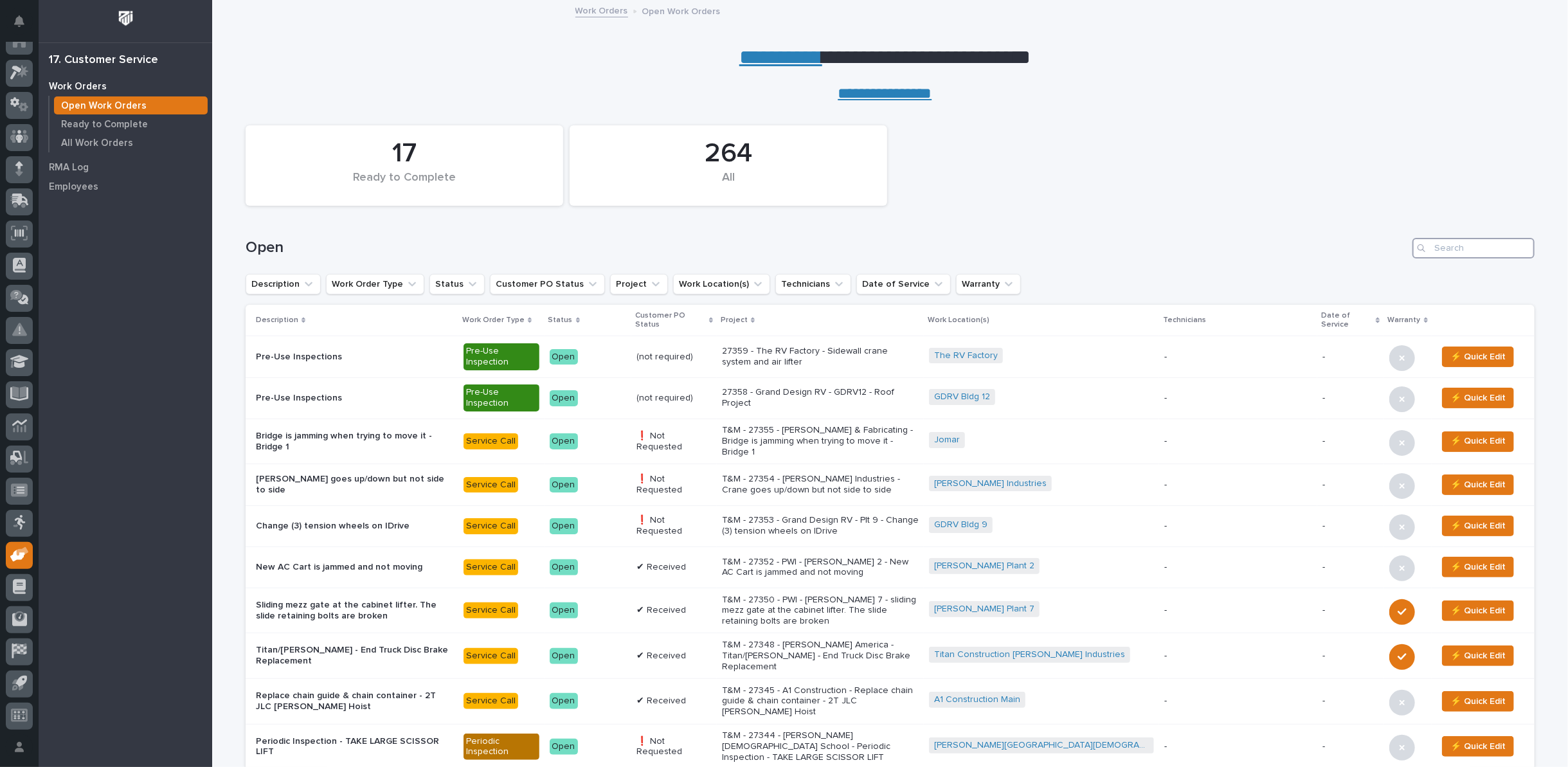
click at [1467, 247] on input "Search" at bounding box center [1473, 248] width 123 height 21
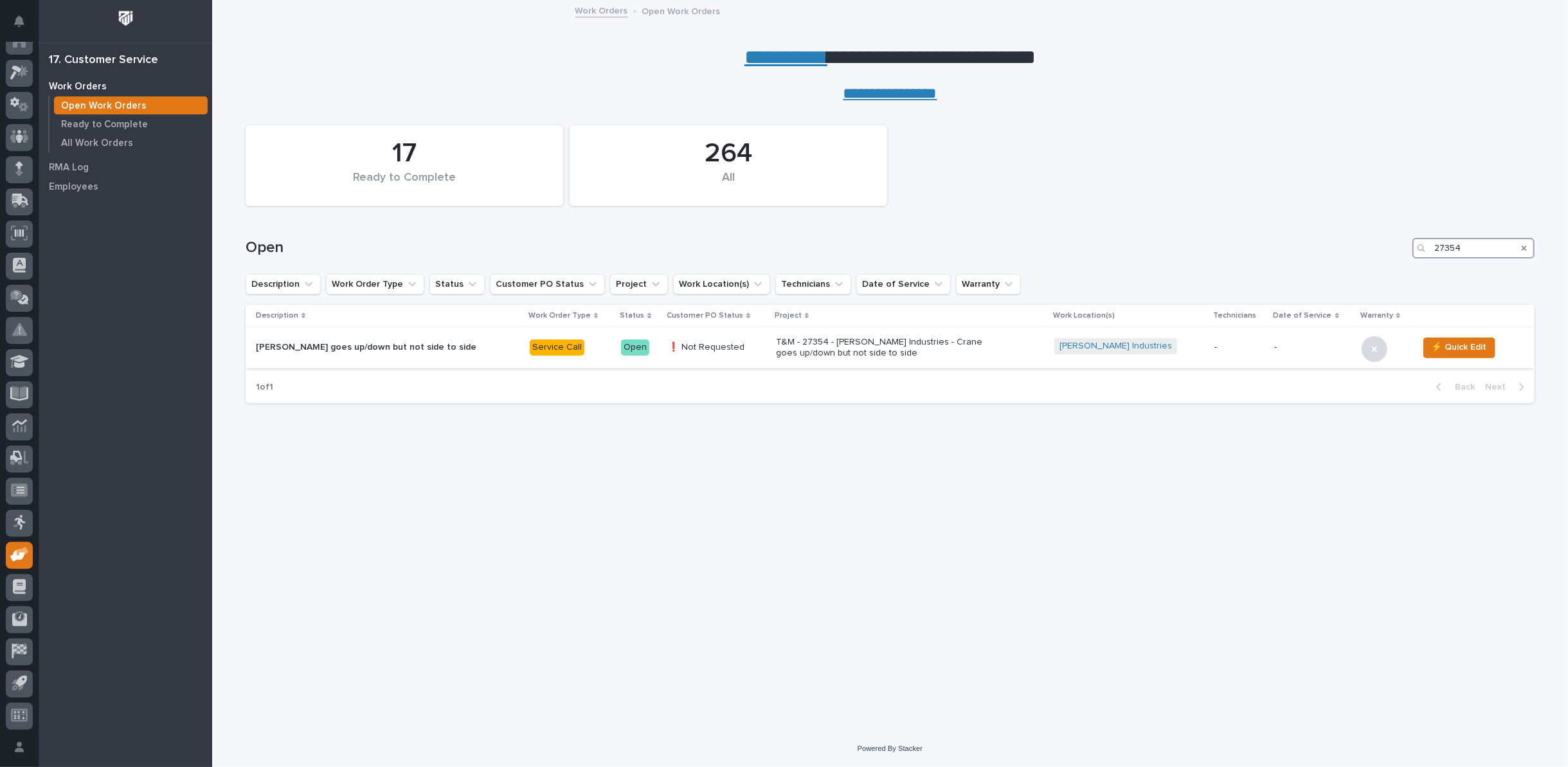
type input "27354"
click at [776, 346] on p "T&M - 27354 - [PERSON_NAME] Industries - Crane goes up/down but not side to side" at bounding box center [889, 348] width 225 height 22
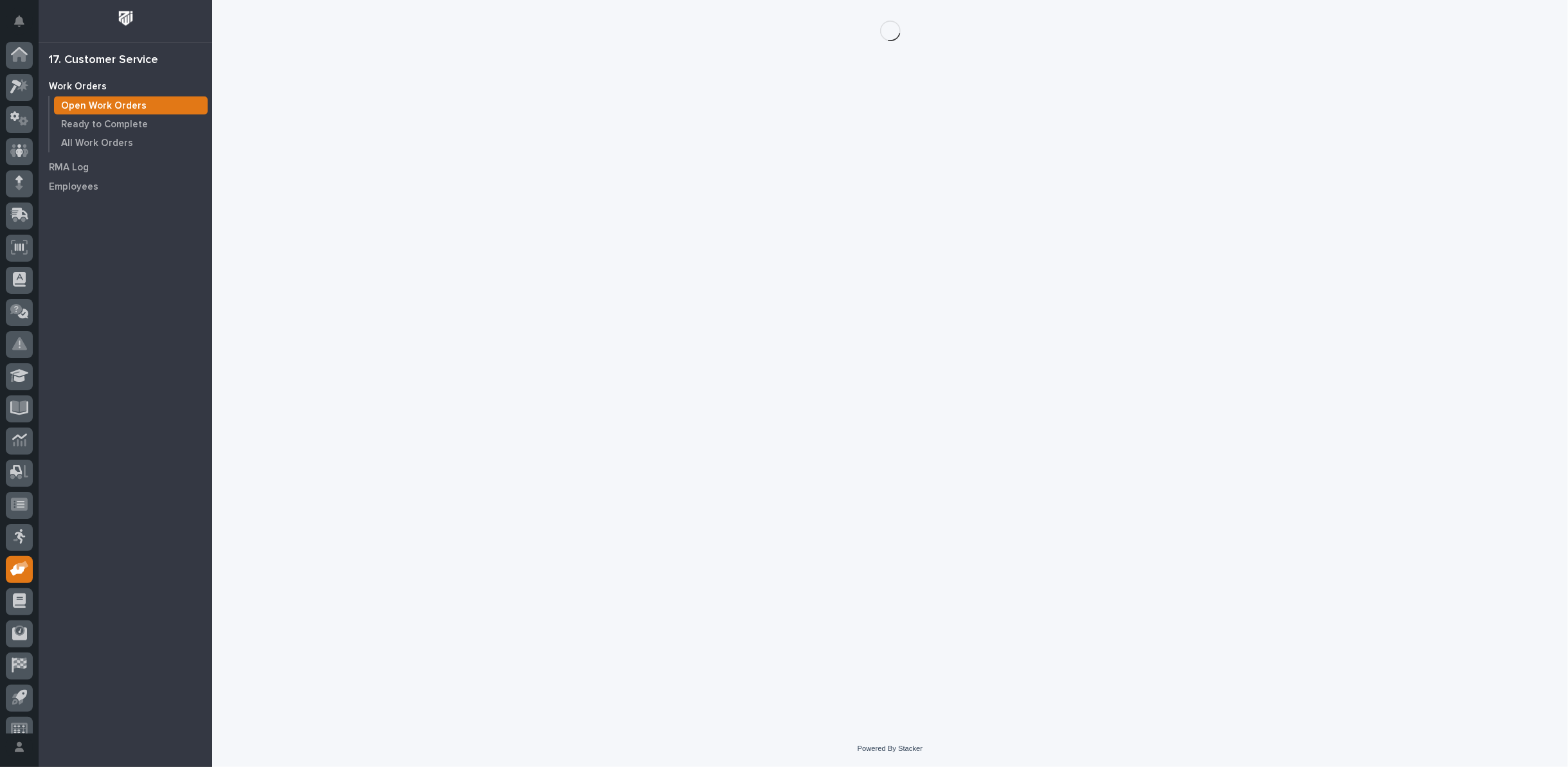
scroll to position [14, 0]
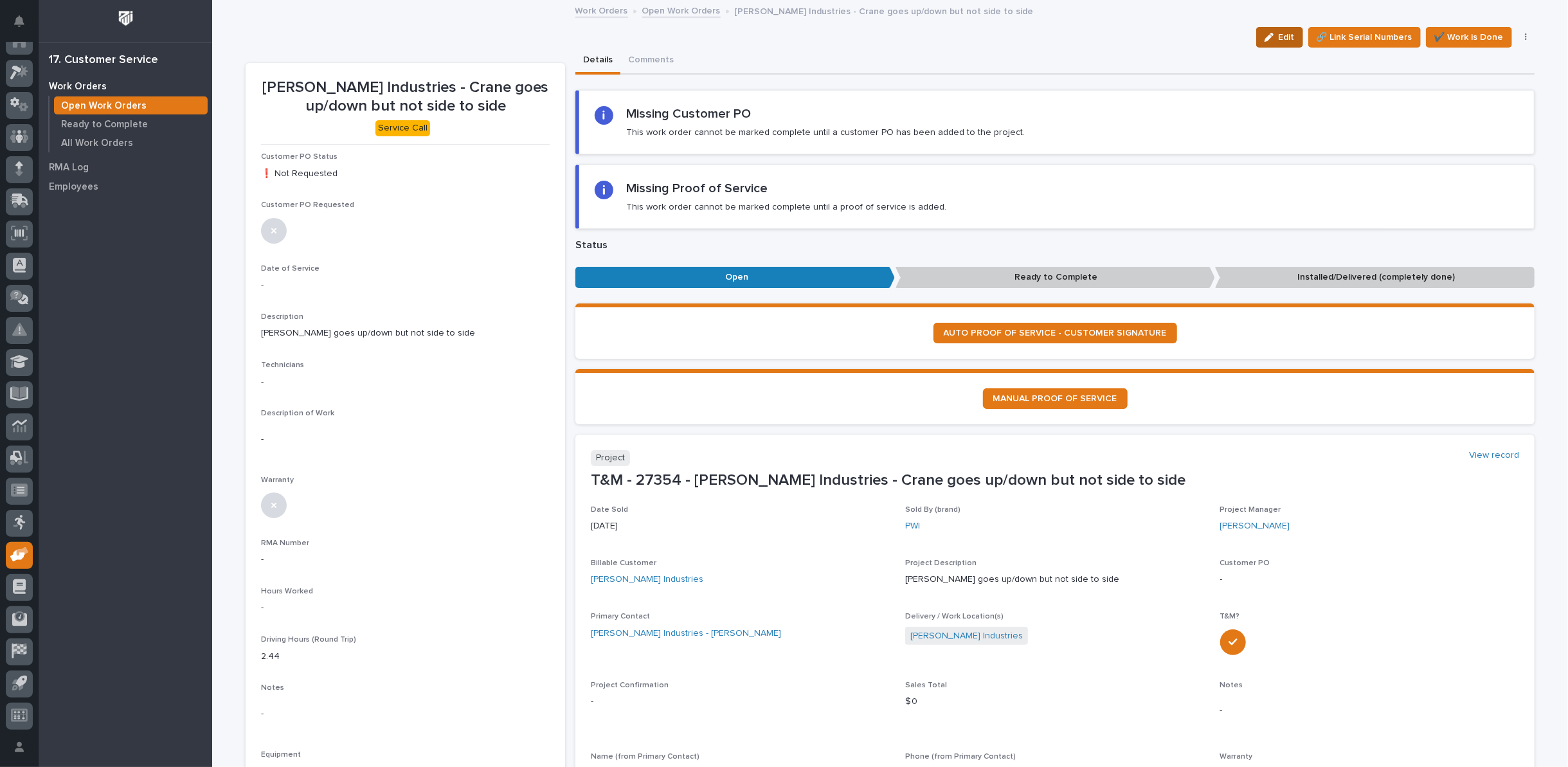
click at [1265, 34] on icon "button" at bounding box center [1269, 37] width 9 height 9
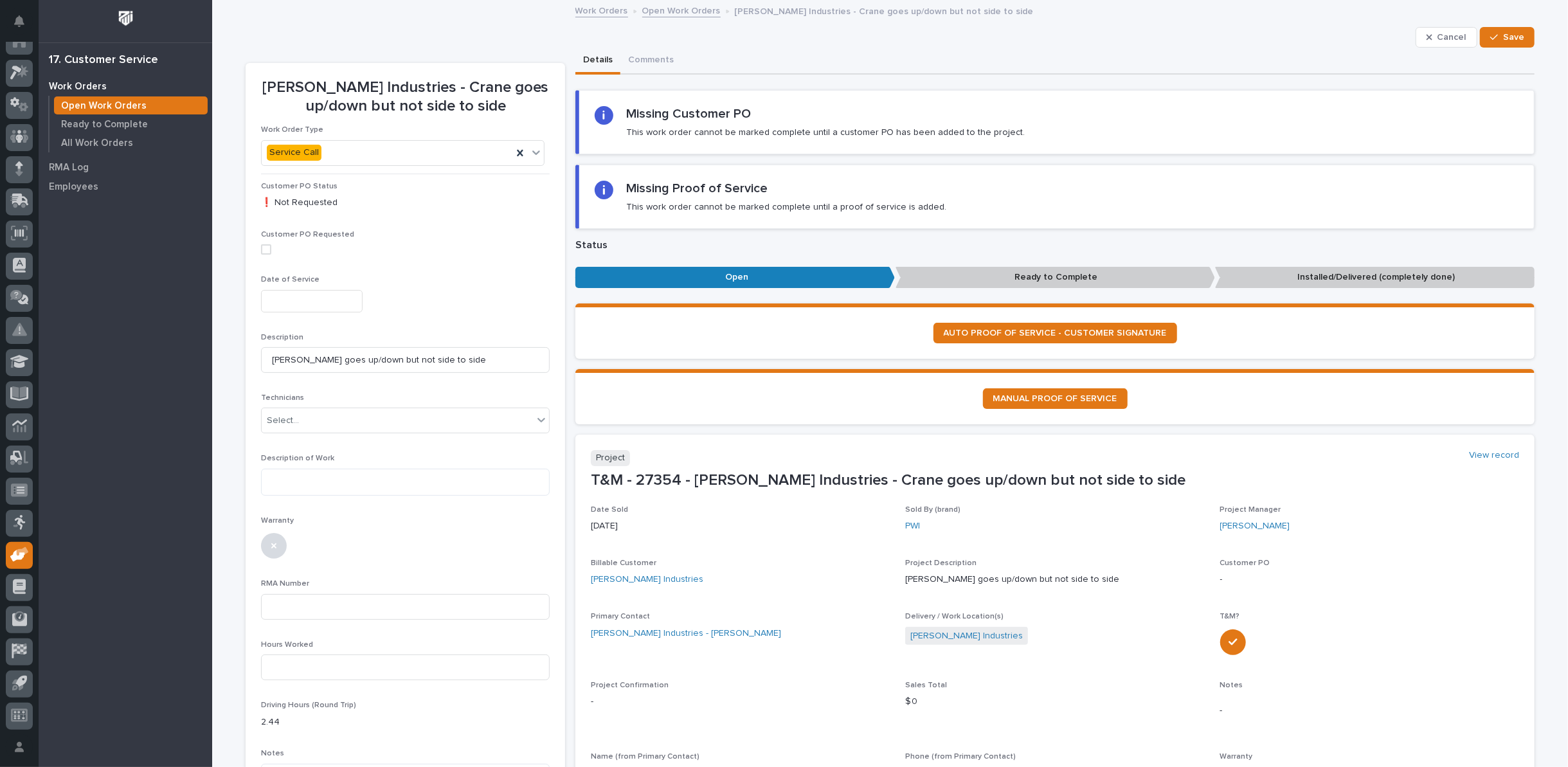
click at [326, 306] on input "text" at bounding box center [312, 301] width 101 height 23
click at [299, 177] on div "8" at bounding box center [299, 174] width 18 height 18
type input "**********"
click at [302, 413] on div "Select..." at bounding box center [398, 421] width 271 height 21
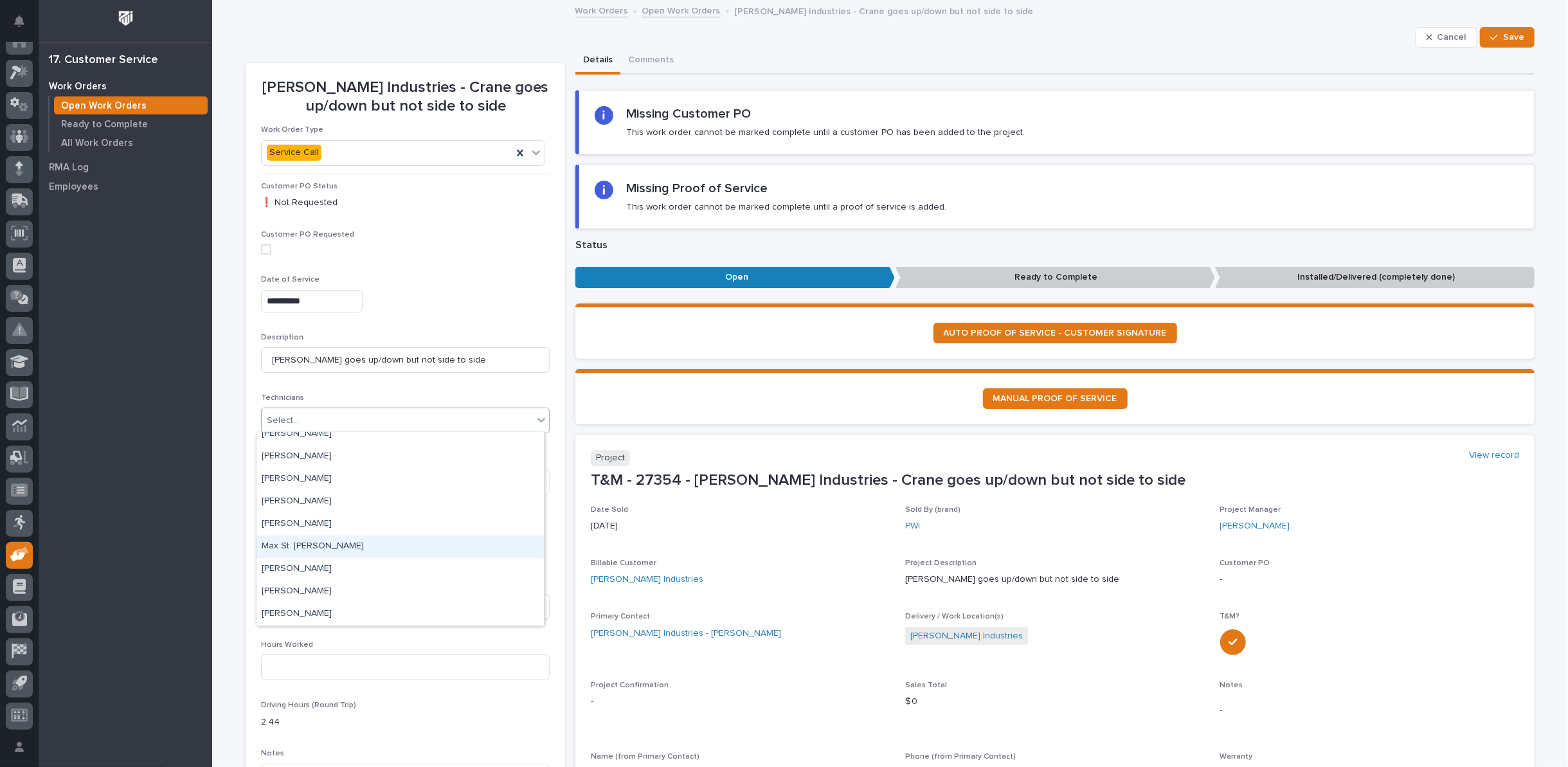
click at [305, 549] on div "Max St. [PERSON_NAME]" at bounding box center [401, 547] width 288 height 23
click at [536, 418] on icon at bounding box center [541, 420] width 13 height 13
click at [310, 540] on div "[PERSON_NAME]" at bounding box center [401, 545] width 288 height 23
click at [301, 482] on textarea at bounding box center [405, 482] width 288 height 27
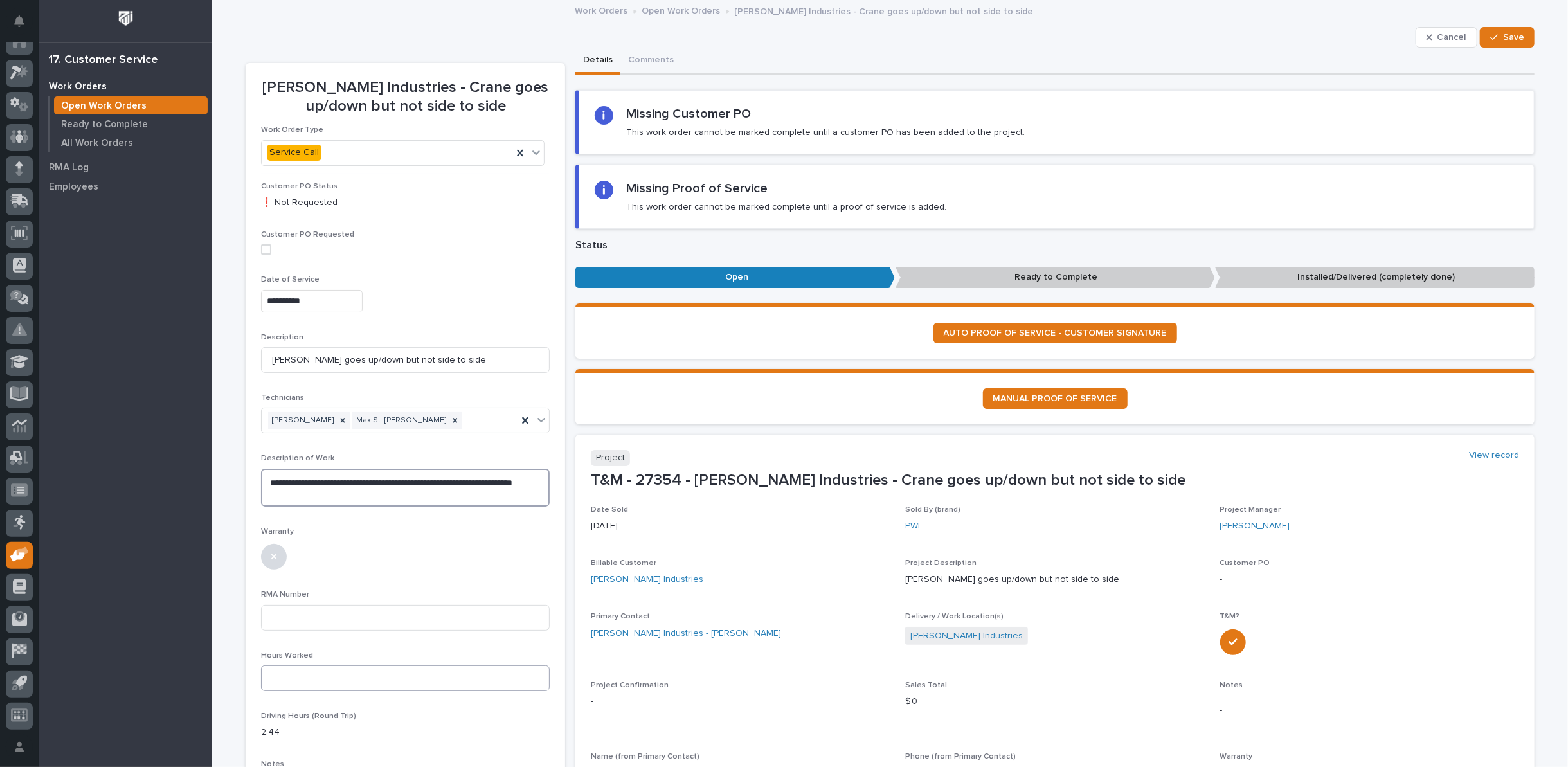
type textarea "**********"
click at [278, 683] on input at bounding box center [405, 678] width 288 height 26
click at [294, 682] on input at bounding box center [405, 678] width 288 height 26
type input "."
type input "2.56"
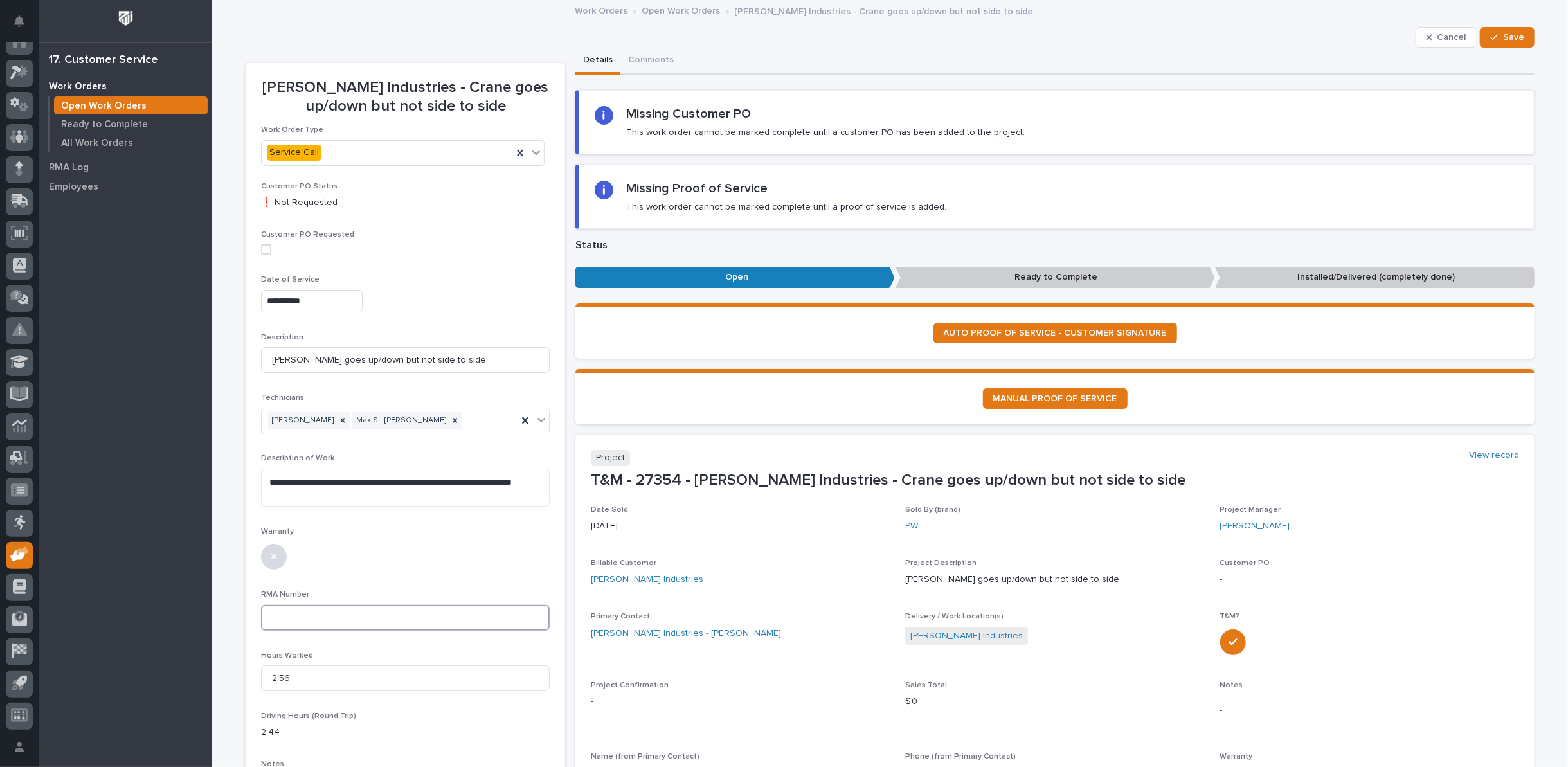
click at [340, 609] on input at bounding box center [405, 618] width 288 height 26
type input "+"
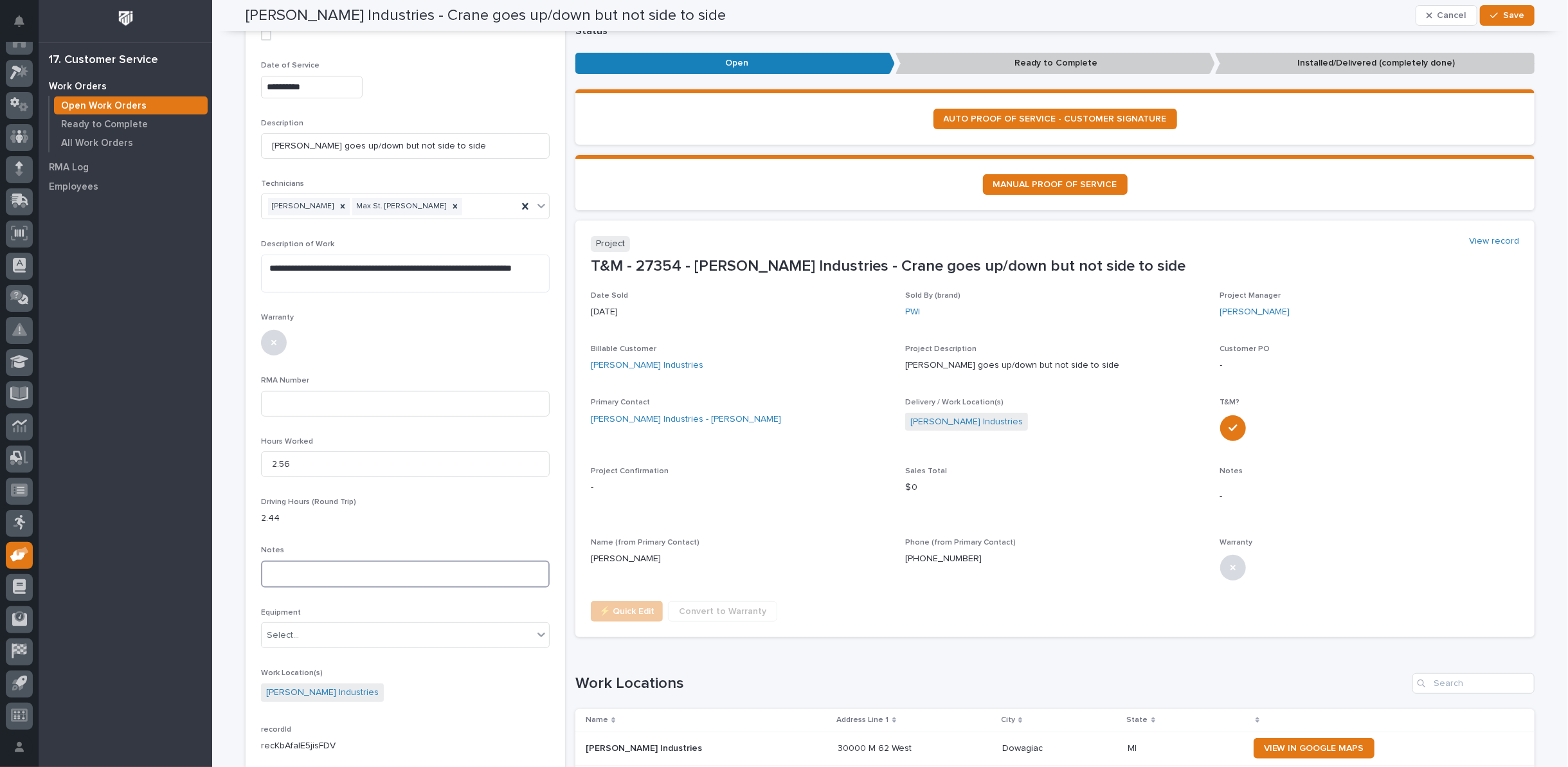
click at [320, 584] on textarea at bounding box center [405, 574] width 288 height 27
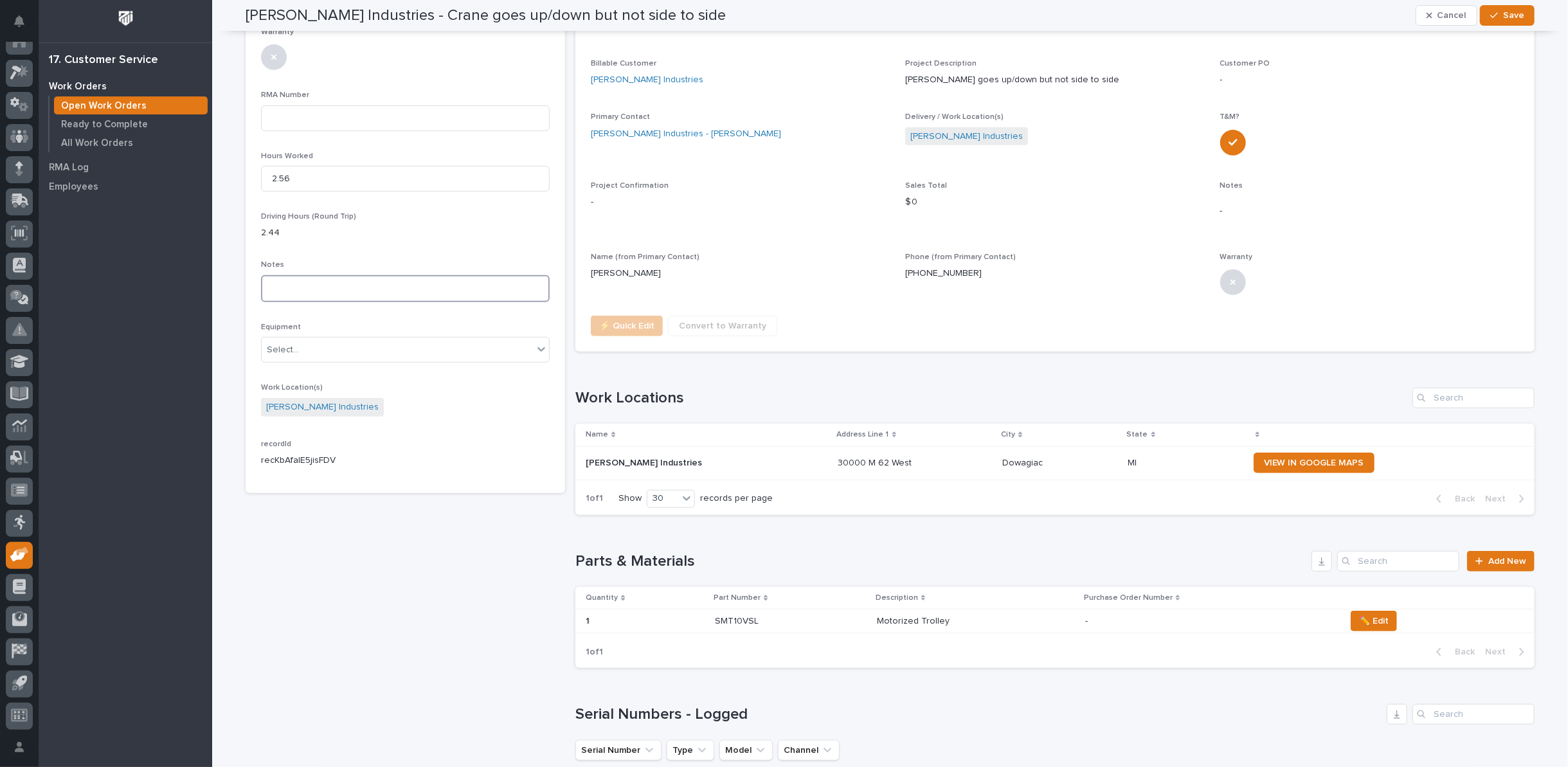
scroll to position [571, 0]
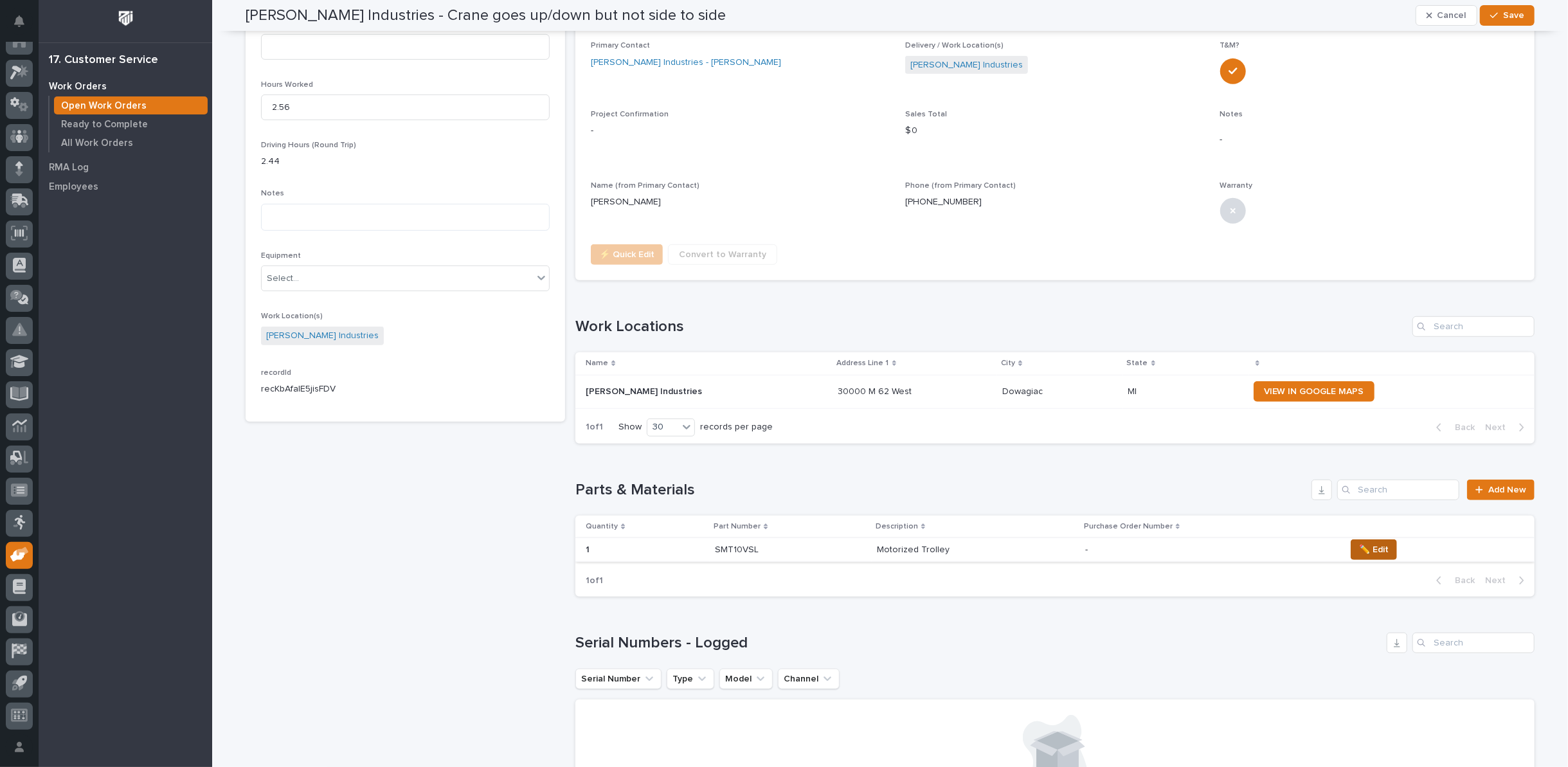
click at [1360, 548] on span "✏️ Edit" at bounding box center [1374, 550] width 29 height 15
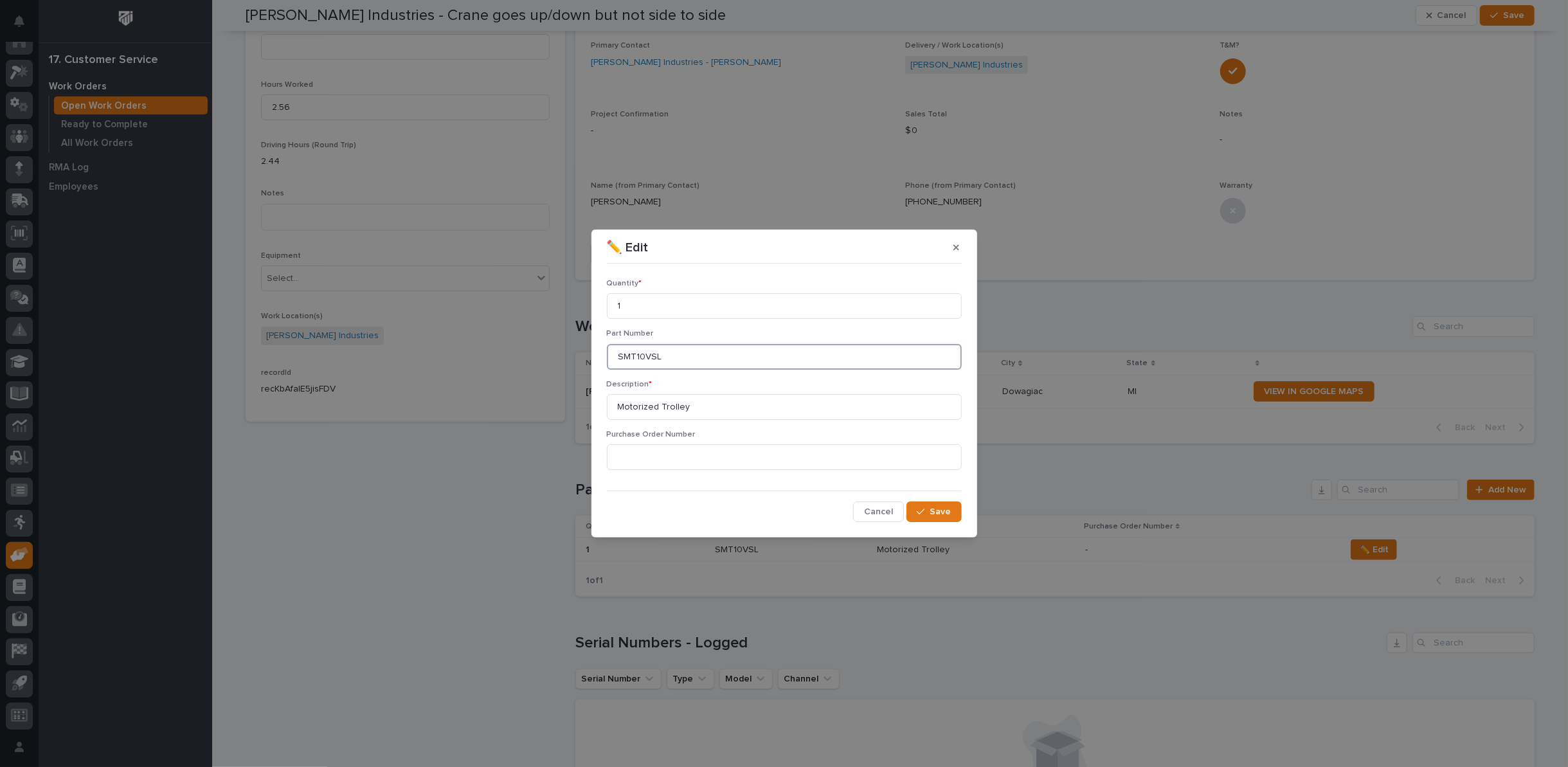
drag, startPoint x: 679, startPoint y: 365, endPoint x: 545, endPoint y: 367, distance: 134.0
click at [547, 366] on div "✏️ Edit Quantity * 1 Part Number SMT10VSL Description * Motorized Trolley Purch…" at bounding box center [784, 383] width 1568 height 767
type input "600-60016"
drag, startPoint x: 694, startPoint y: 409, endPoint x: 525, endPoint y: 413, distance: 169.0
click at [525, 413] on div "✏️ Edit Quantity * 1 Part Number 600-60016 Description * Motorized Trolley Purc…" at bounding box center [784, 383] width 1568 height 767
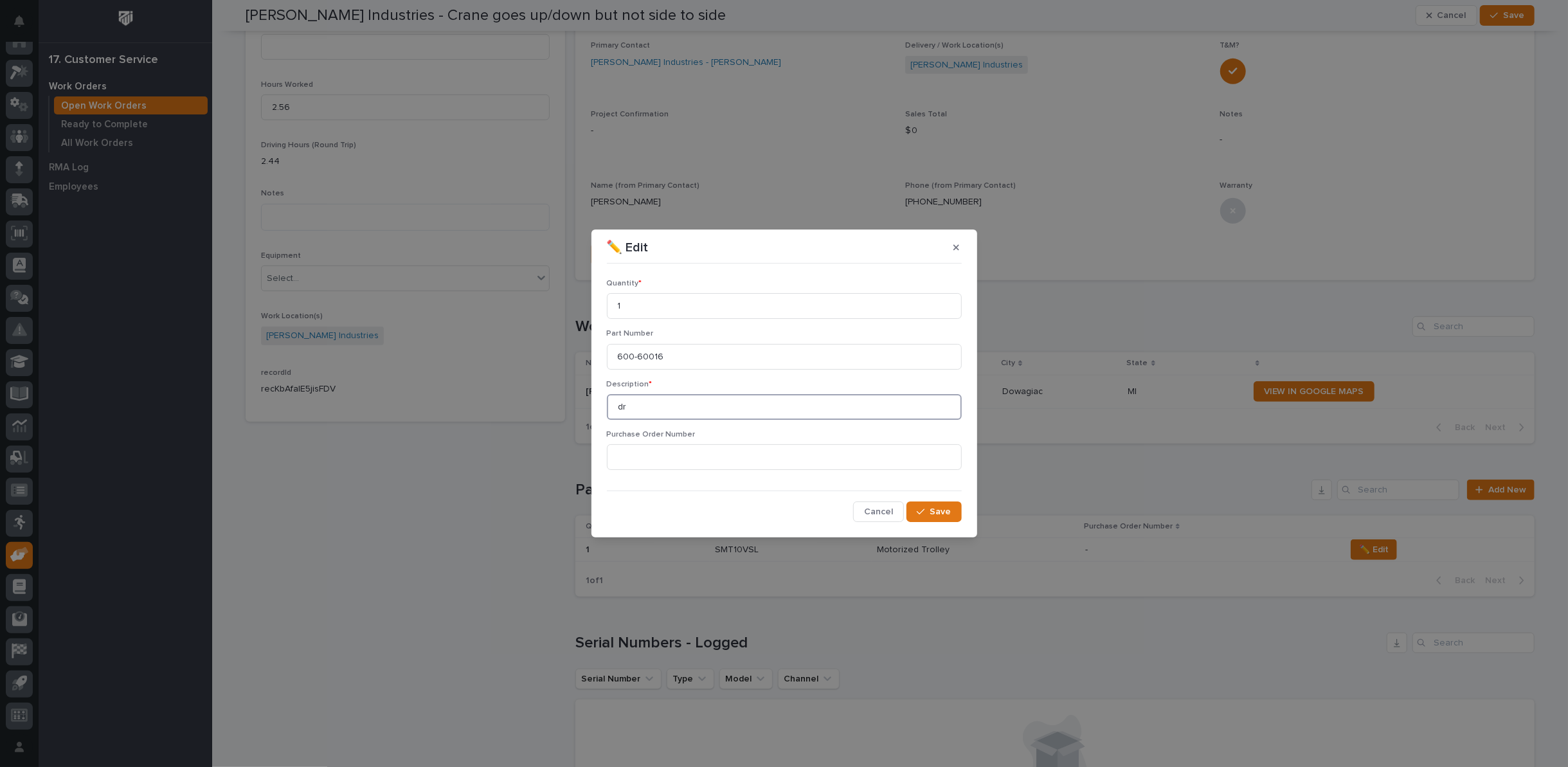
type input "d"
type input "China Drive"
click at [955, 510] on button "Save" at bounding box center [934, 512] width 54 height 21
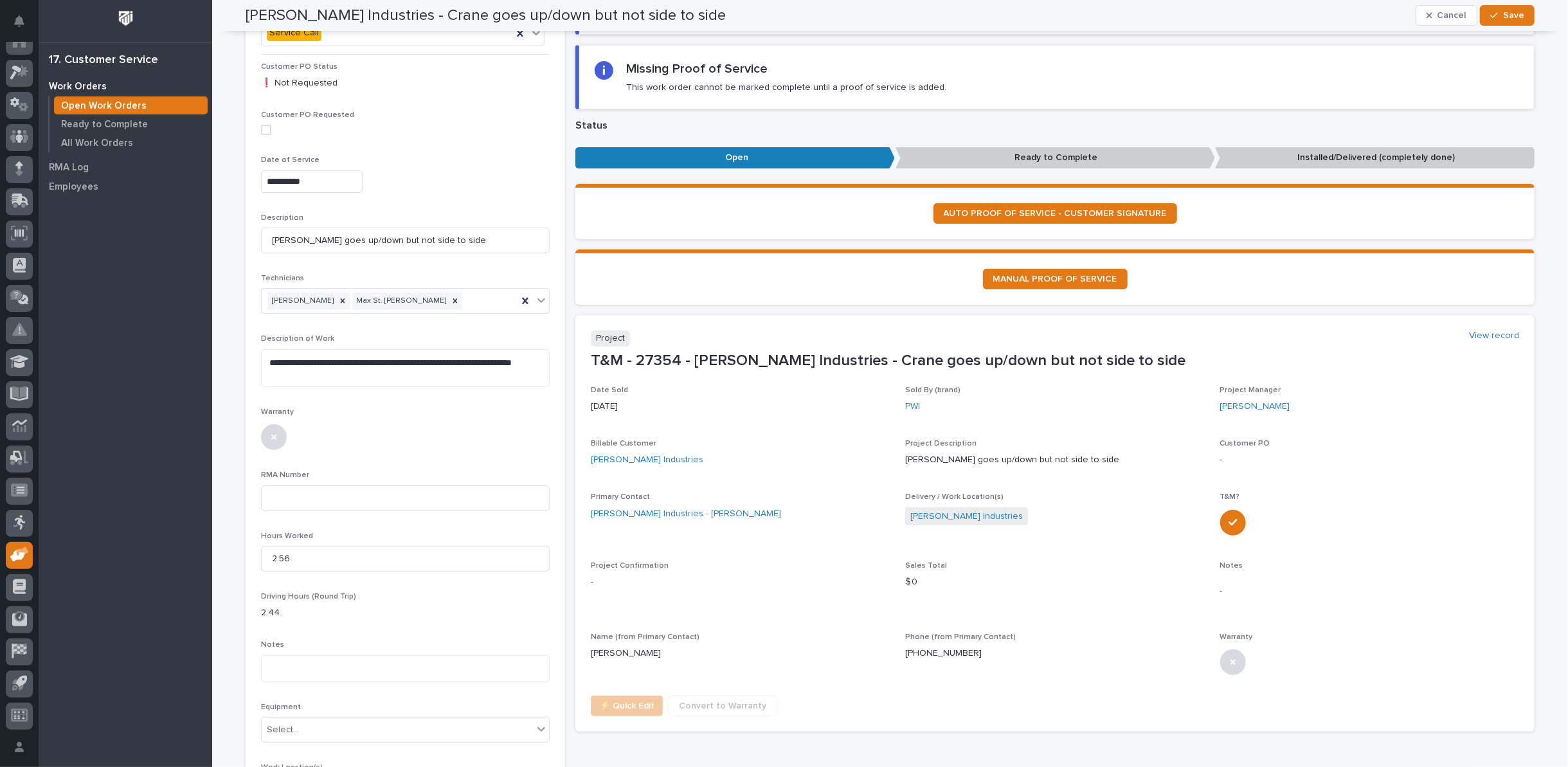
scroll to position [0, 0]
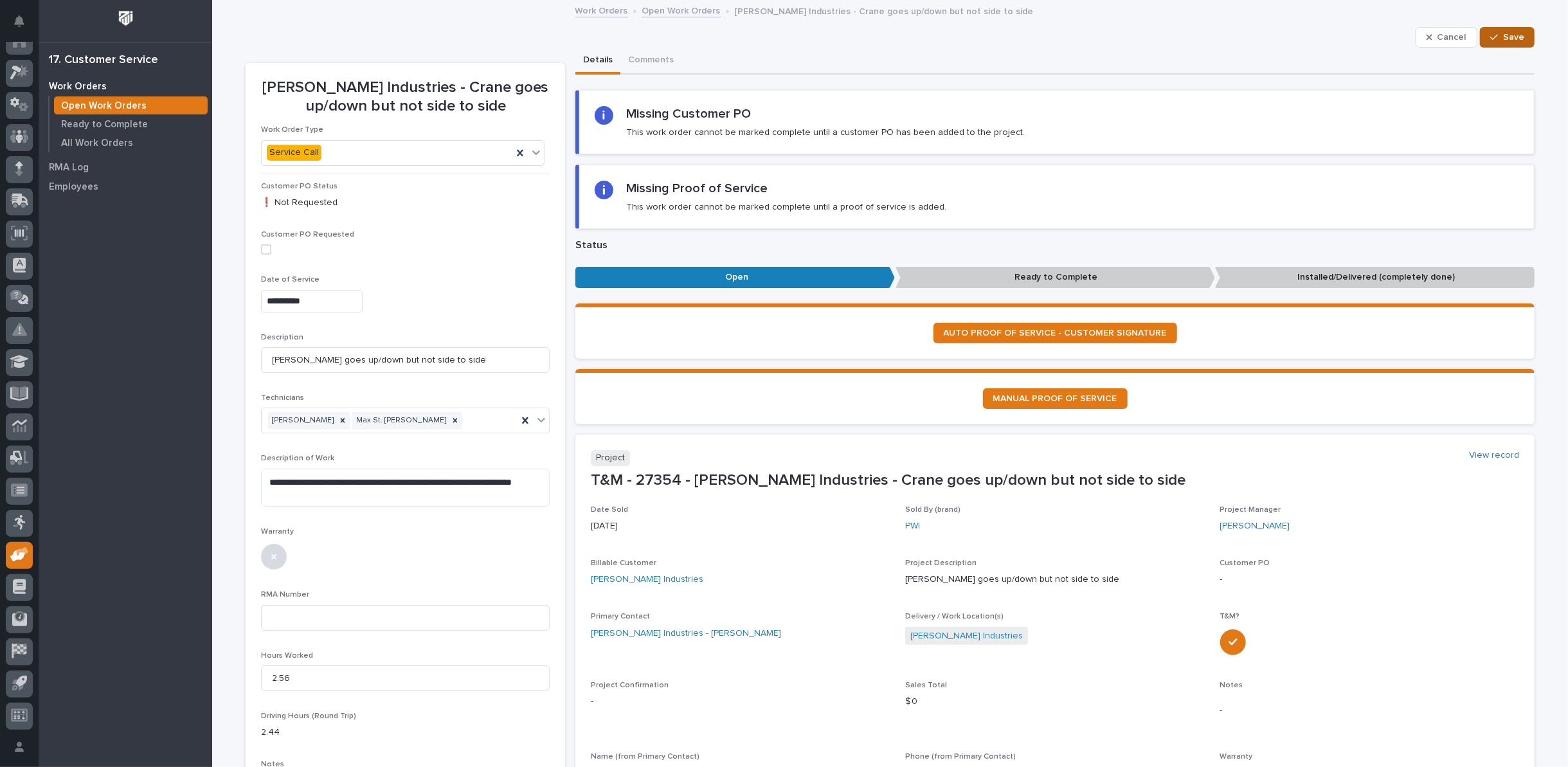
click at [1509, 39] on span "Save" at bounding box center [1514, 37] width 21 height 12
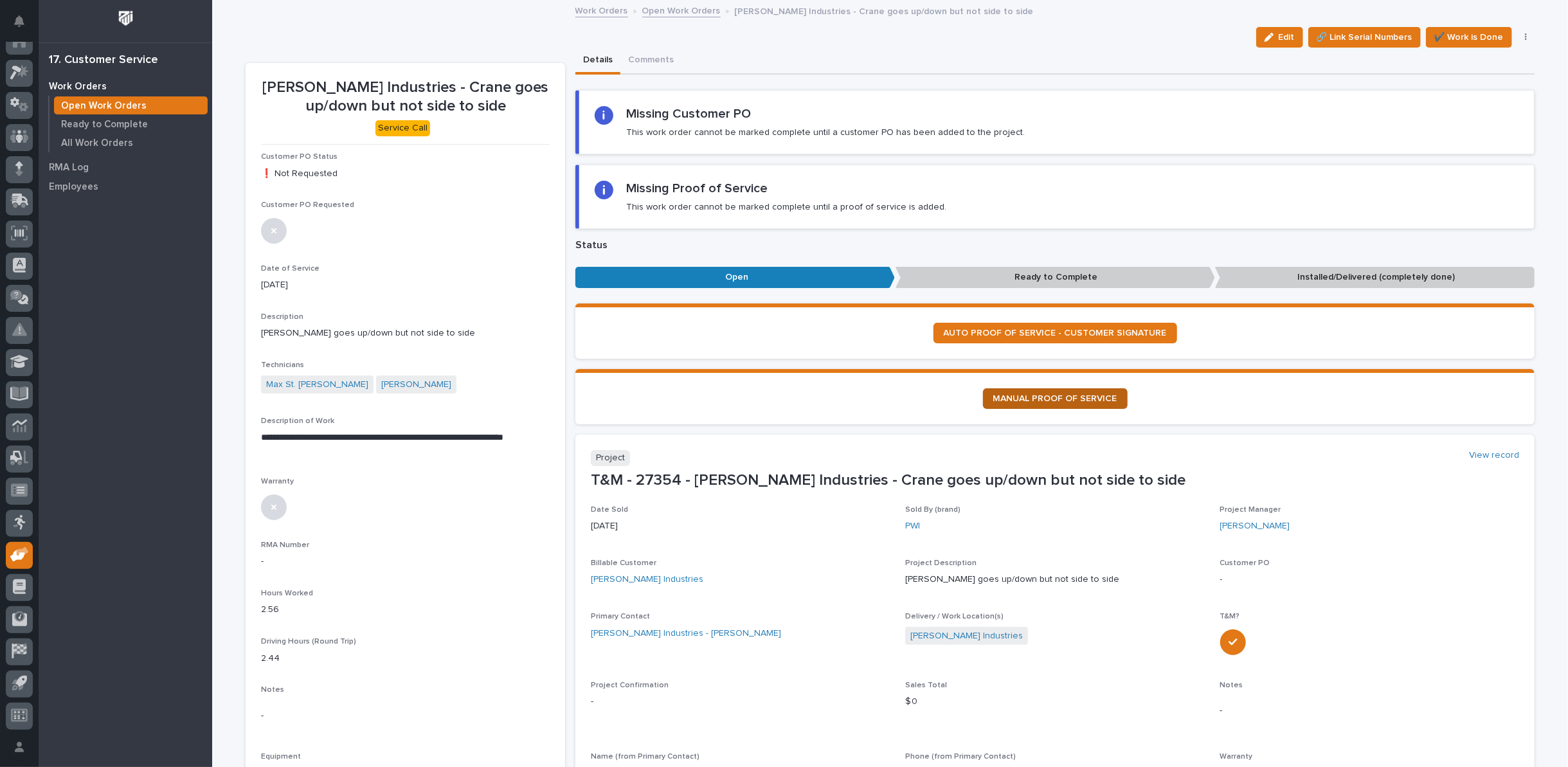
click at [1049, 394] on span "MANUAL PROOF OF SERVICE" at bounding box center [1055, 399] width 124 height 9
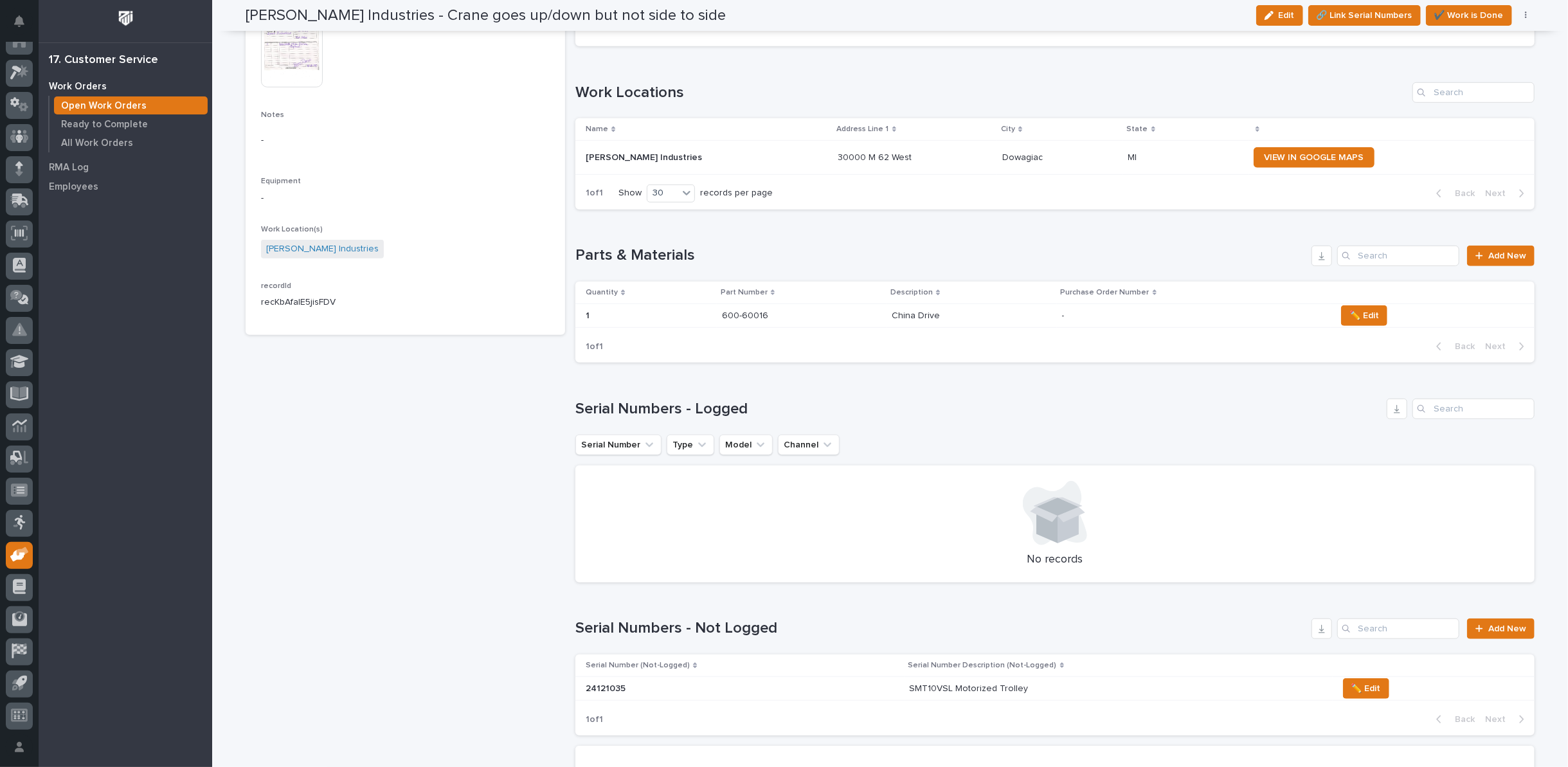
scroll to position [786, 0]
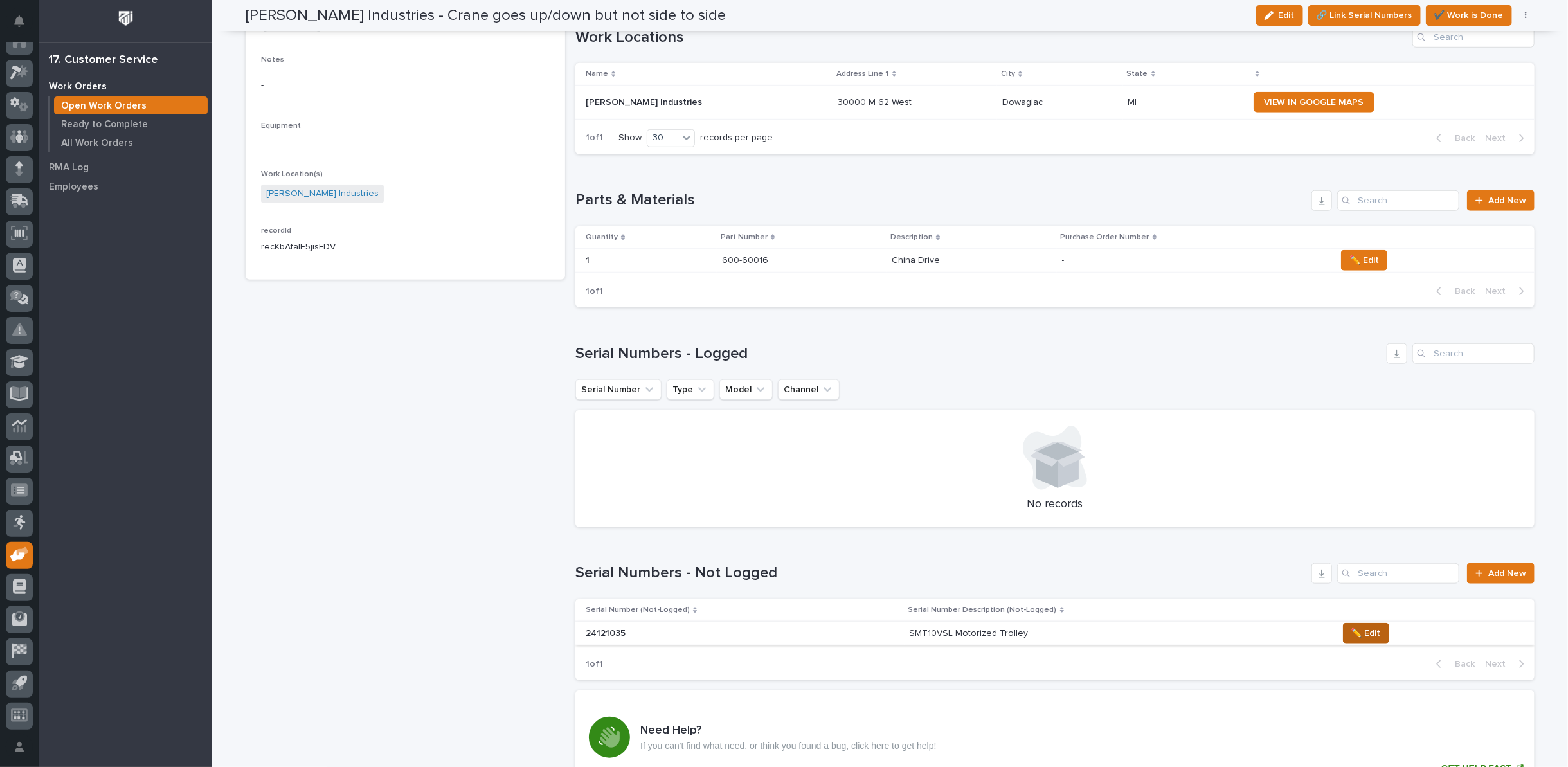
click at [1356, 629] on span "✏️ Edit" at bounding box center [1366, 633] width 29 height 15
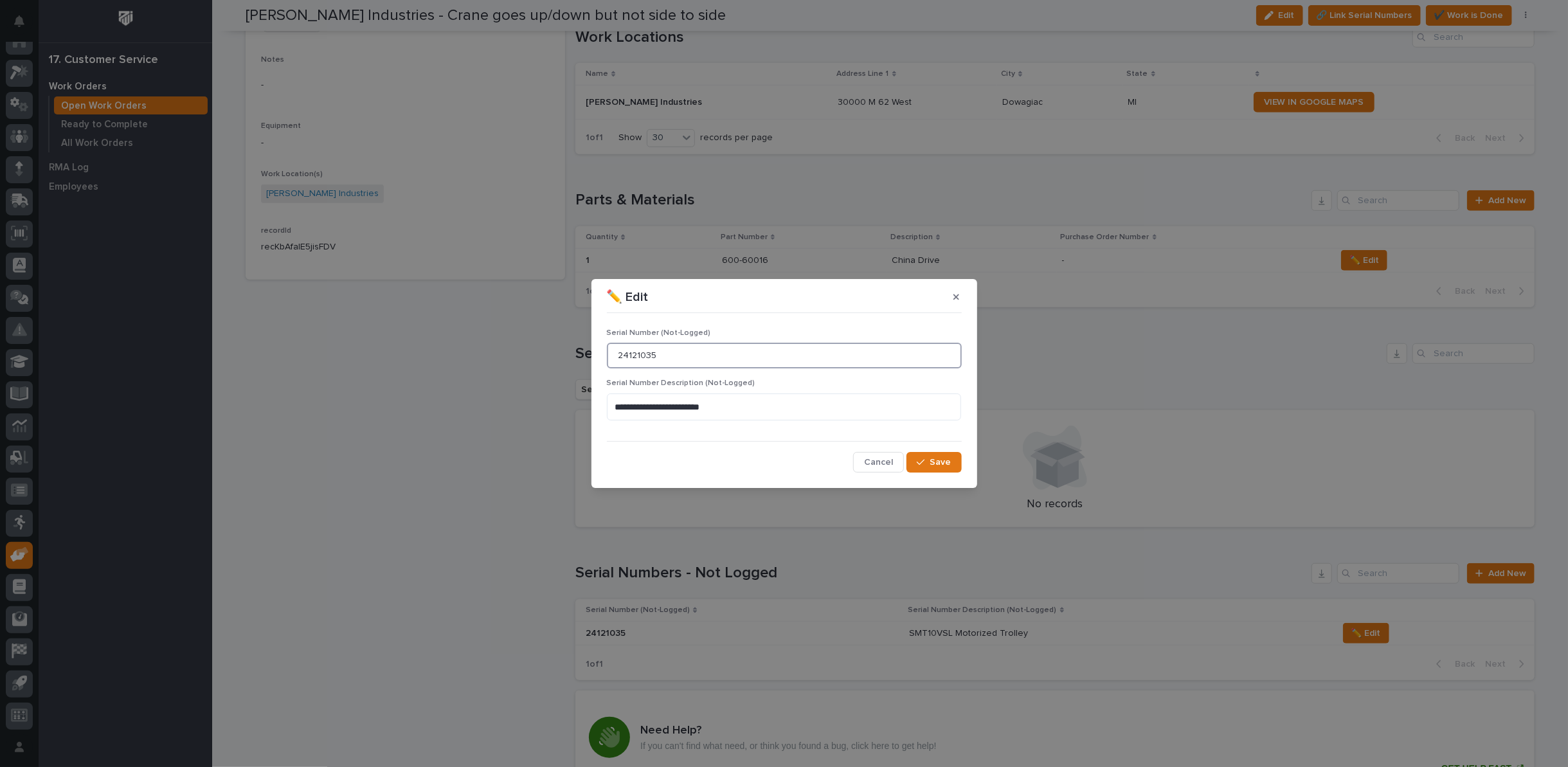
drag, startPoint x: 668, startPoint y: 352, endPoint x: 508, endPoint y: 357, distance: 160.1
click at [516, 358] on div "**********" at bounding box center [784, 383] width 1568 height 767
drag, startPoint x: 741, startPoint y: 403, endPoint x: 519, endPoint y: 423, distance: 222.9
click at [519, 423] on div "**********" at bounding box center [784, 383] width 1568 height 767
click at [946, 460] on button "Save" at bounding box center [934, 462] width 54 height 21
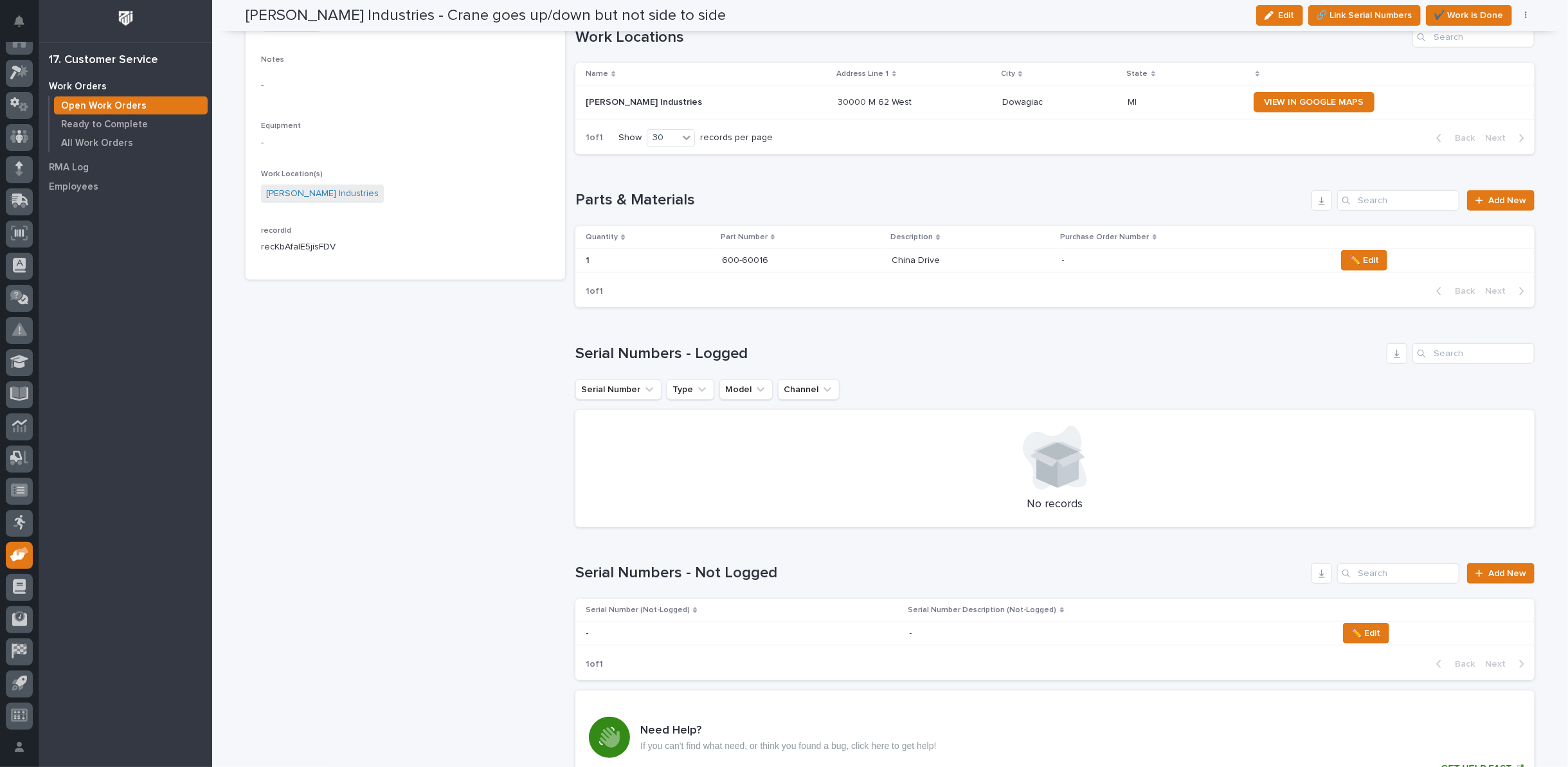
click at [1043, 631] on p at bounding box center [1119, 633] width 418 height 11
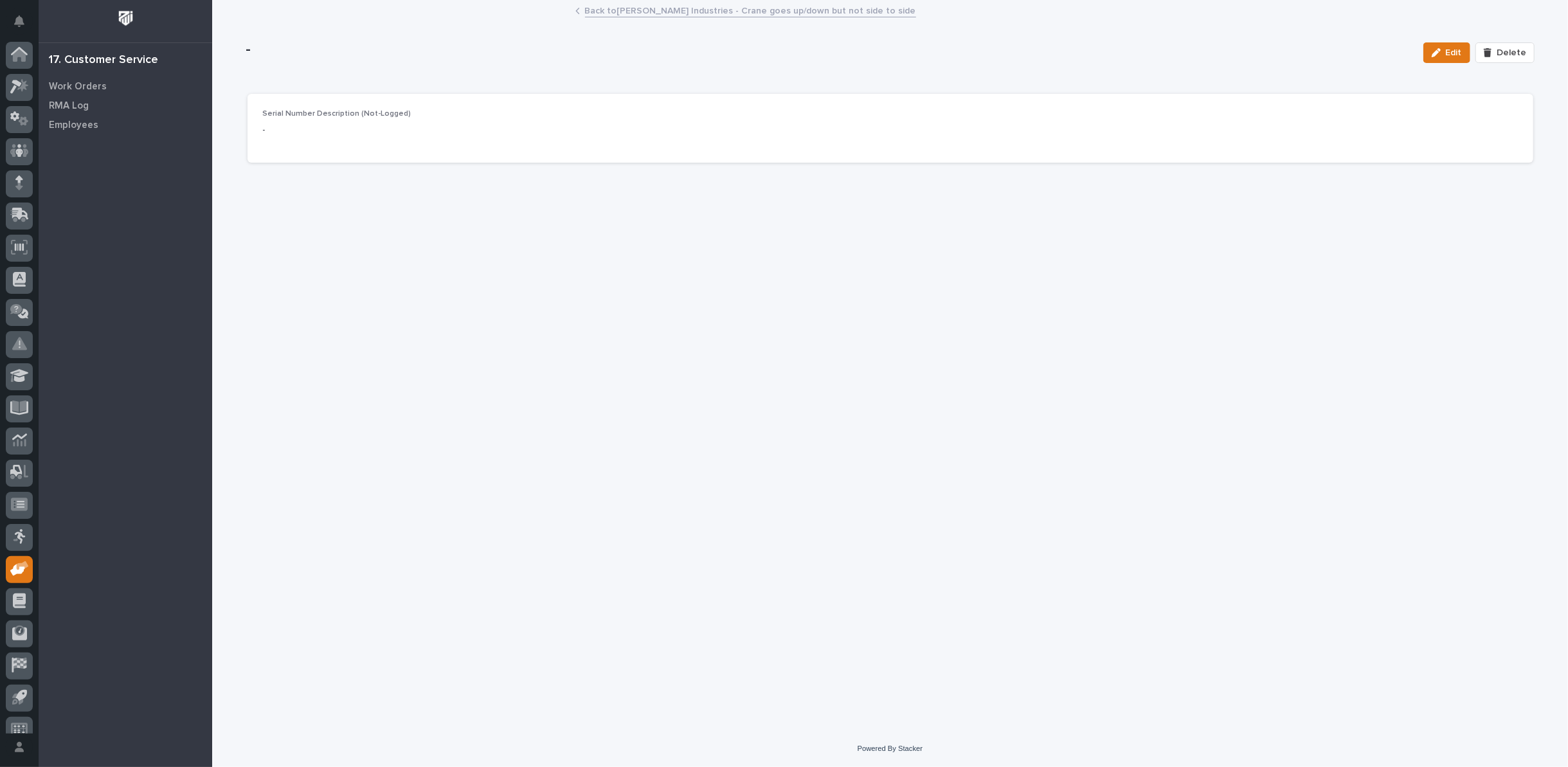
scroll to position [14, 0]
click at [1504, 51] on span "Delete" at bounding box center [1512, 53] width 29 height 12
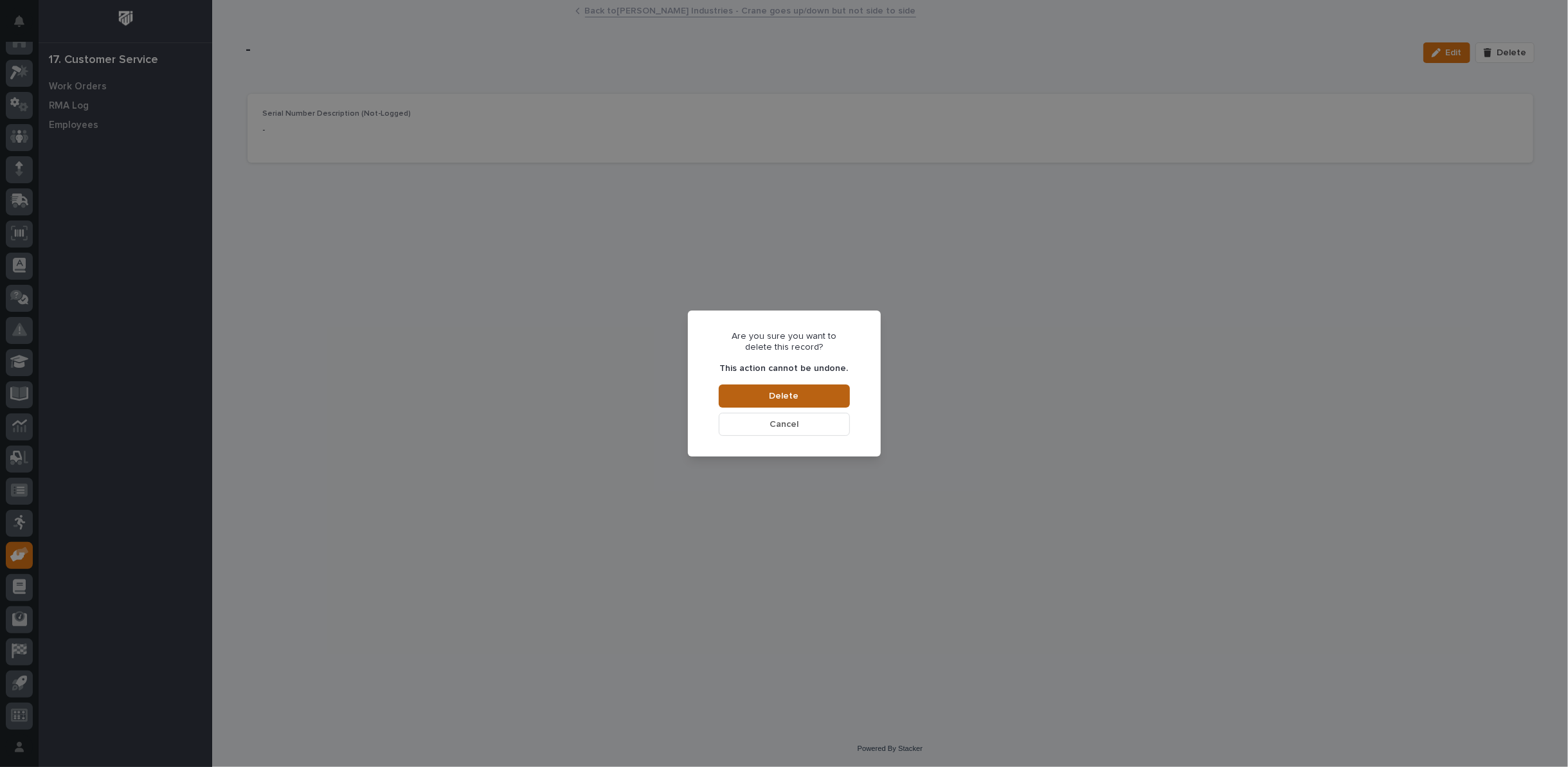
click at [787, 390] on span "Delete" at bounding box center [784, 396] width 29 height 12
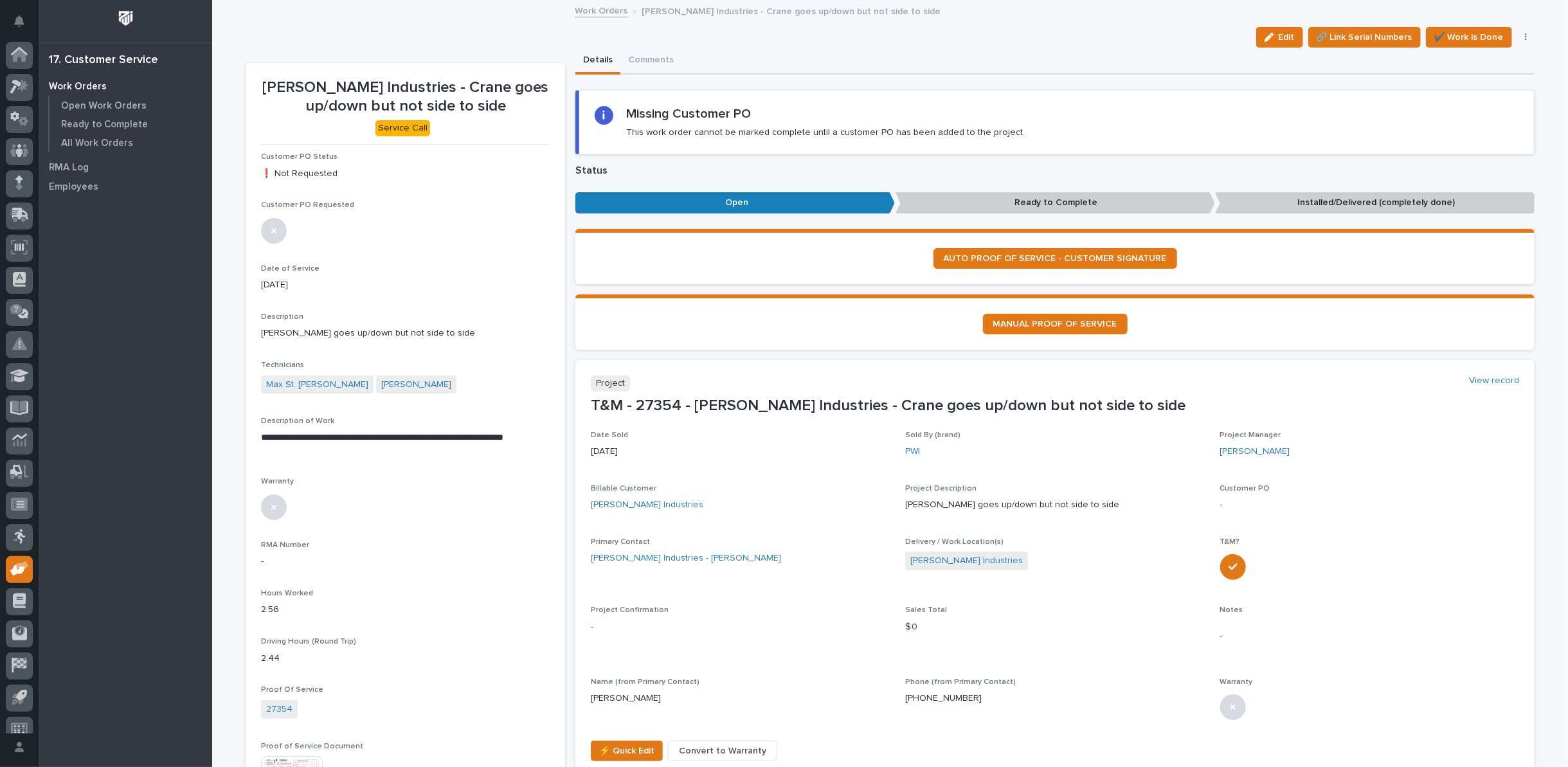
scroll to position [14, 0]
click at [1479, 33] on span "✔️ Work is Done" at bounding box center [1469, 37] width 70 height 15
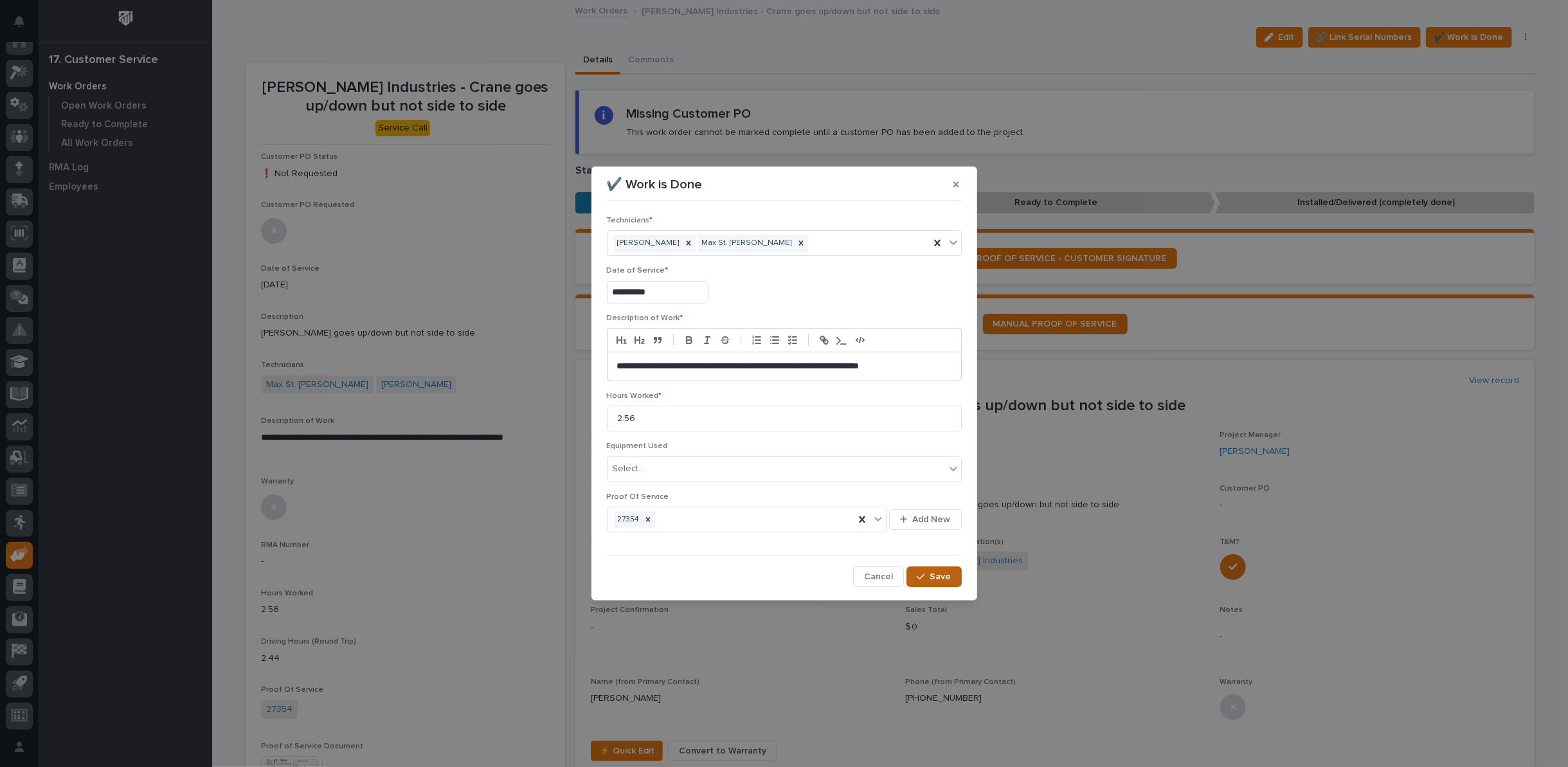
click at [946, 574] on span "Save" at bounding box center [941, 577] width 21 height 12
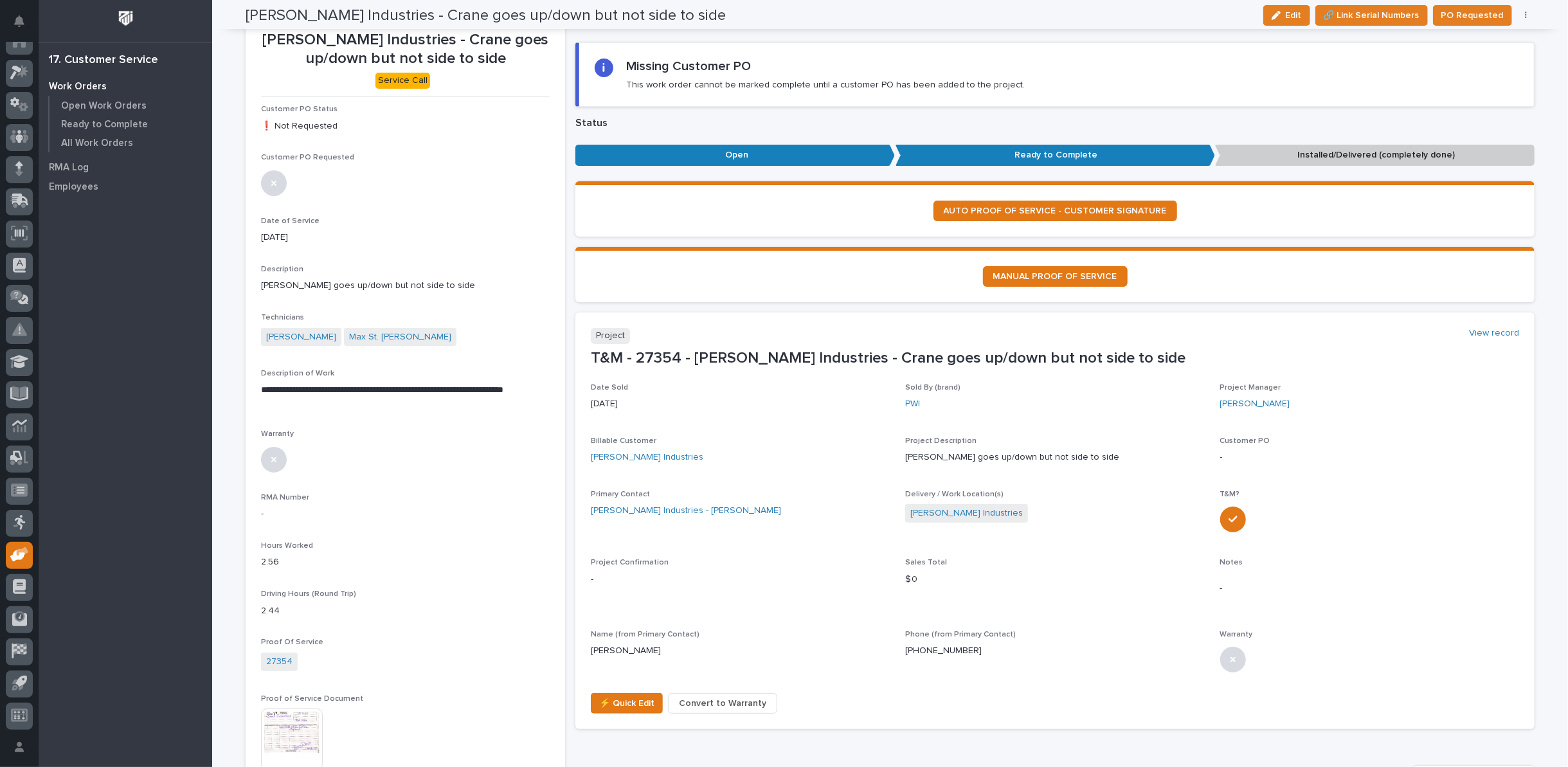
scroll to position [0, 0]
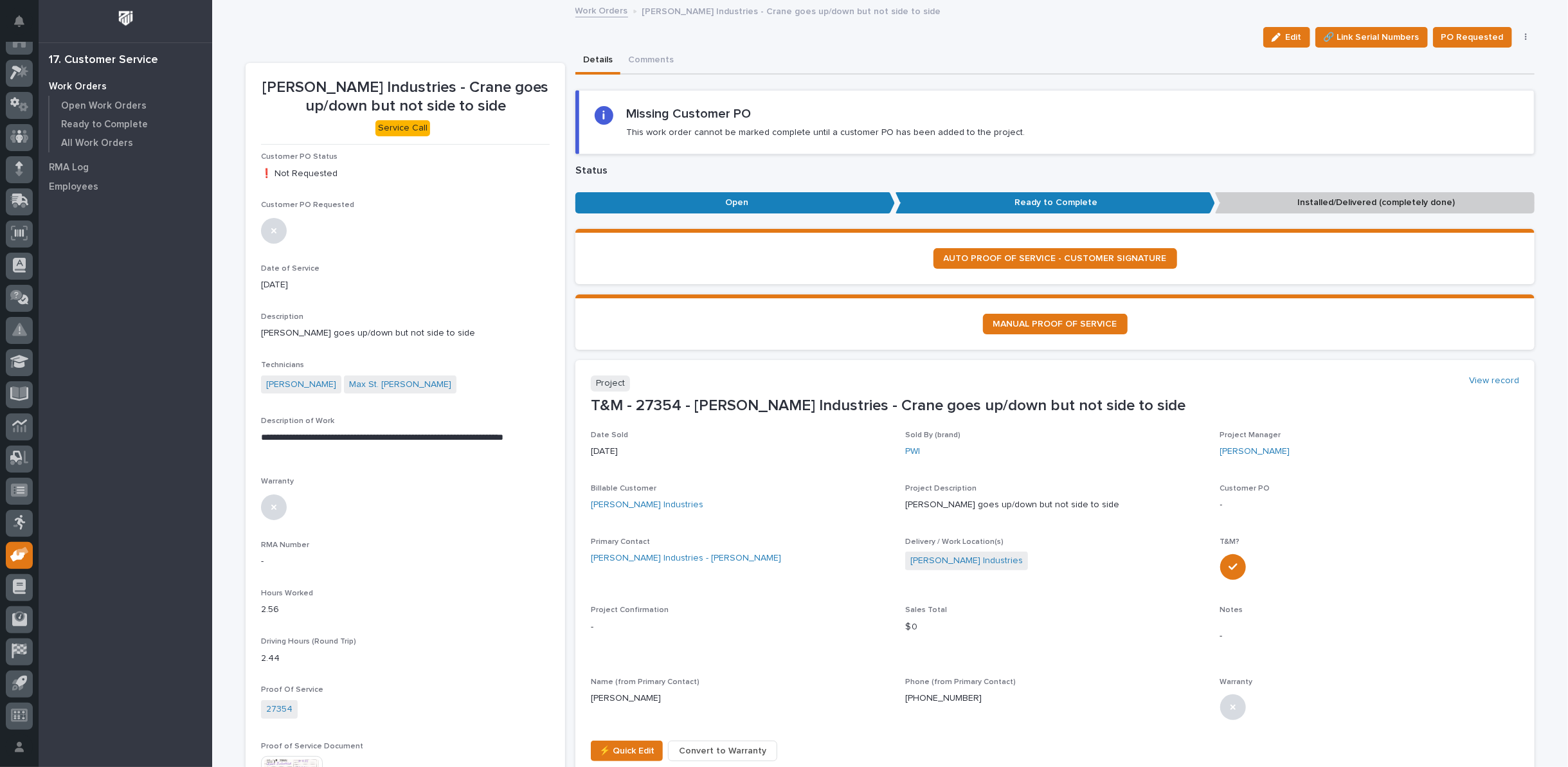
click at [1525, 36] on icon "button" at bounding box center [1527, 37] width 3 height 9
click at [1477, 101] on span "Regenerate PDF" at bounding box center [1487, 103] width 69 height 15
click at [307, 643] on img at bounding box center [292, 634] width 62 height 62
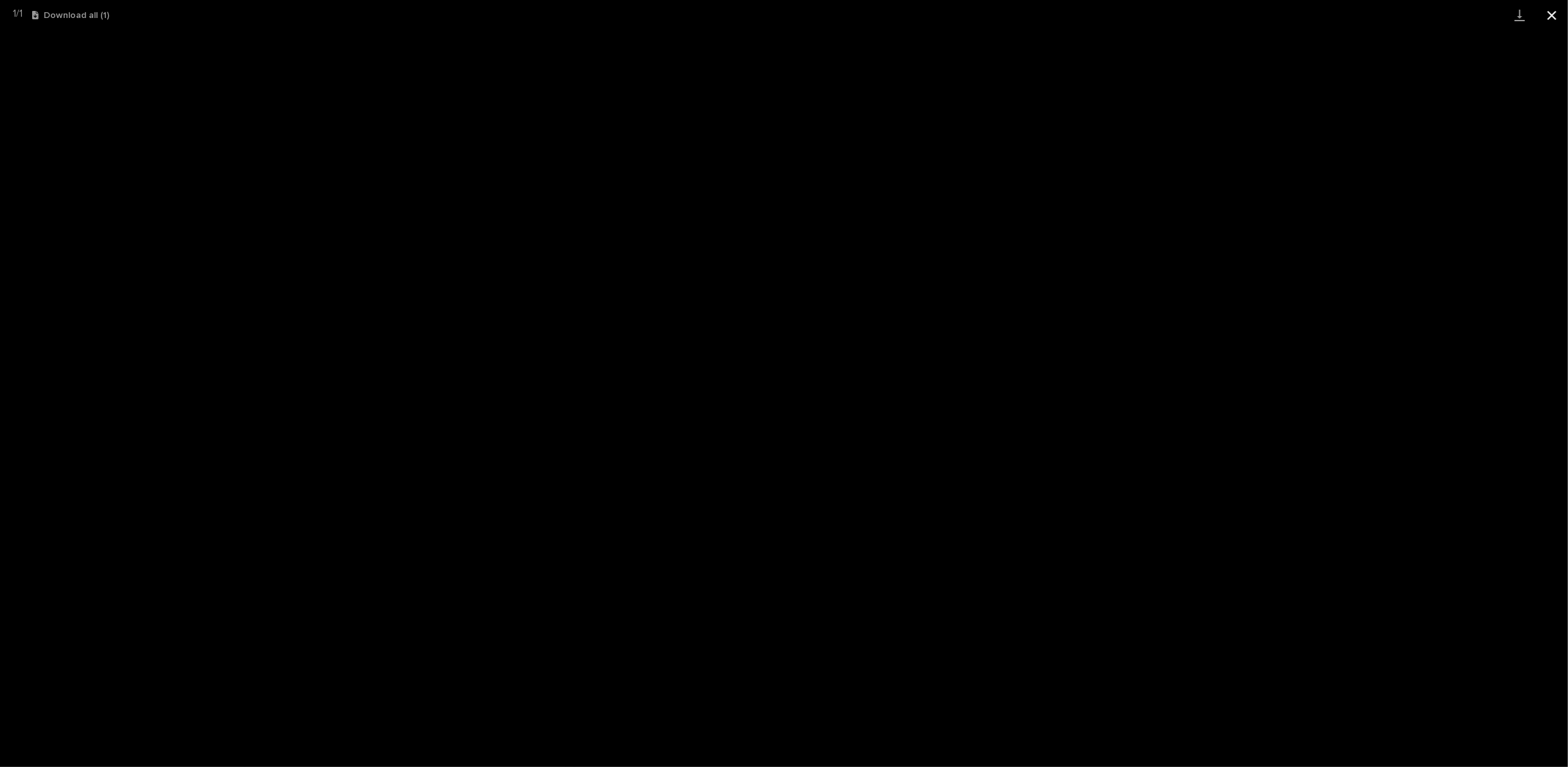
click at [1548, 17] on button "Close gallery" at bounding box center [1553, 15] width 32 height 30
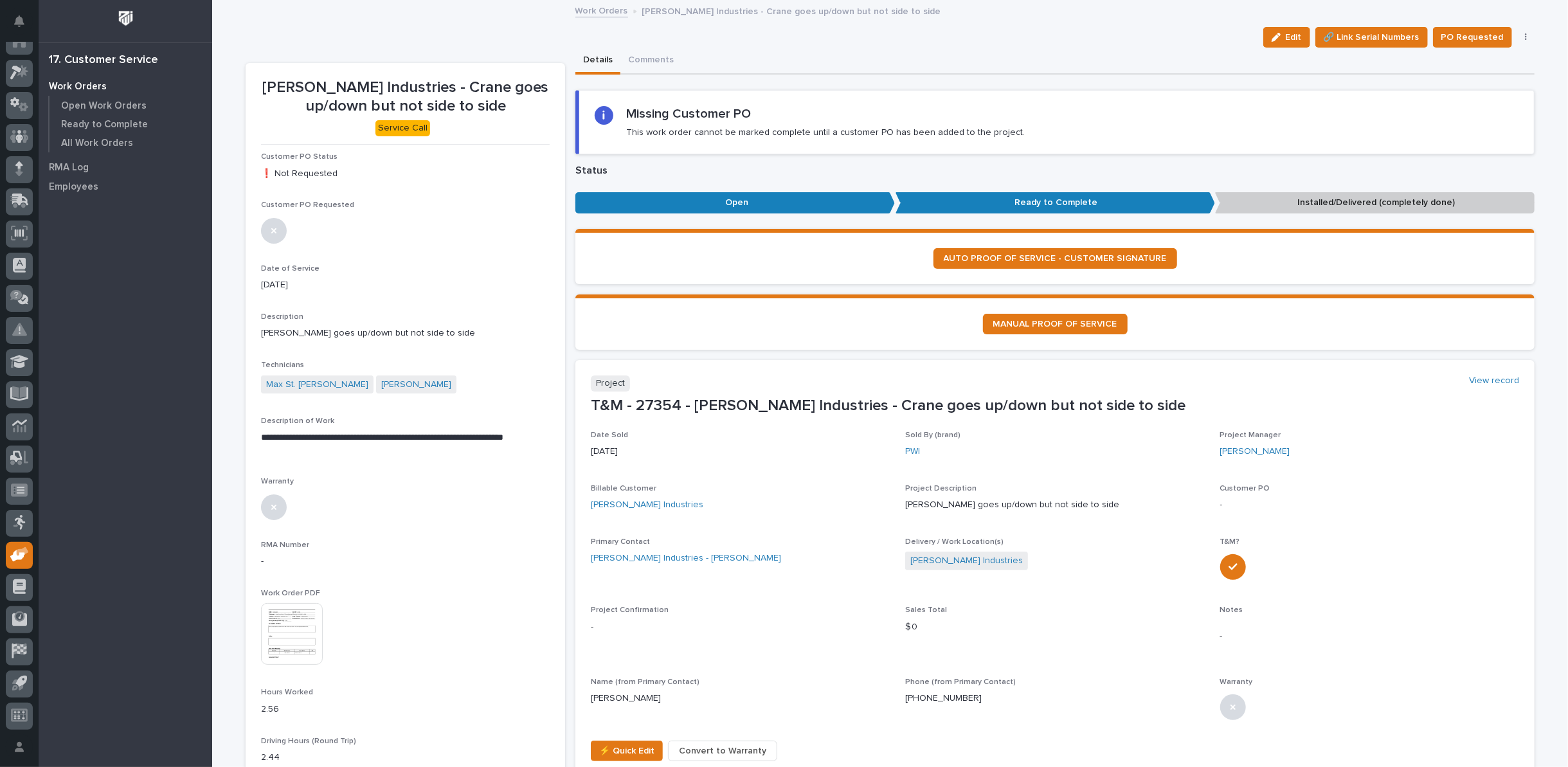
click at [610, 11] on link "Work Orders" at bounding box center [602, 10] width 53 height 15
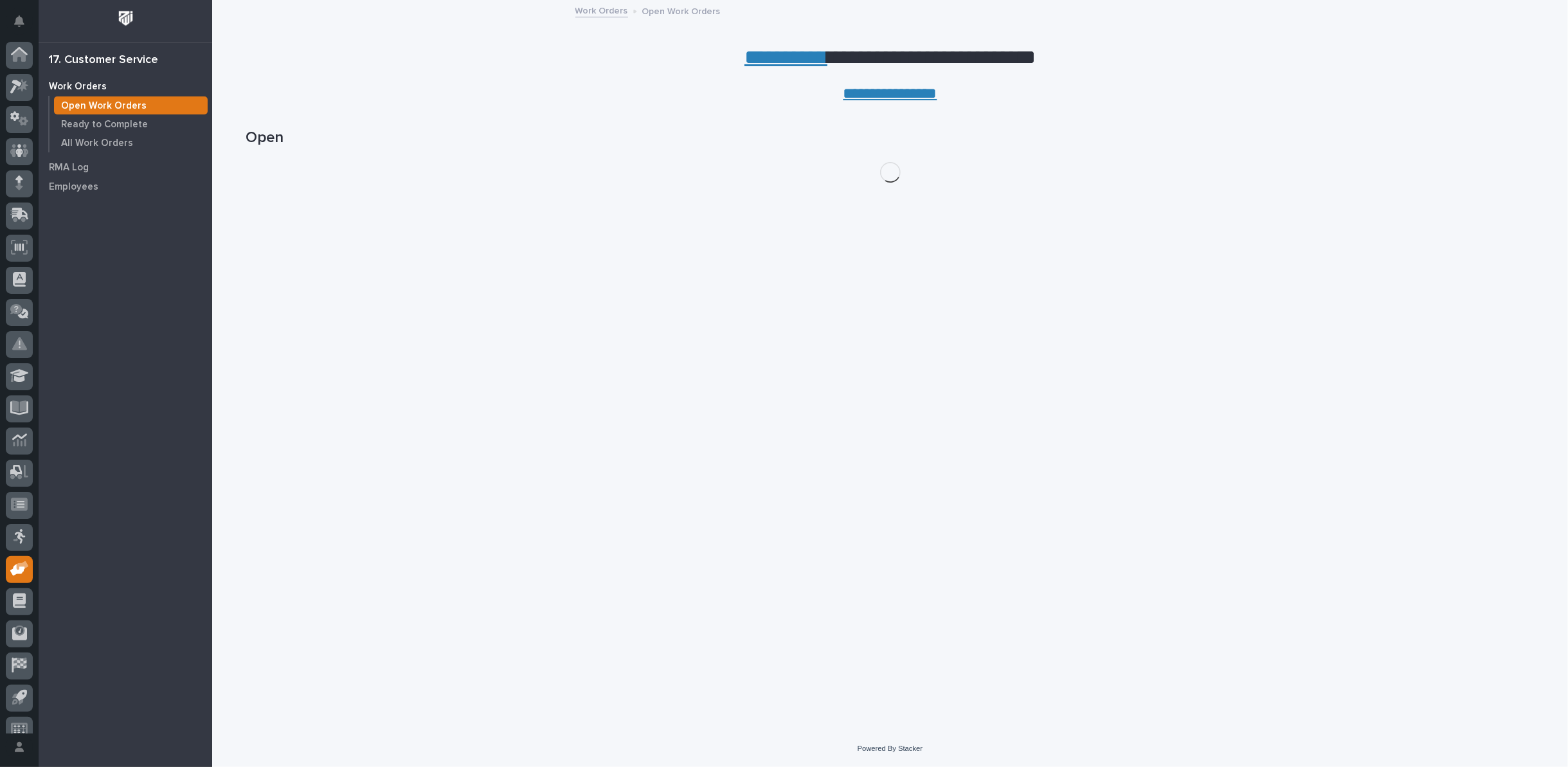
scroll to position [14, 0]
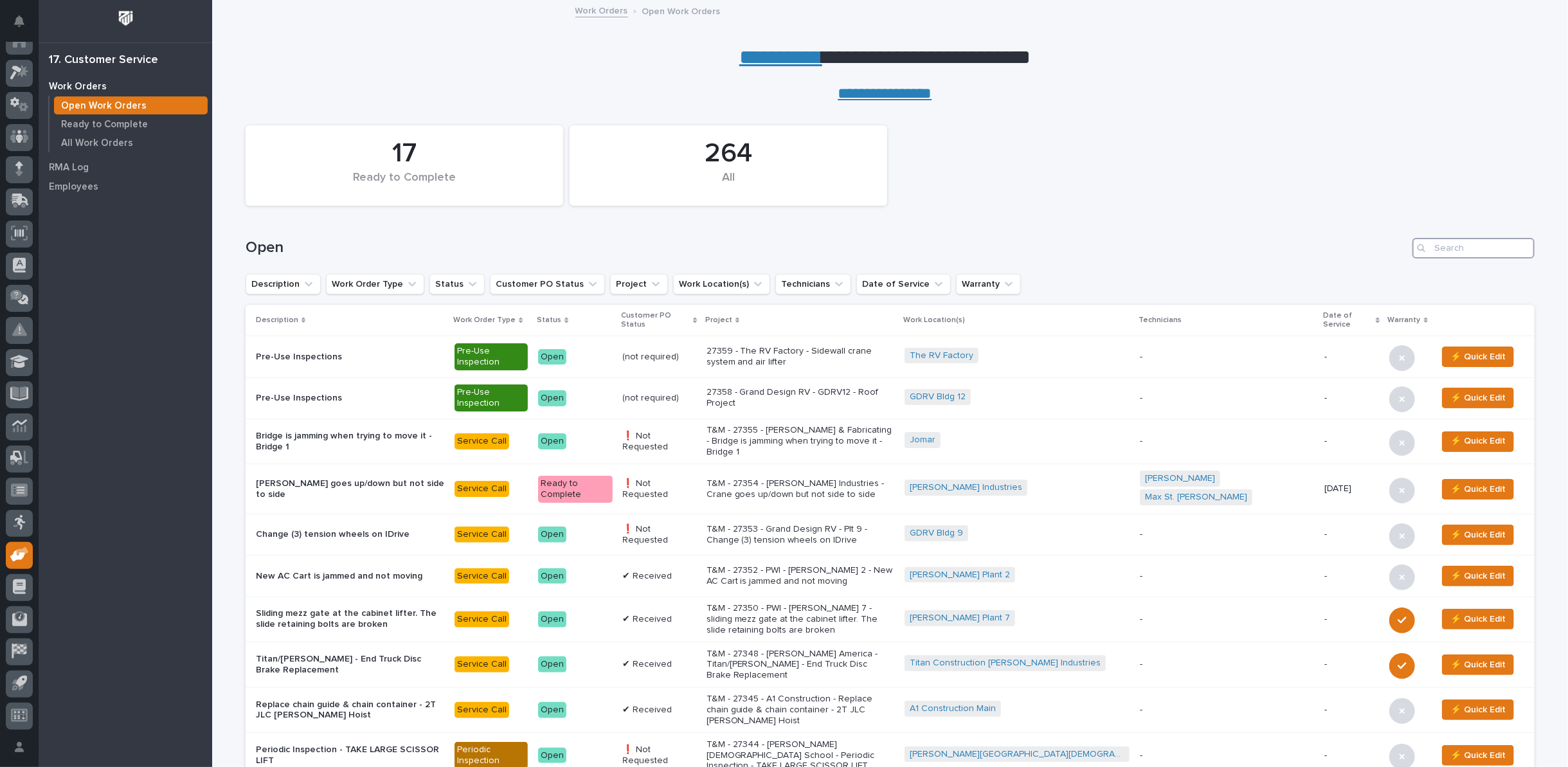
click at [1451, 245] on input "Search" at bounding box center [1473, 248] width 123 height 21
type input "27210"
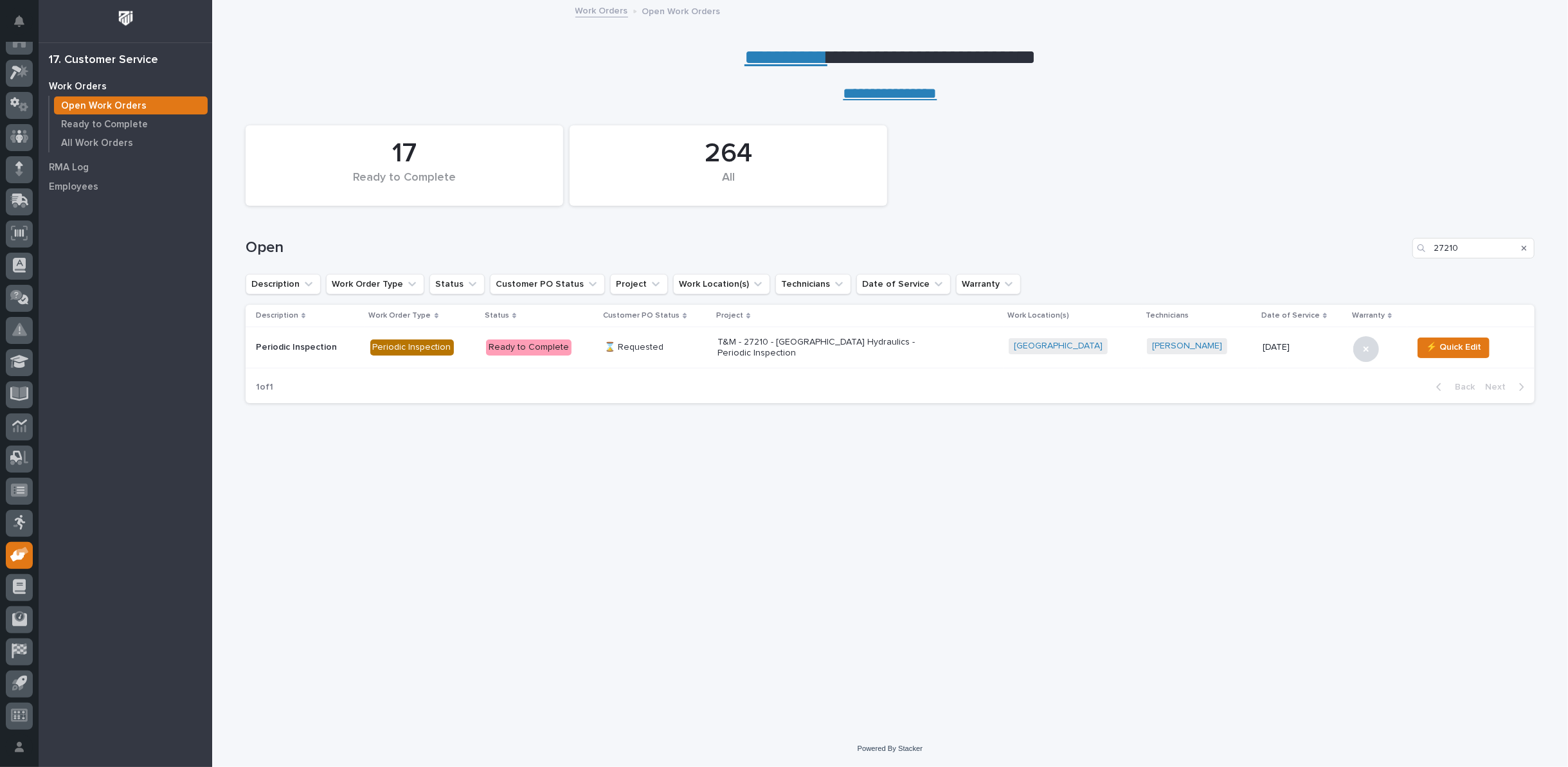
click at [793, 348] on p "T&M - 27210 - [GEOGRAPHIC_DATA] Hydraulics - Periodic Inspection" at bounding box center [830, 348] width 225 height 22
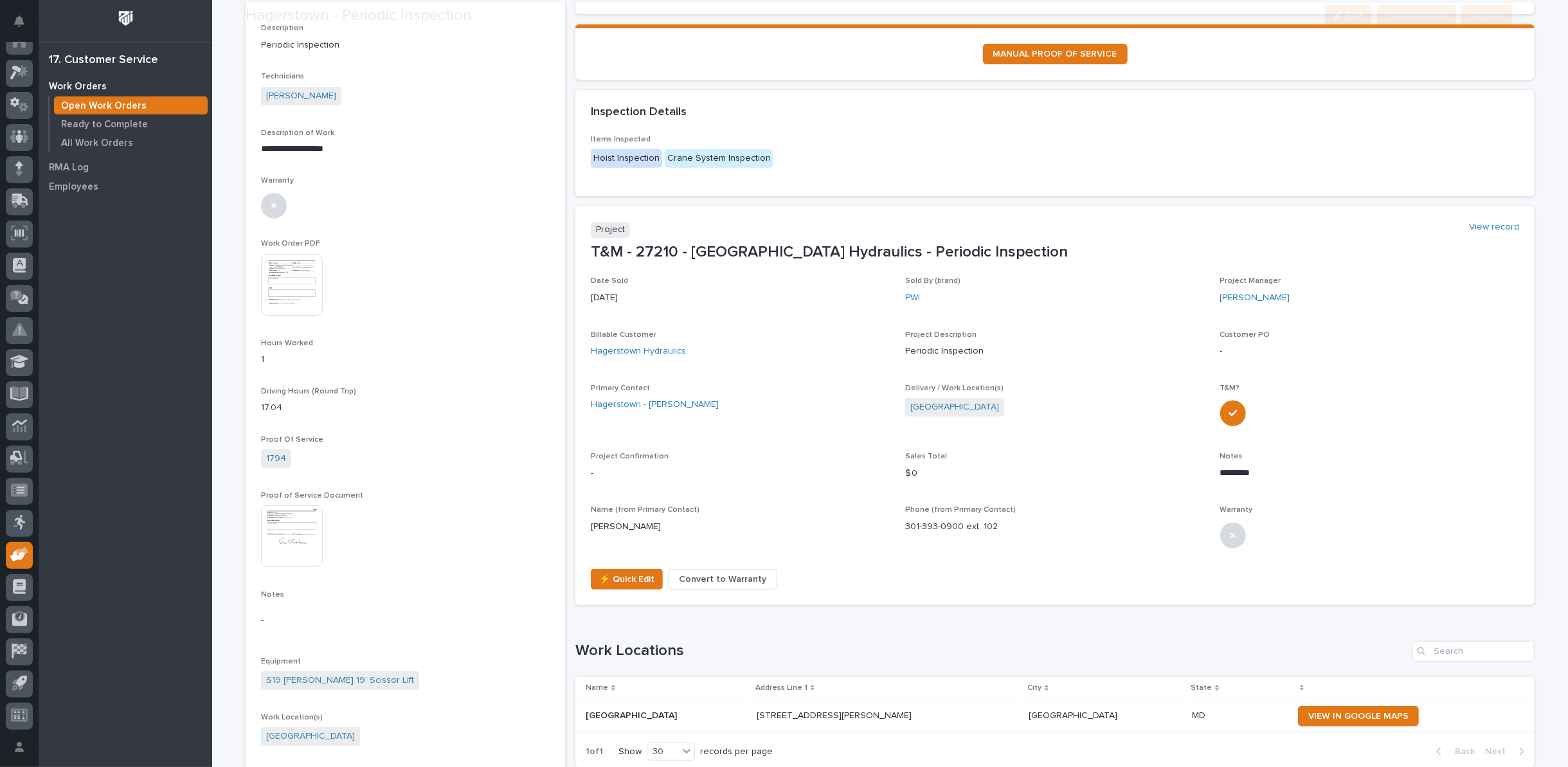
scroll to position [286, 0]
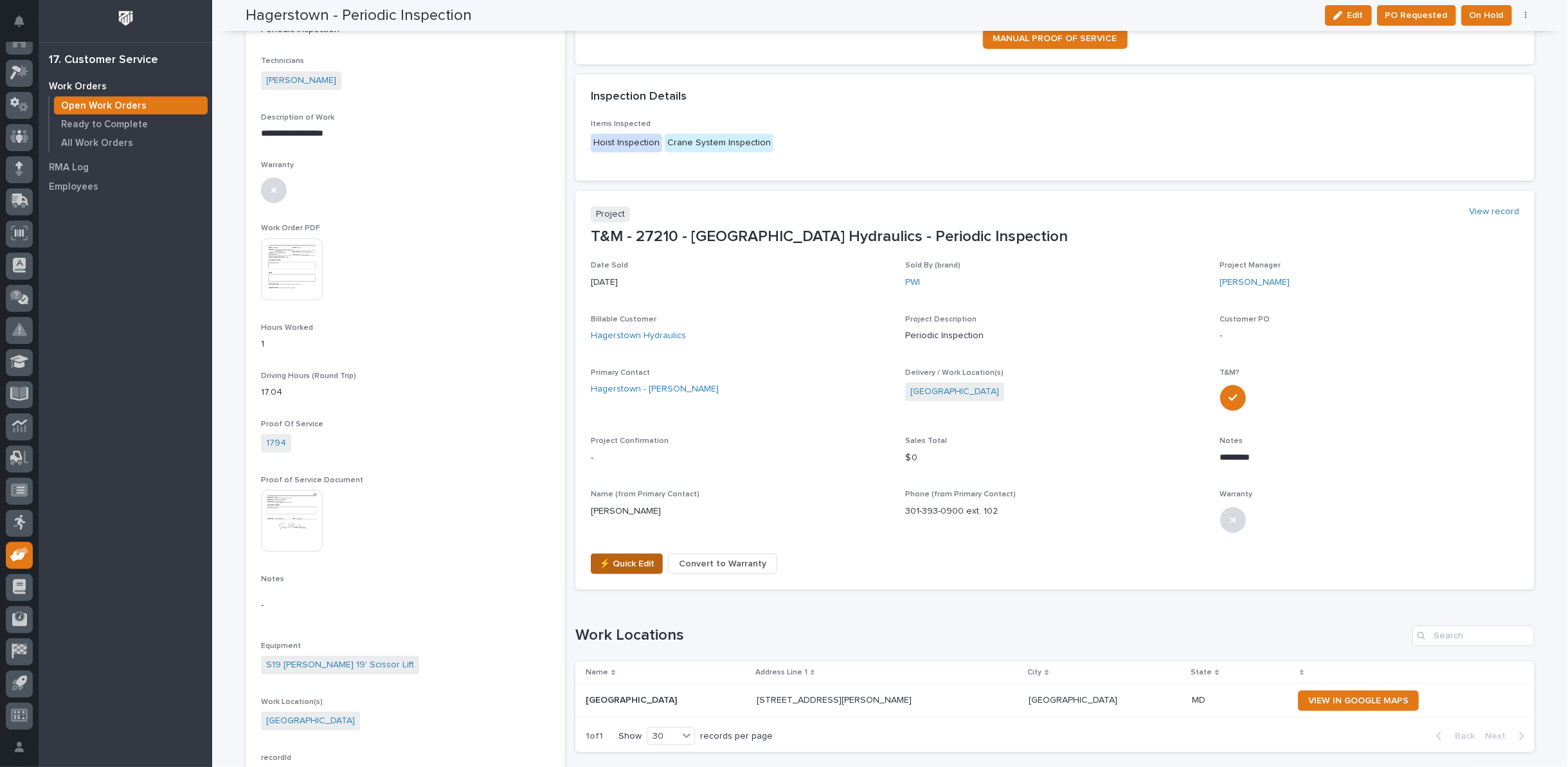
click at [610, 559] on span "⚡ Quick Edit" at bounding box center [627, 564] width 55 height 15
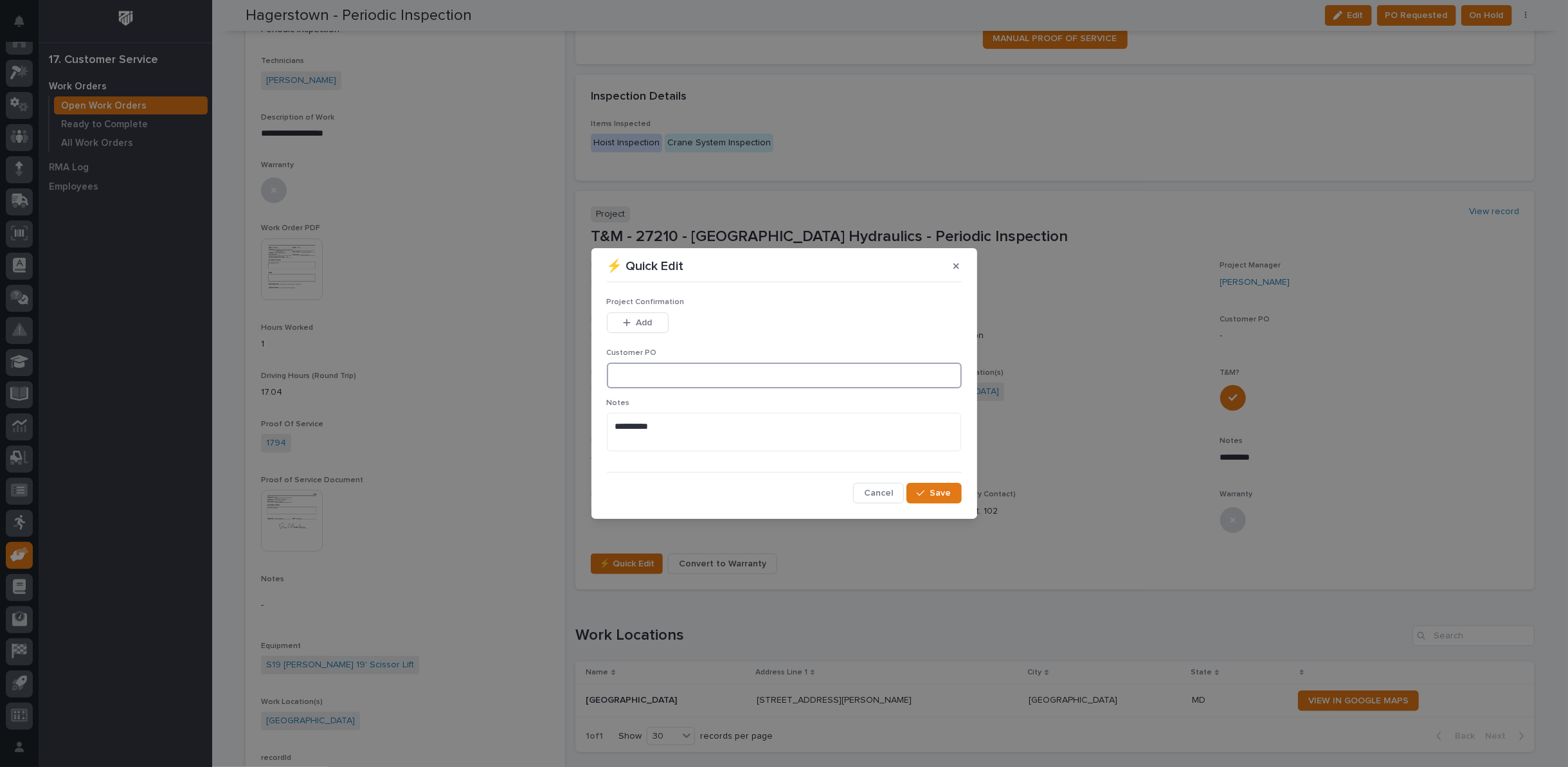
click at [632, 379] on input at bounding box center [784, 375] width 355 height 26
type input "33292"
click at [638, 321] on span "Add" at bounding box center [644, 323] width 16 height 12
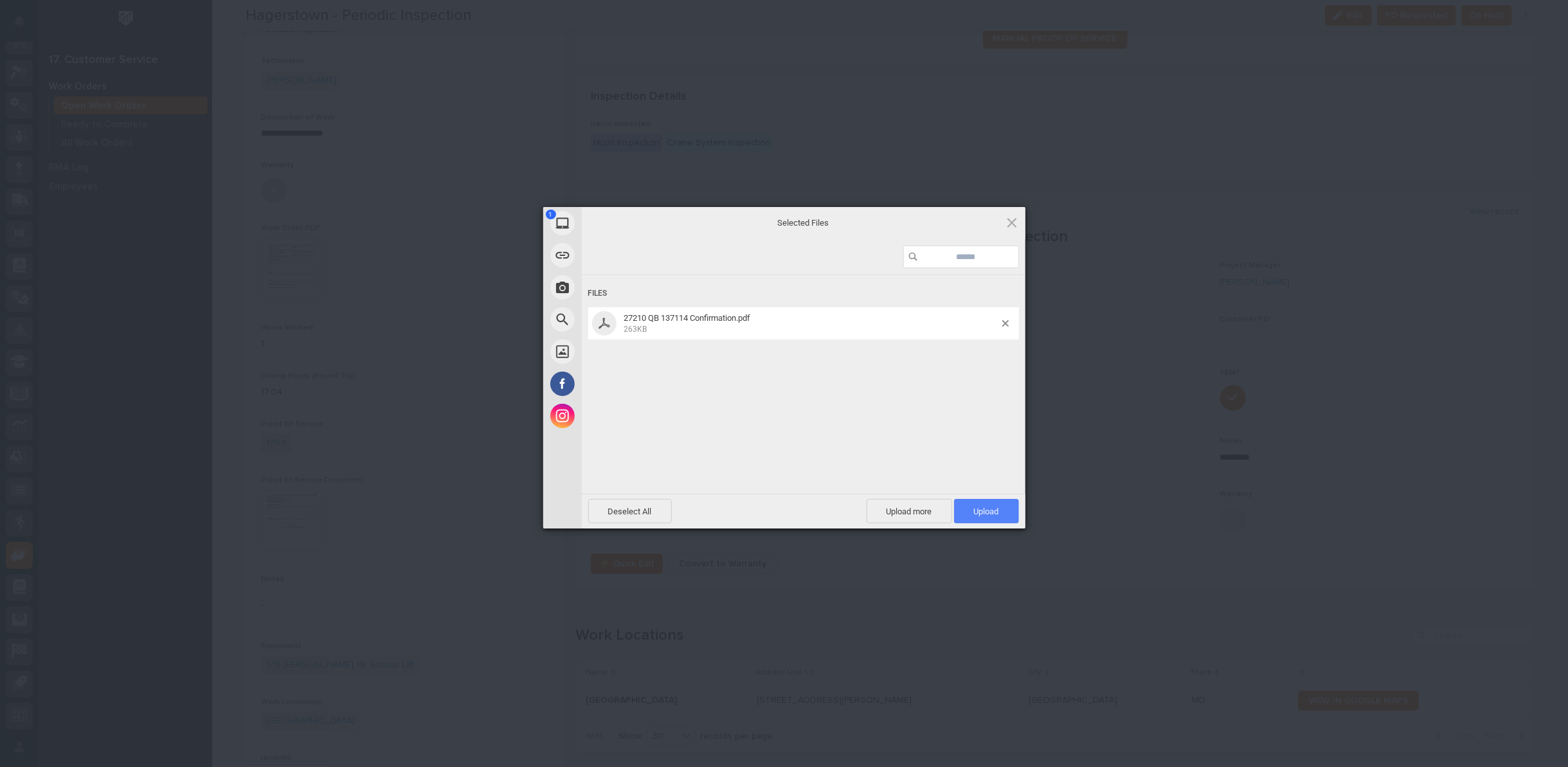
click at [977, 511] on span "Upload 1" at bounding box center [987, 512] width 25 height 10
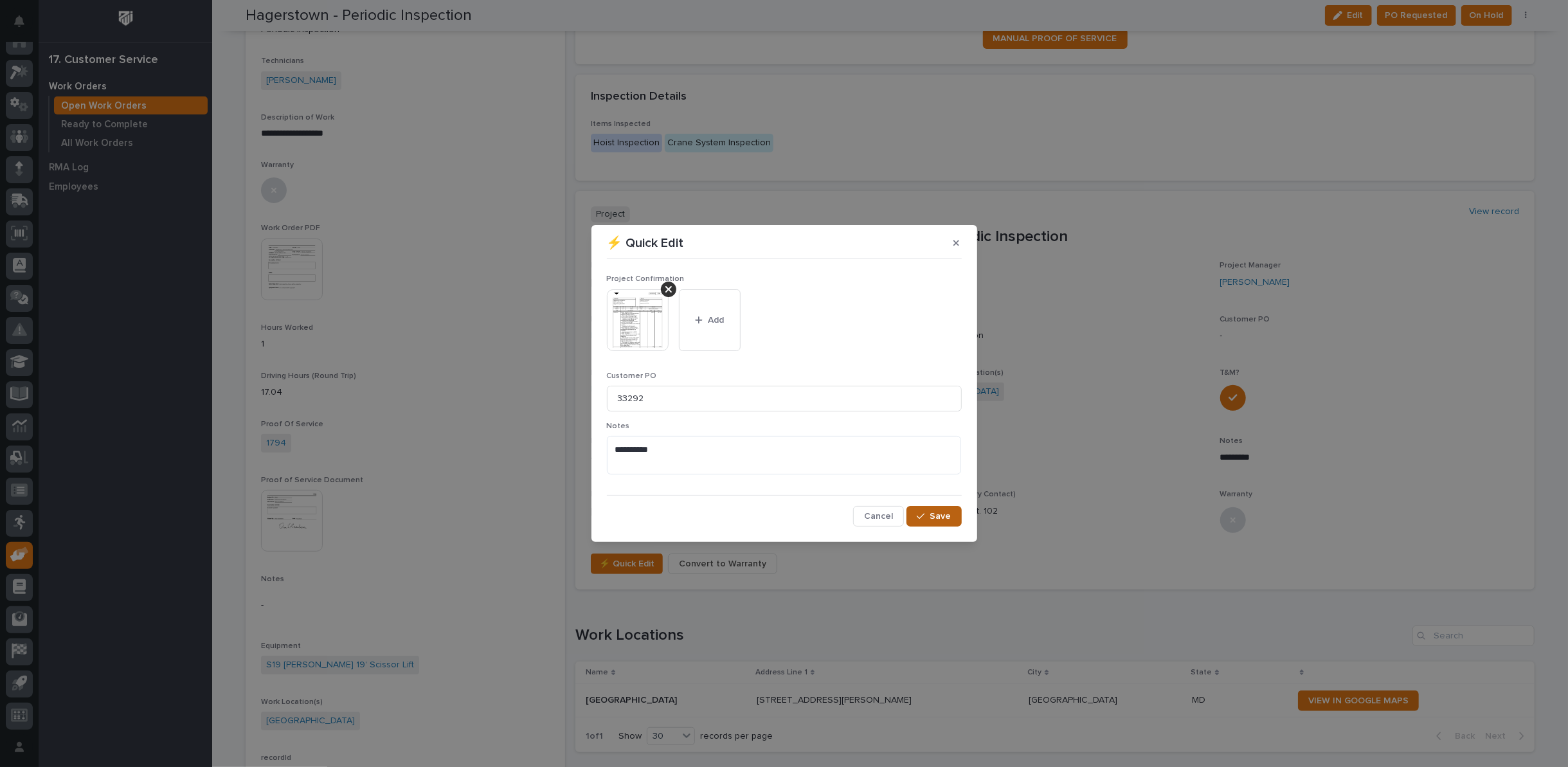
click at [923, 518] on icon "button" at bounding box center [921, 517] width 8 height 9
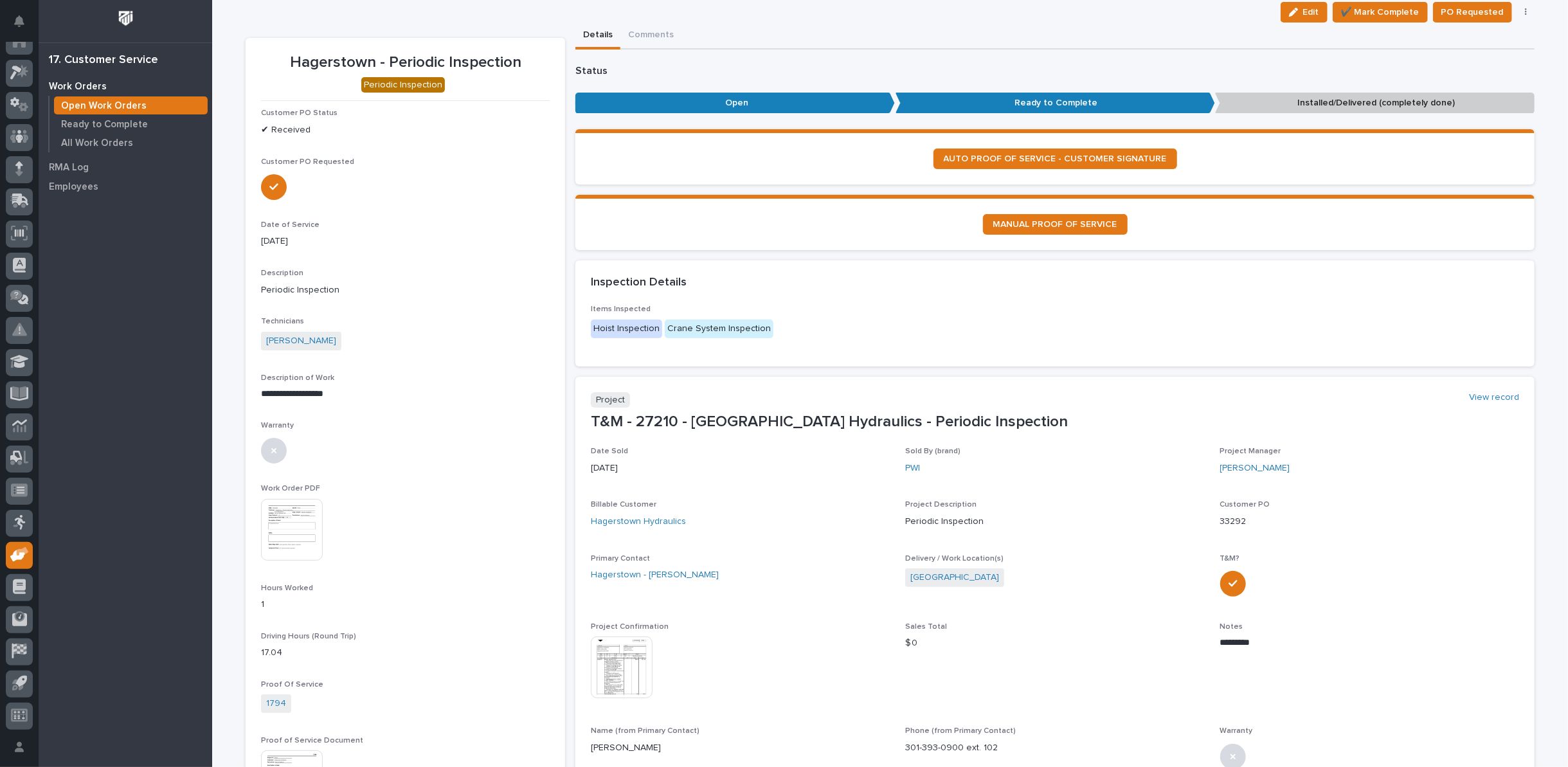
scroll to position [0, 0]
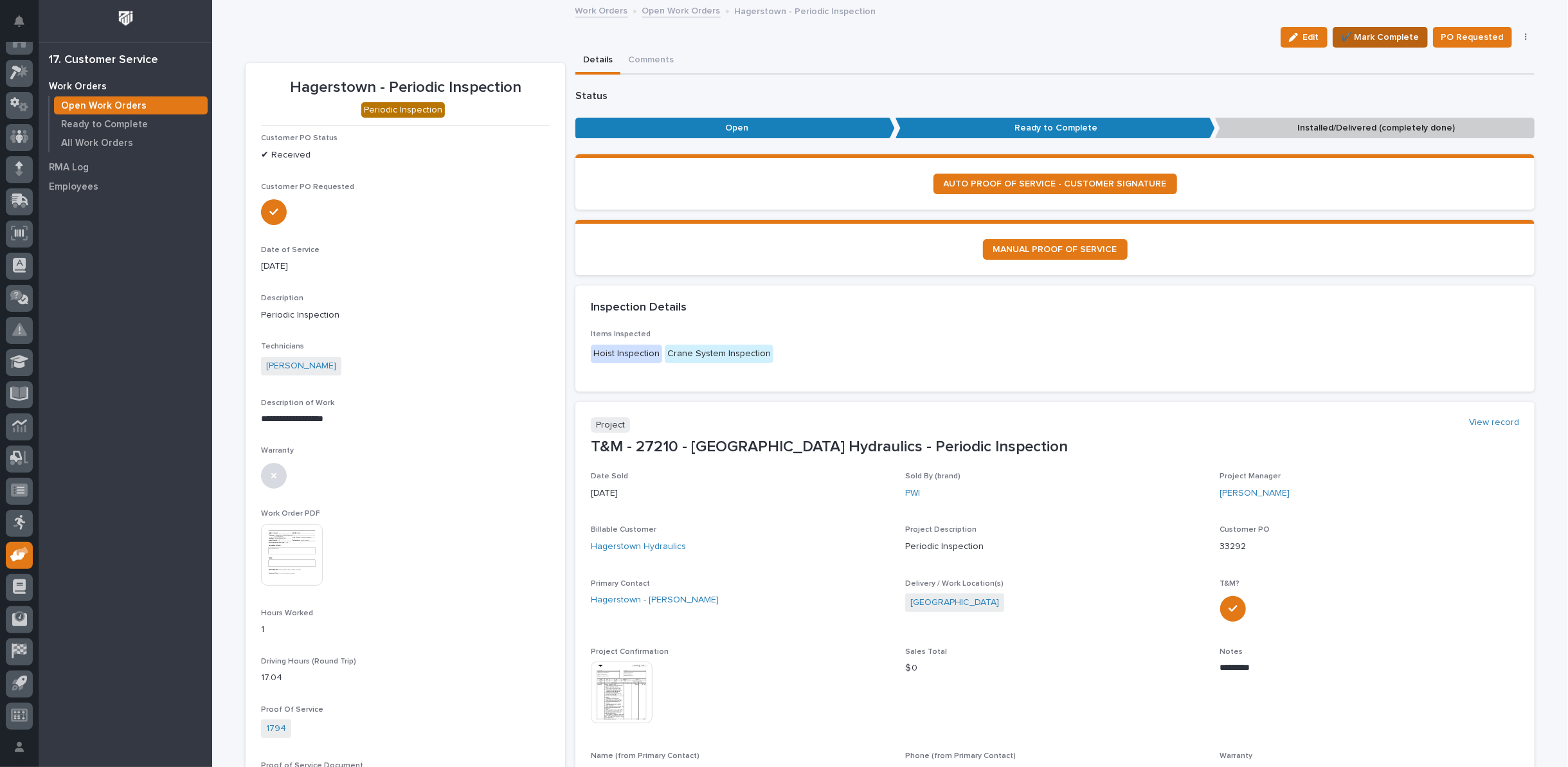
click at [1386, 42] on span "✔️ Mark Complete" at bounding box center [1380, 37] width 79 height 15
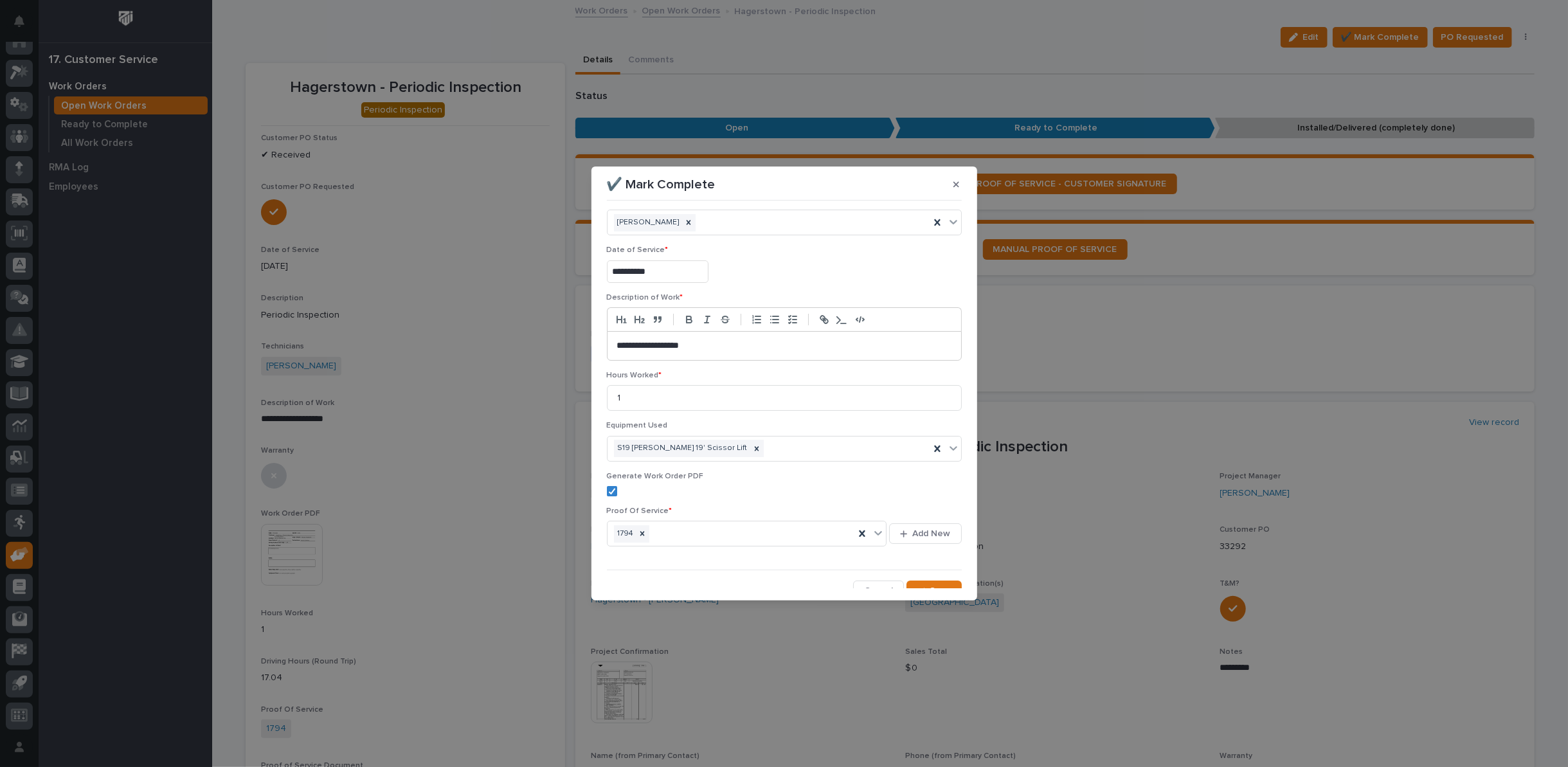
scroll to position [31, 0]
click at [918, 578] on icon "button" at bounding box center [921, 581] width 8 height 6
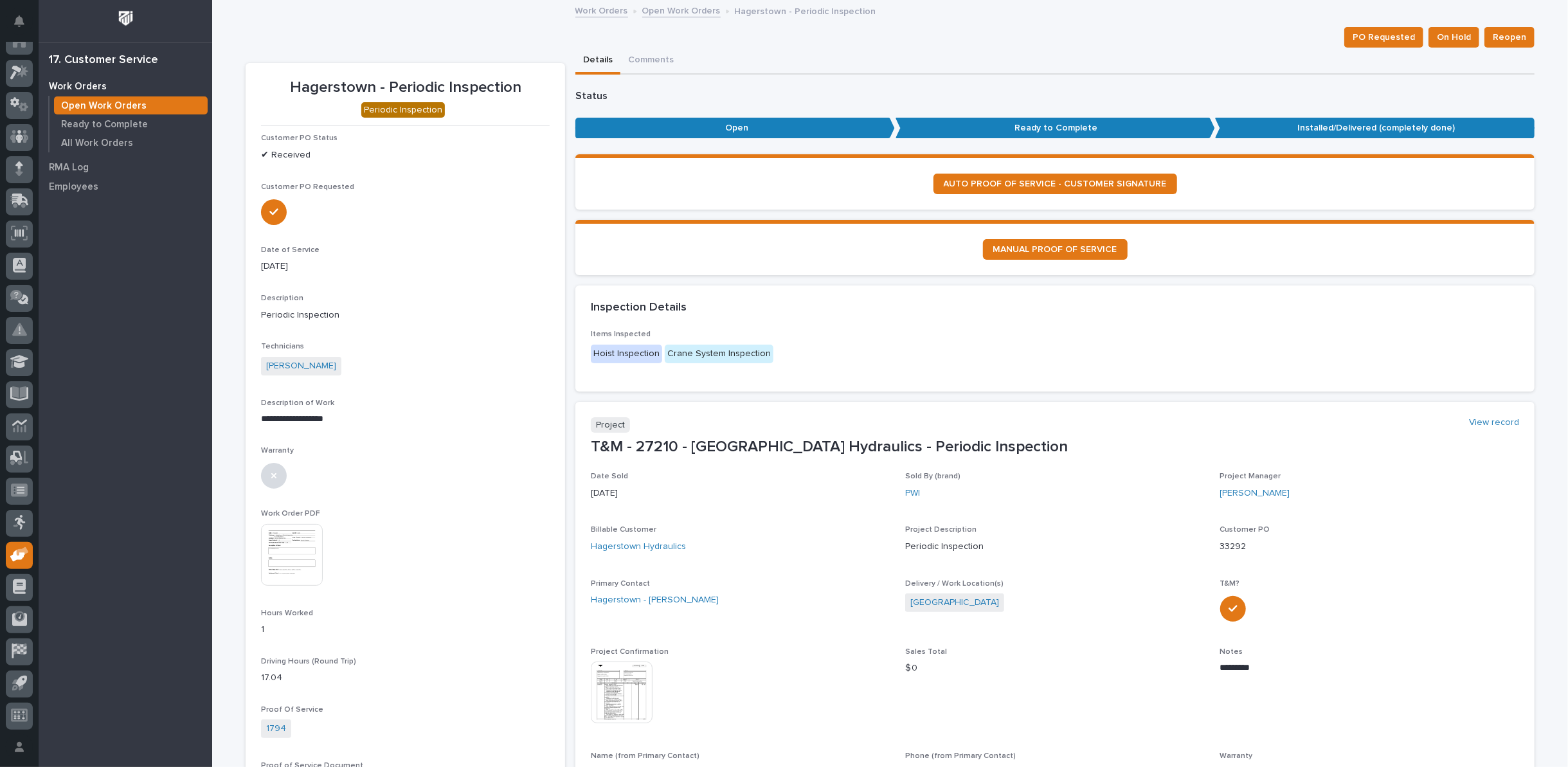
click at [668, 12] on link "Open Work Orders" at bounding box center [681, 10] width 79 height 15
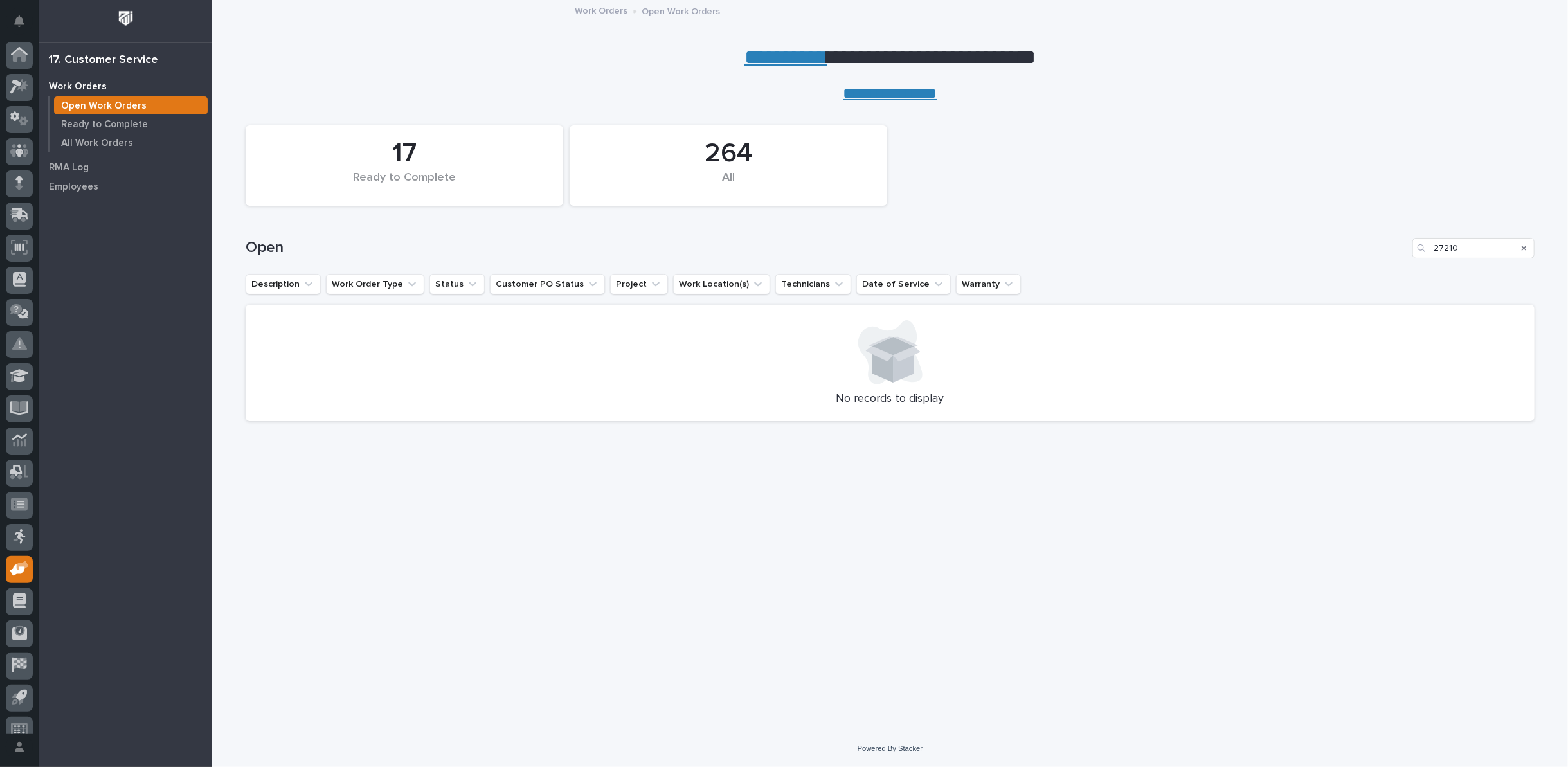
scroll to position [14, 0]
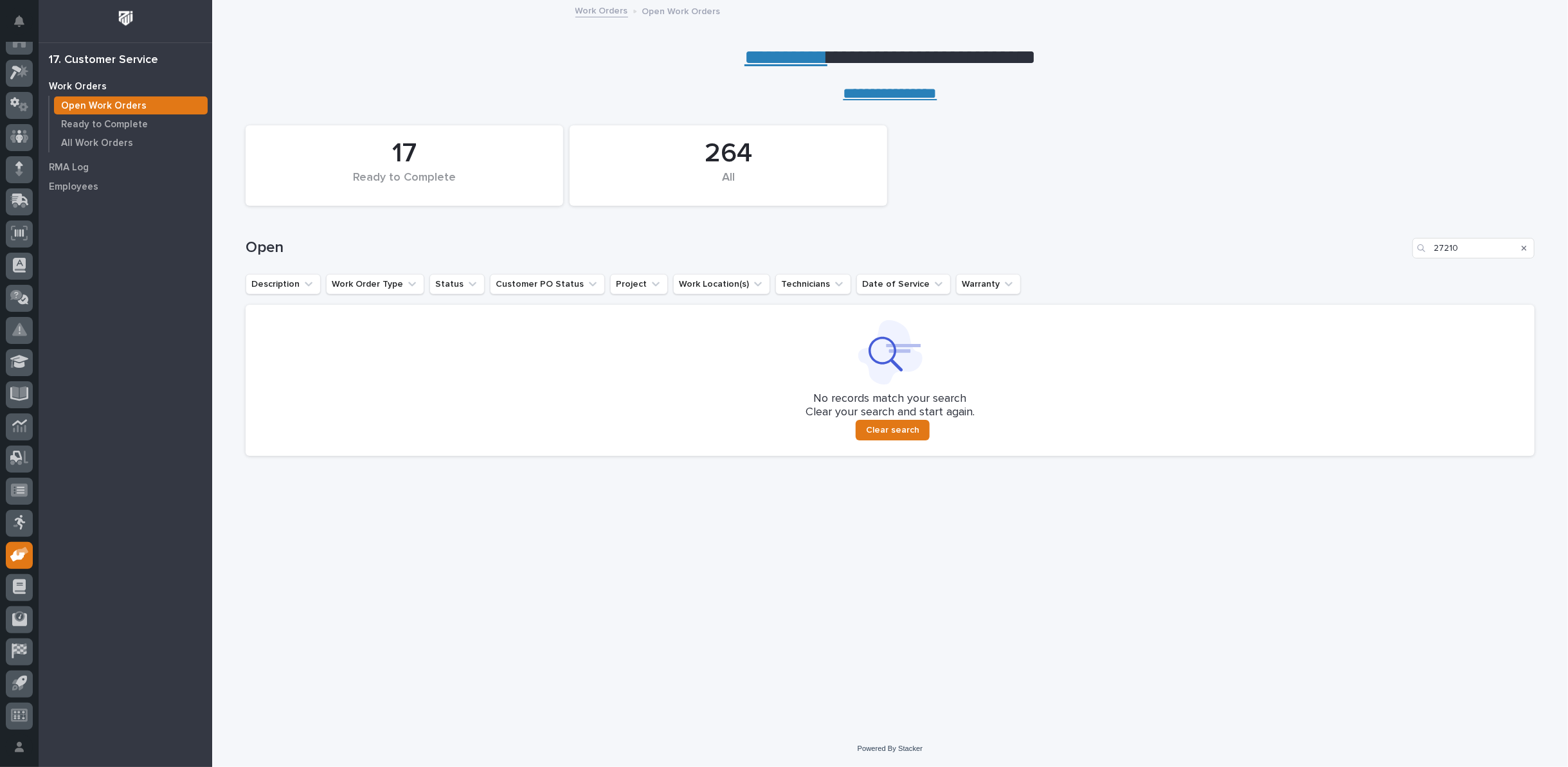
click at [1526, 242] on button "Search" at bounding box center [1524, 248] width 5 height 21
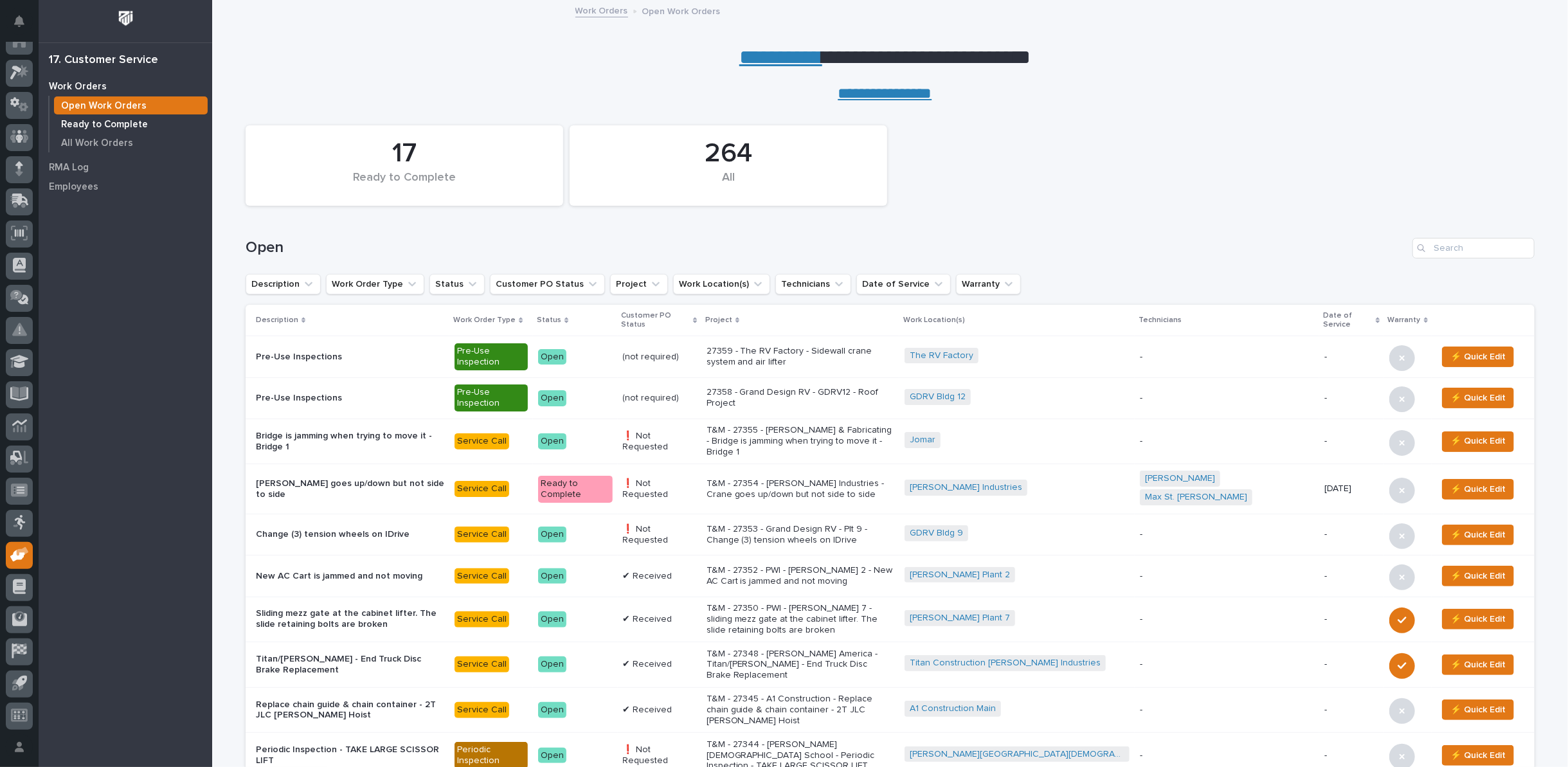
click at [117, 128] on p "Ready to Complete" at bounding box center [104, 125] width 87 height 12
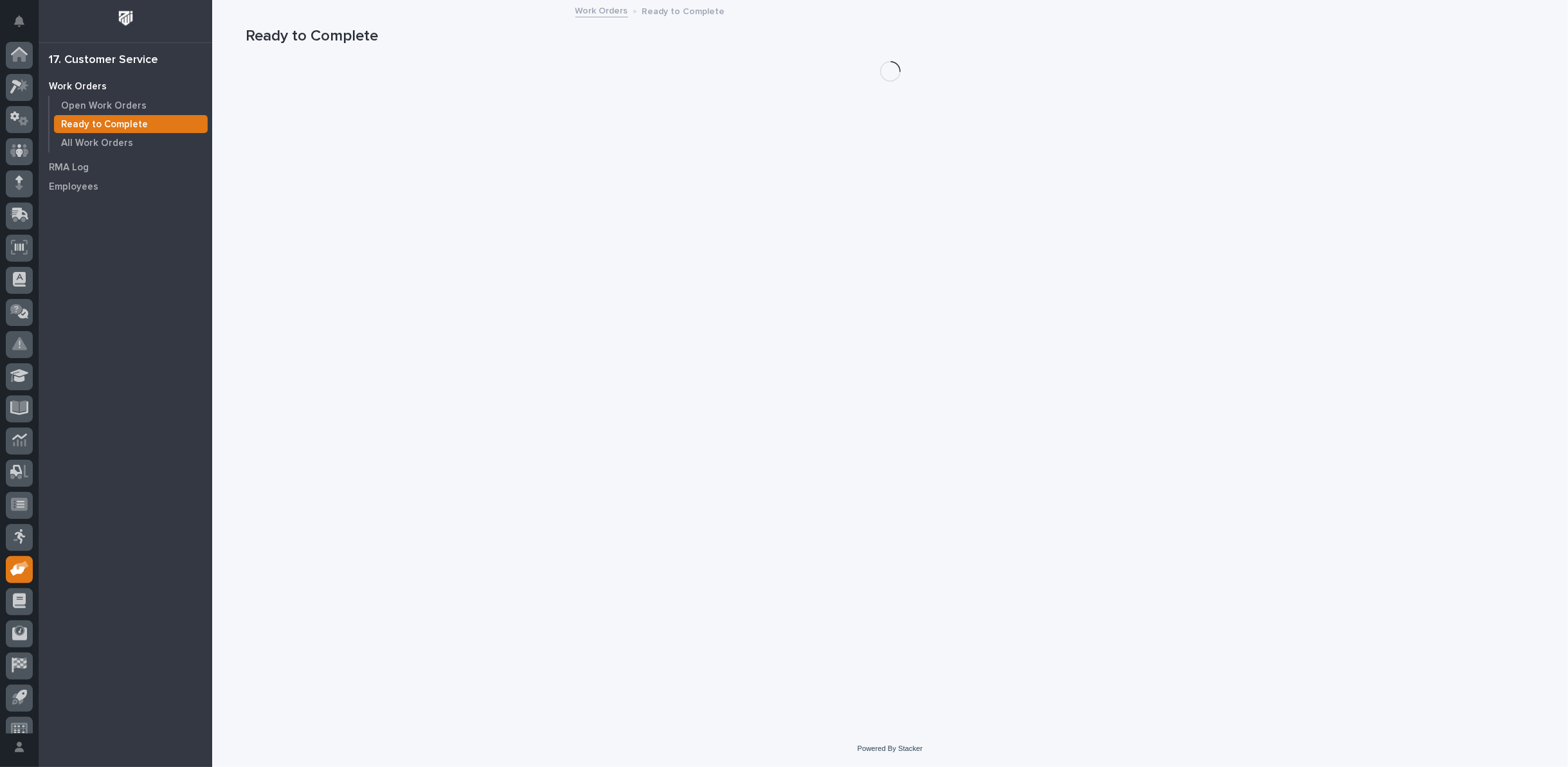
scroll to position [14, 0]
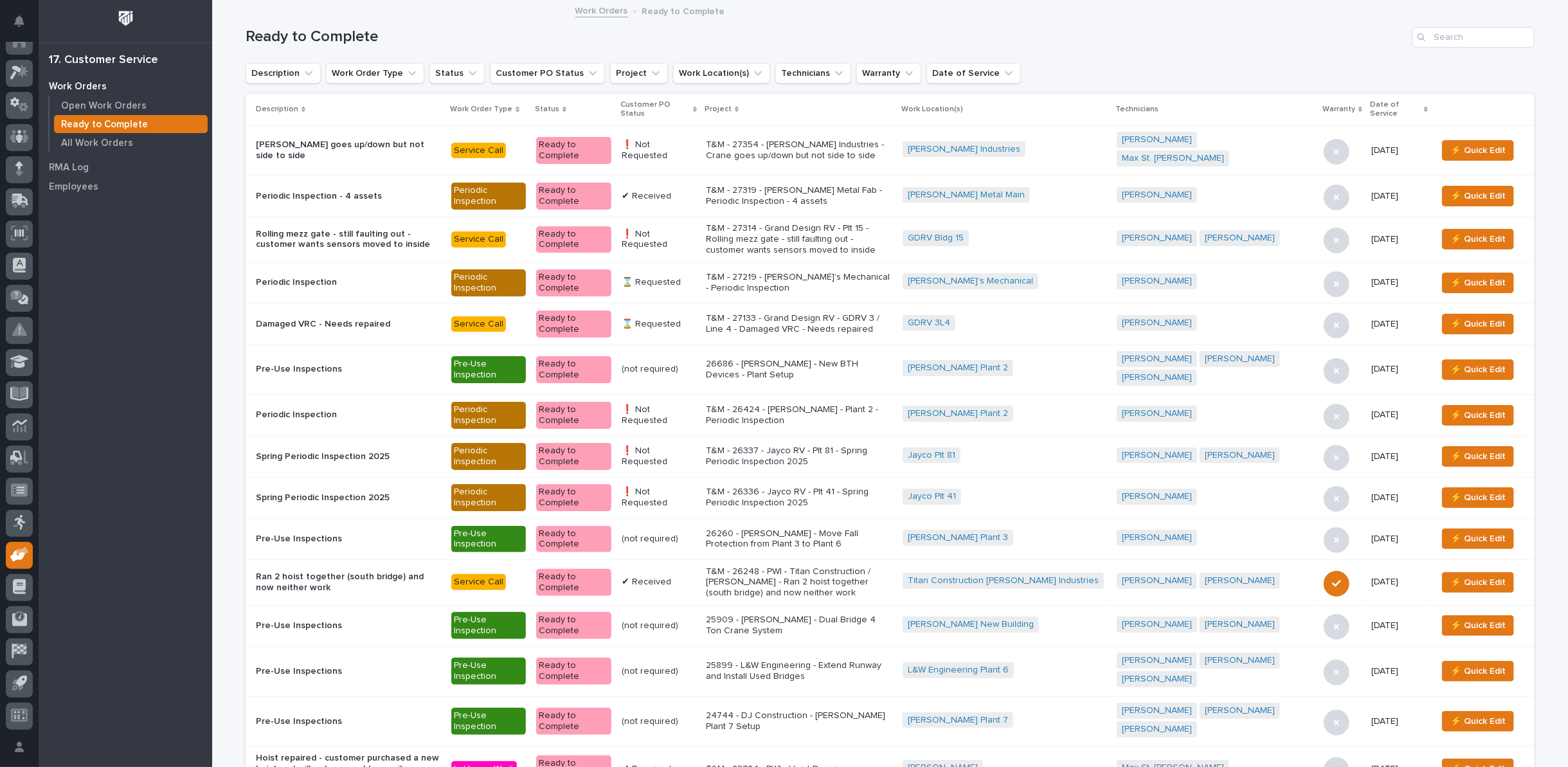
click at [697, 107] on icon at bounding box center [695, 109] width 4 height 6
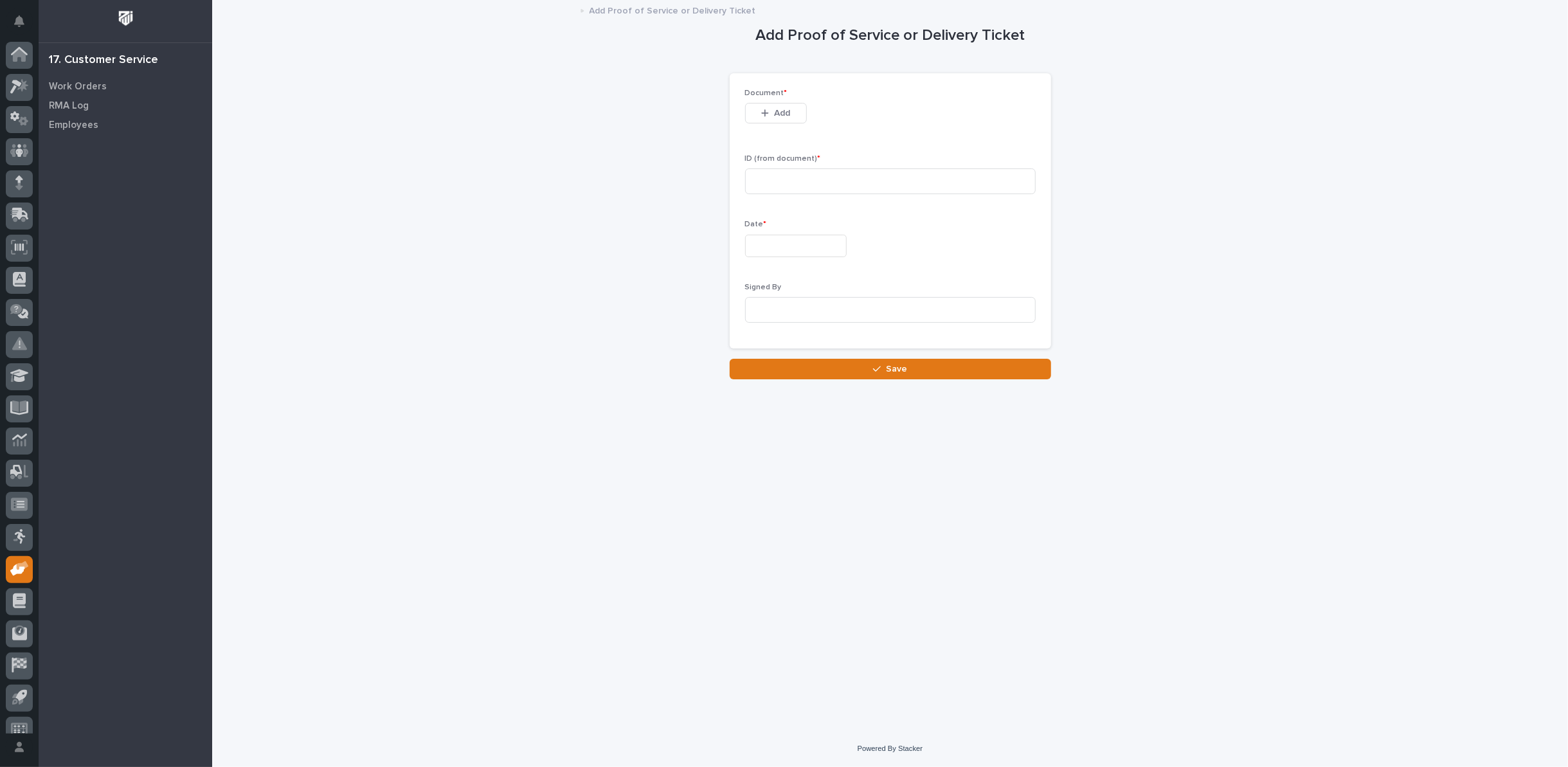
scroll to position [14, 0]
click at [788, 110] on span "Add" at bounding box center [782, 113] width 16 height 12
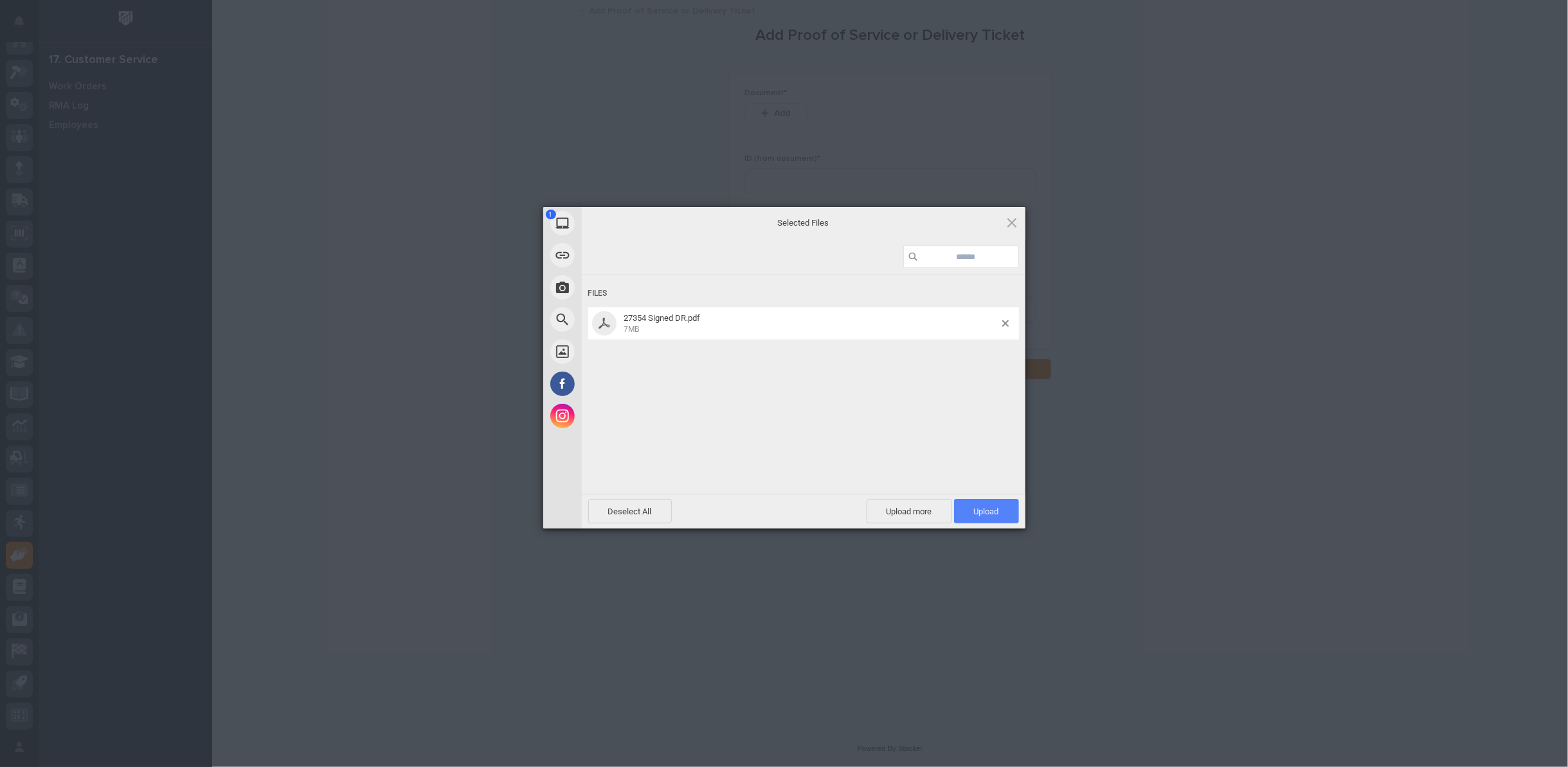
click at [984, 509] on span "Upload 1" at bounding box center [987, 512] width 25 height 10
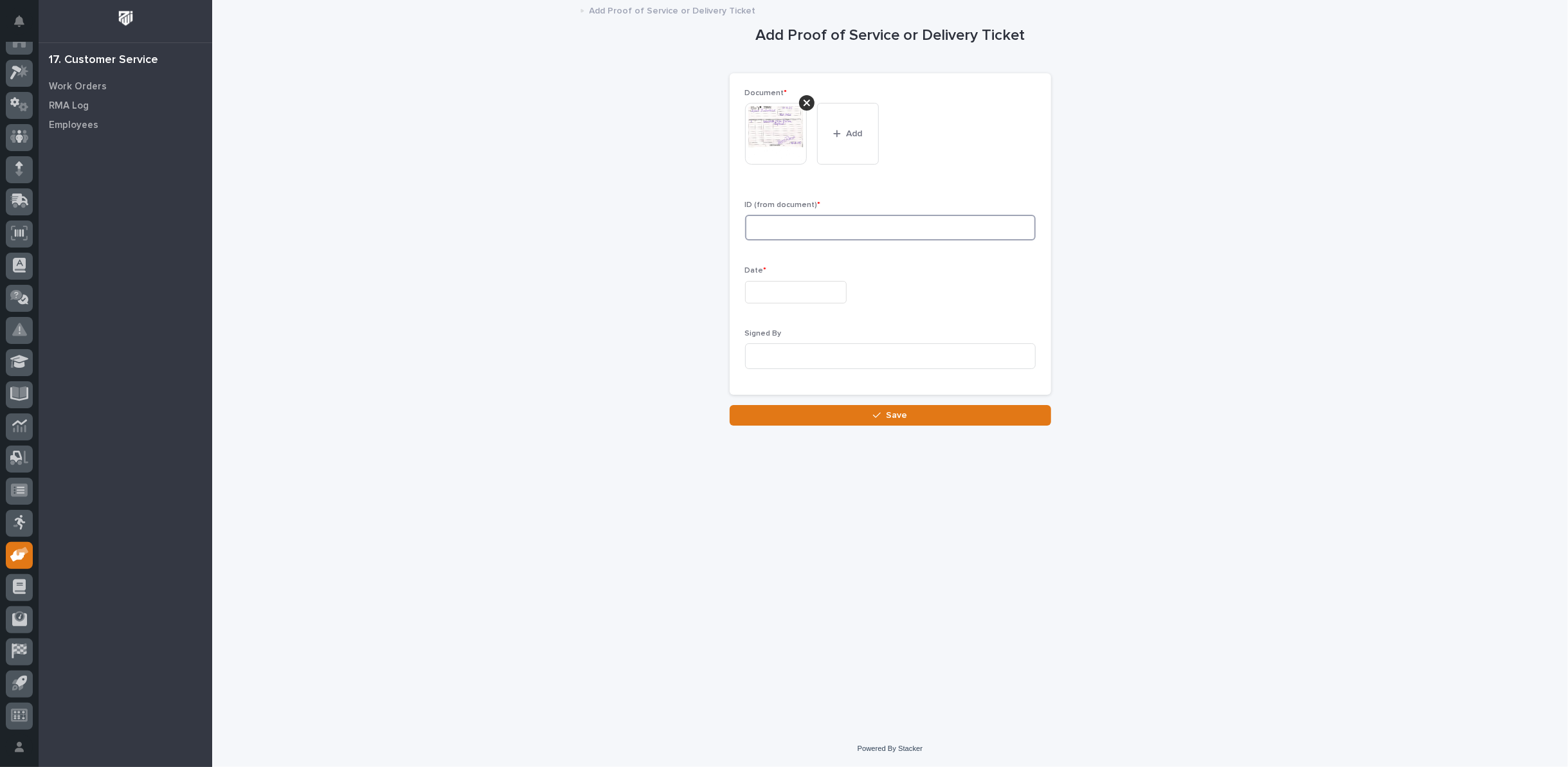
click at [803, 228] on input at bounding box center [891, 228] width 291 height 26
type input "27354"
click at [837, 296] on input "text" at bounding box center [796, 292] width 101 height 23
click at [789, 169] on div "8" at bounding box center [788, 166] width 18 height 18
type input "**********"
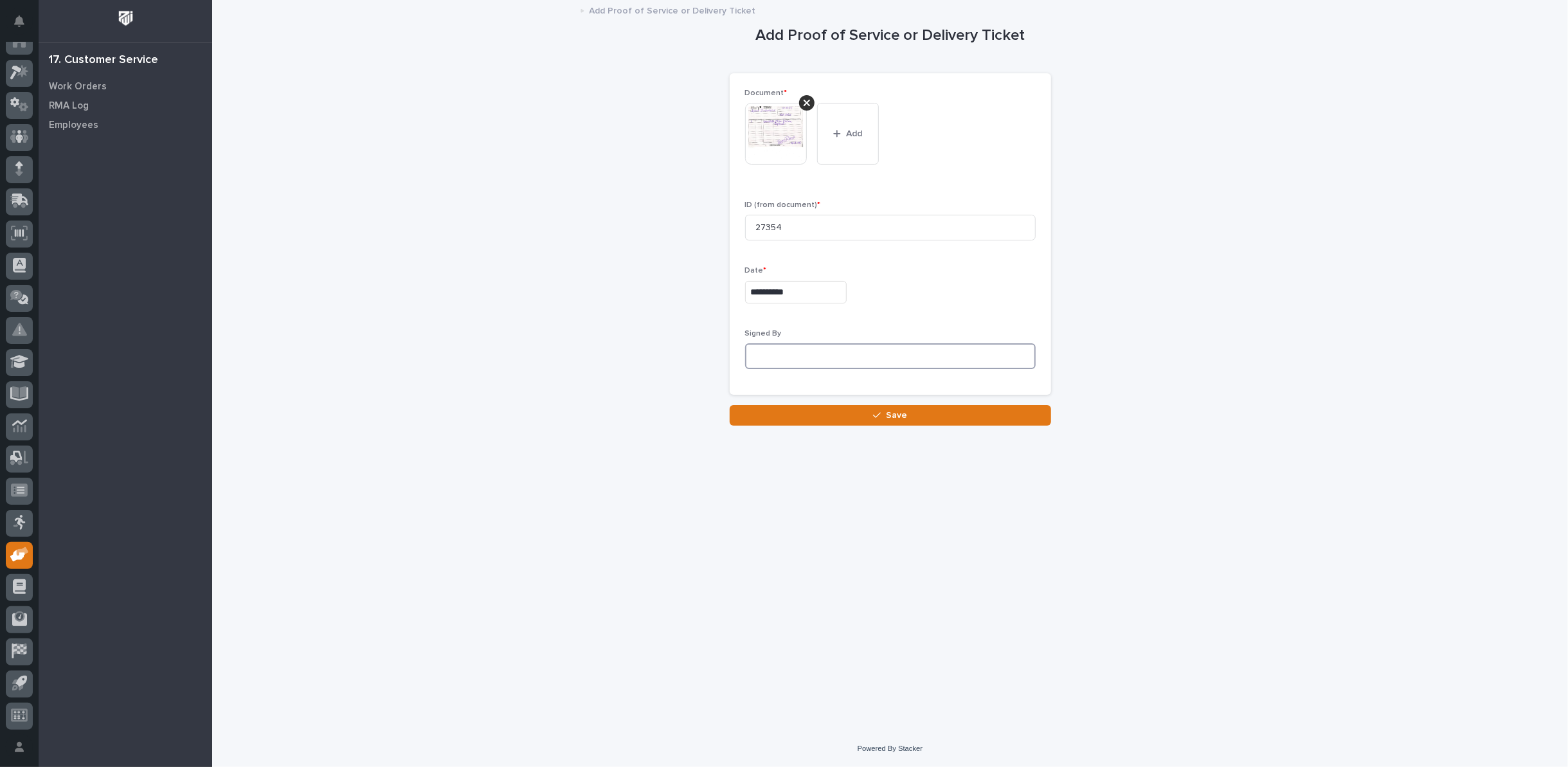
click at [803, 357] on input at bounding box center [891, 356] width 291 height 26
type input "[PERSON_NAME]"
click at [886, 415] on div "button" at bounding box center [880, 415] width 13 height 9
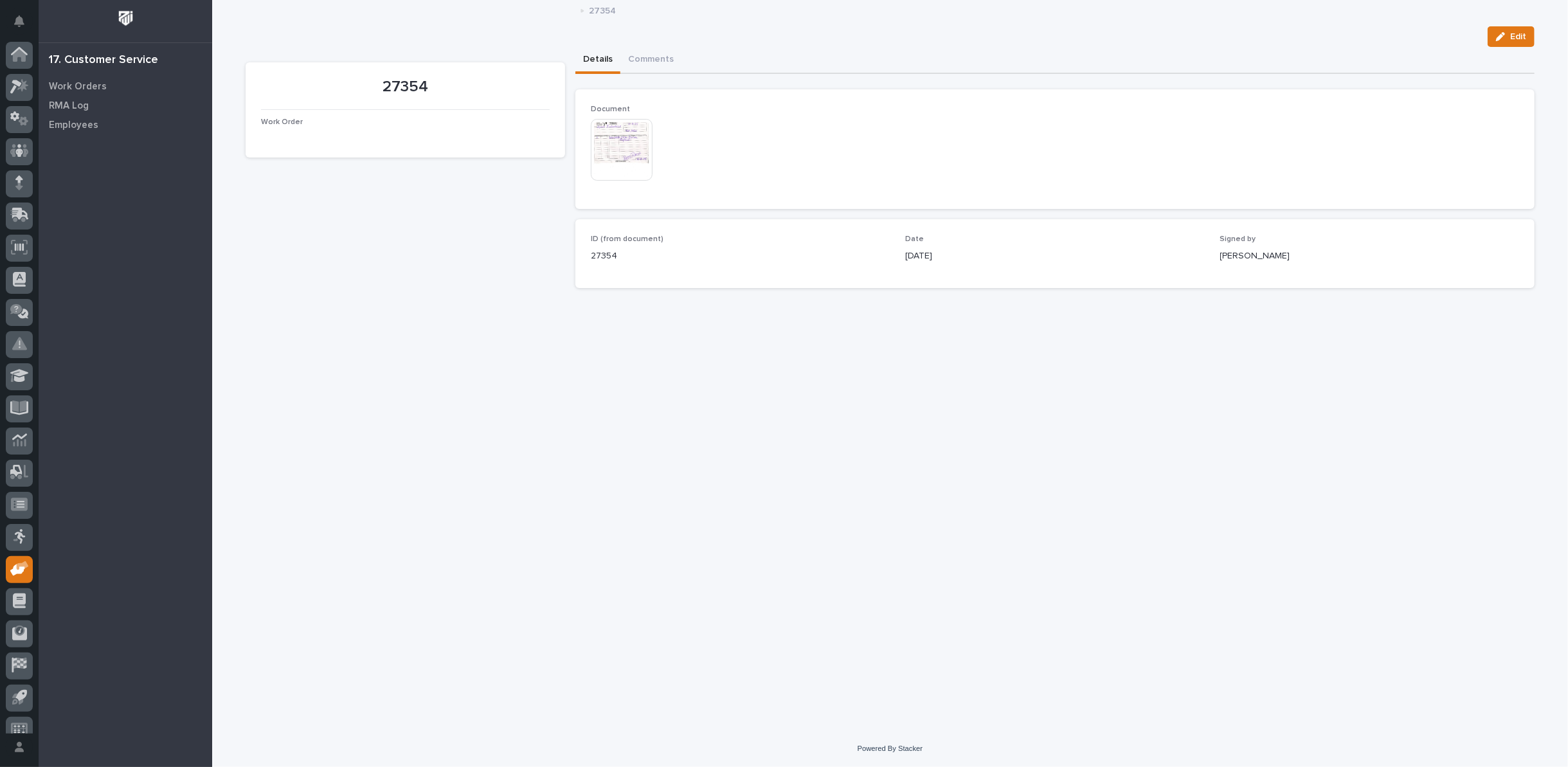
scroll to position [14, 0]
